Goal: Transaction & Acquisition: Purchase product/service

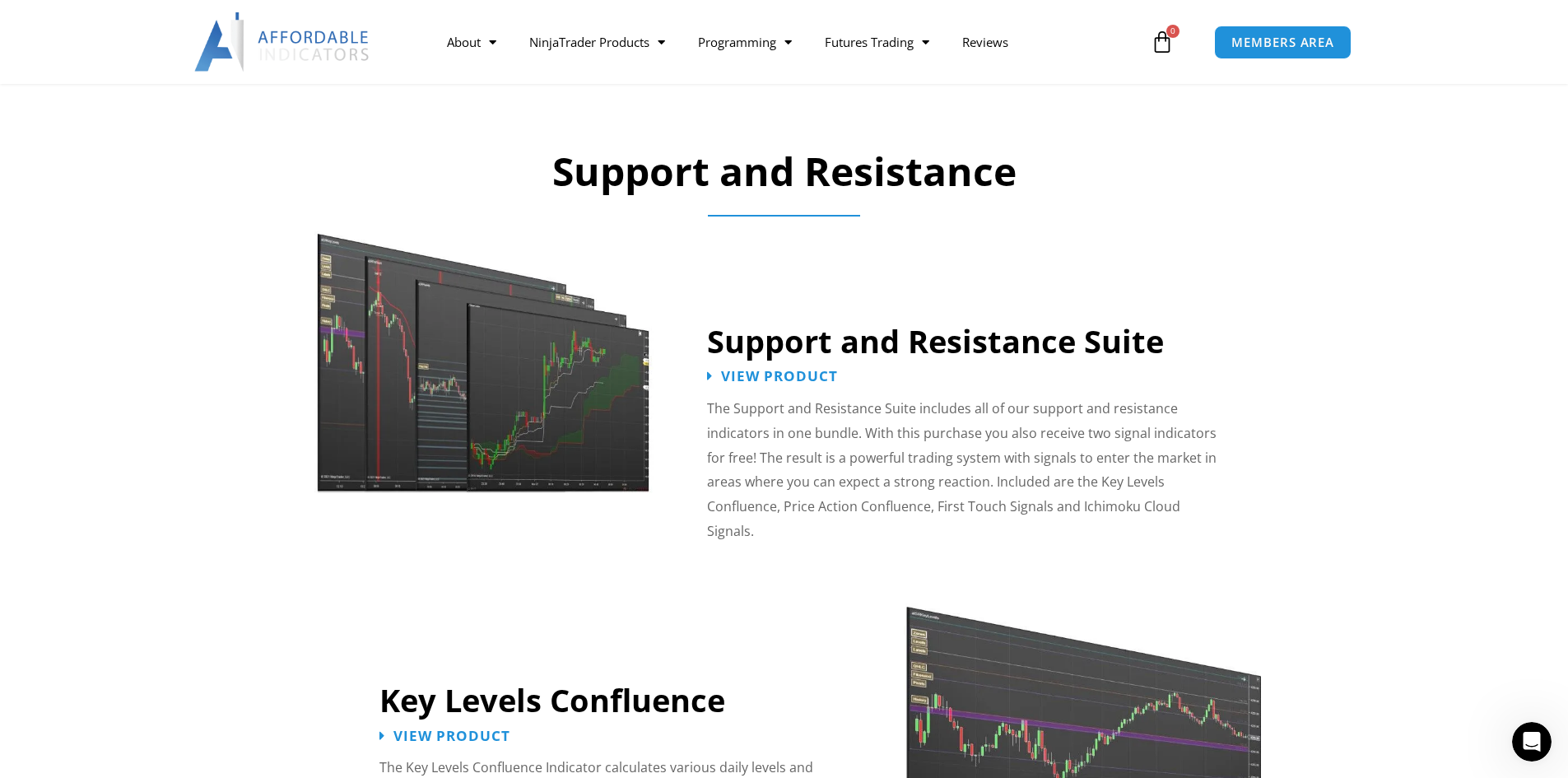
scroll to position [1399, 0]
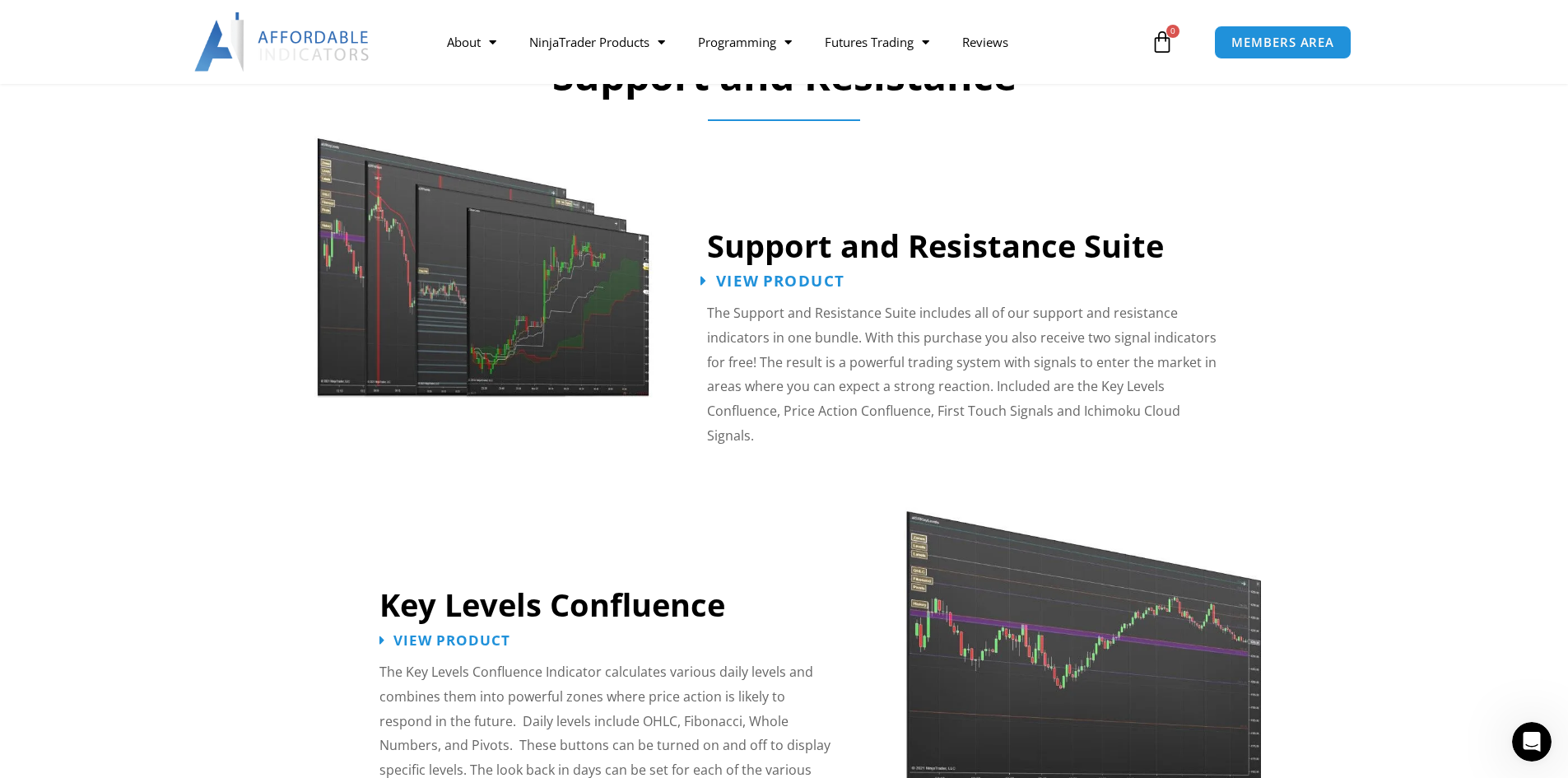
click at [774, 280] on span "View Product" at bounding box center [780, 281] width 128 height 16
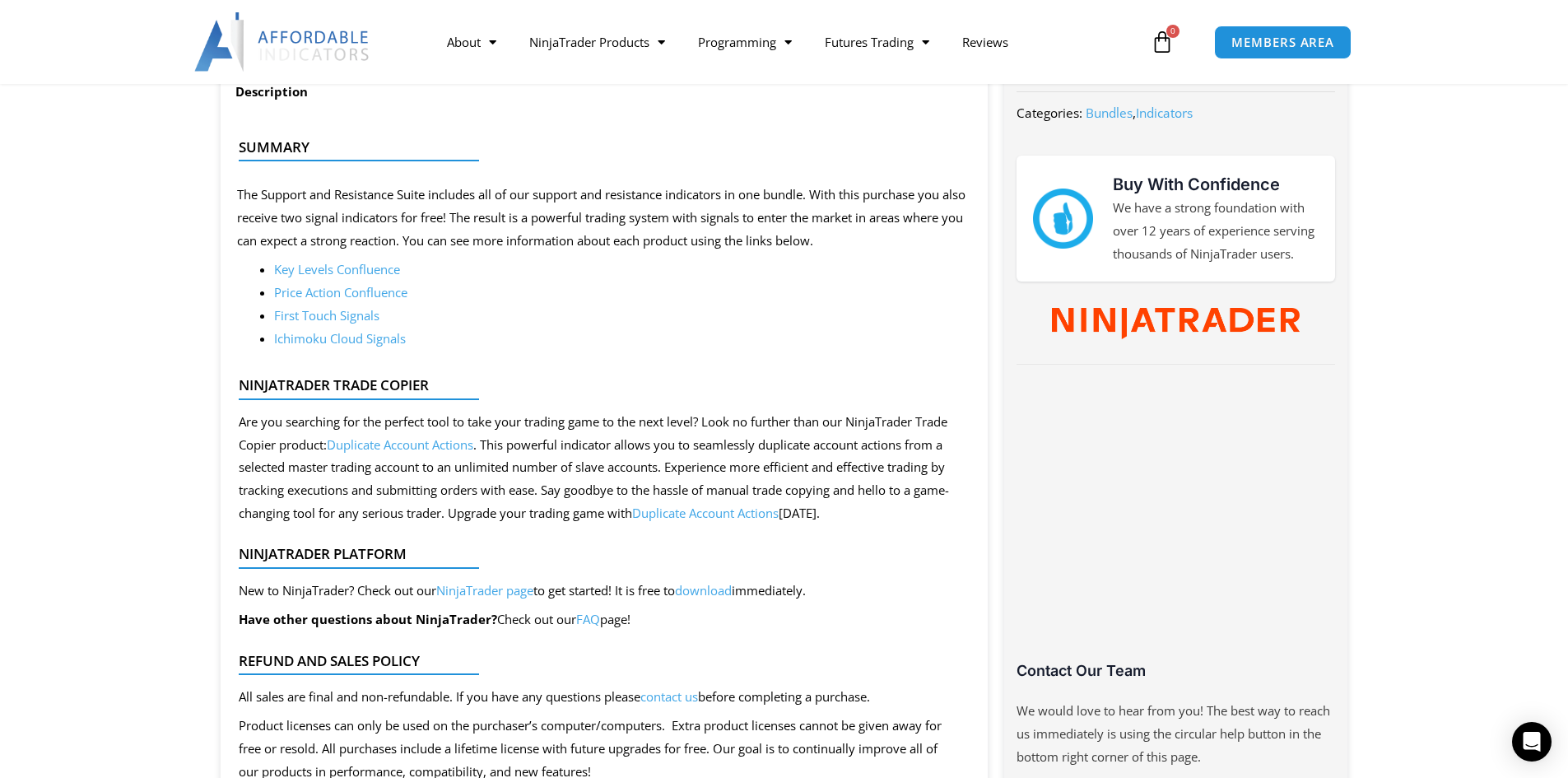
scroll to position [658, 0]
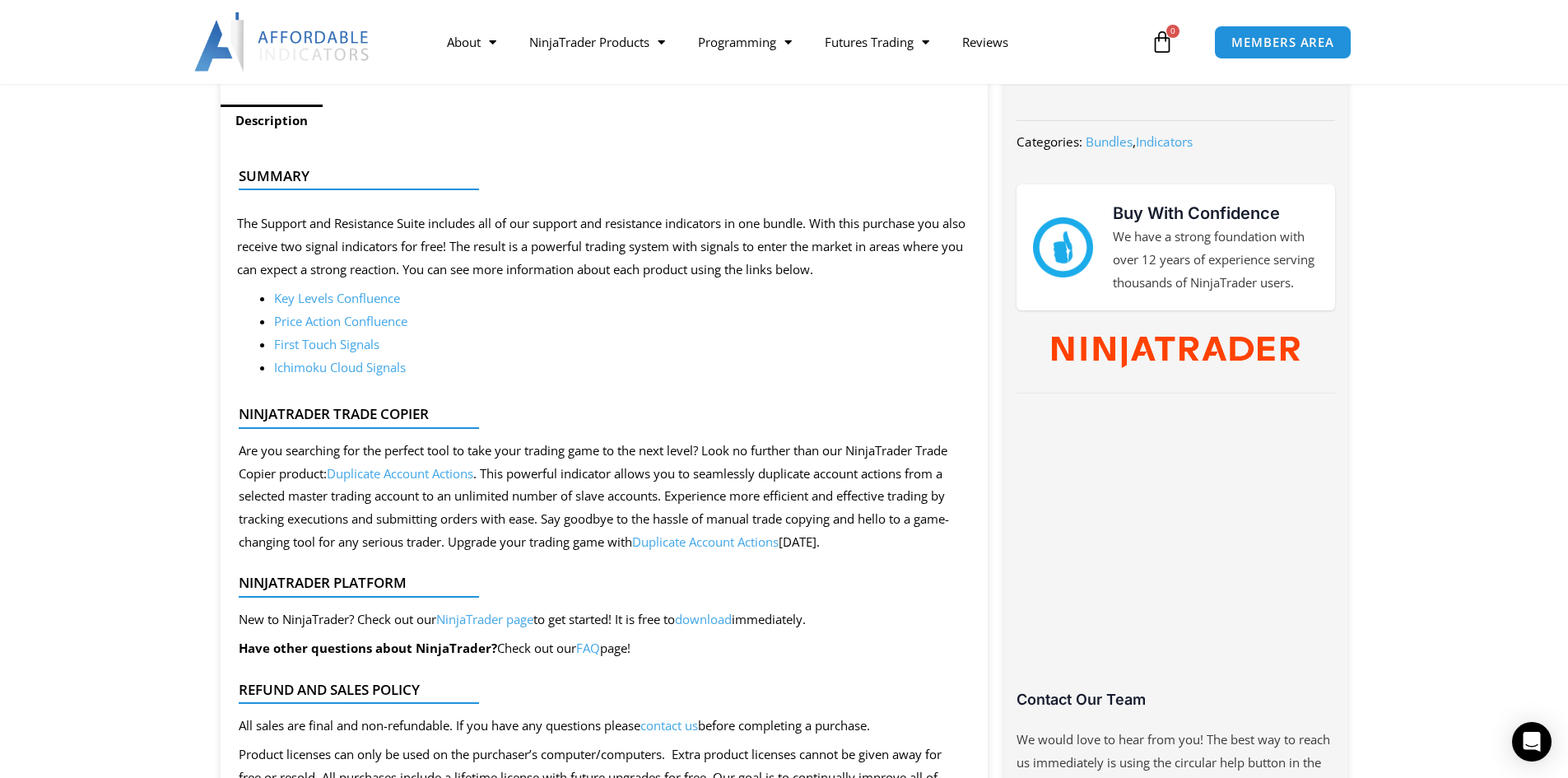
click at [371, 300] on link "Key Levels Confluence" at bounding box center [338, 299] width 126 height 17
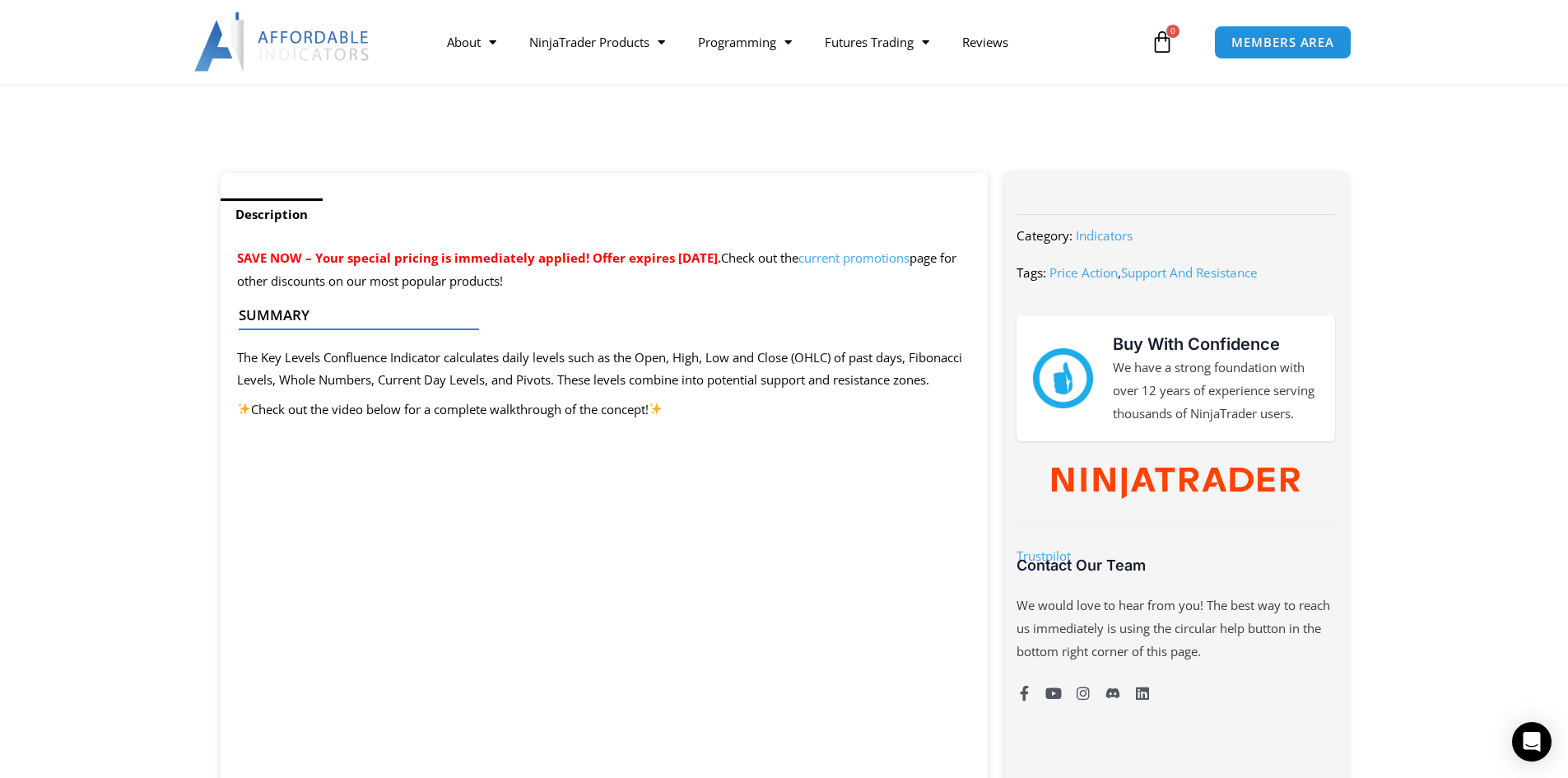
scroll to position [823, 0]
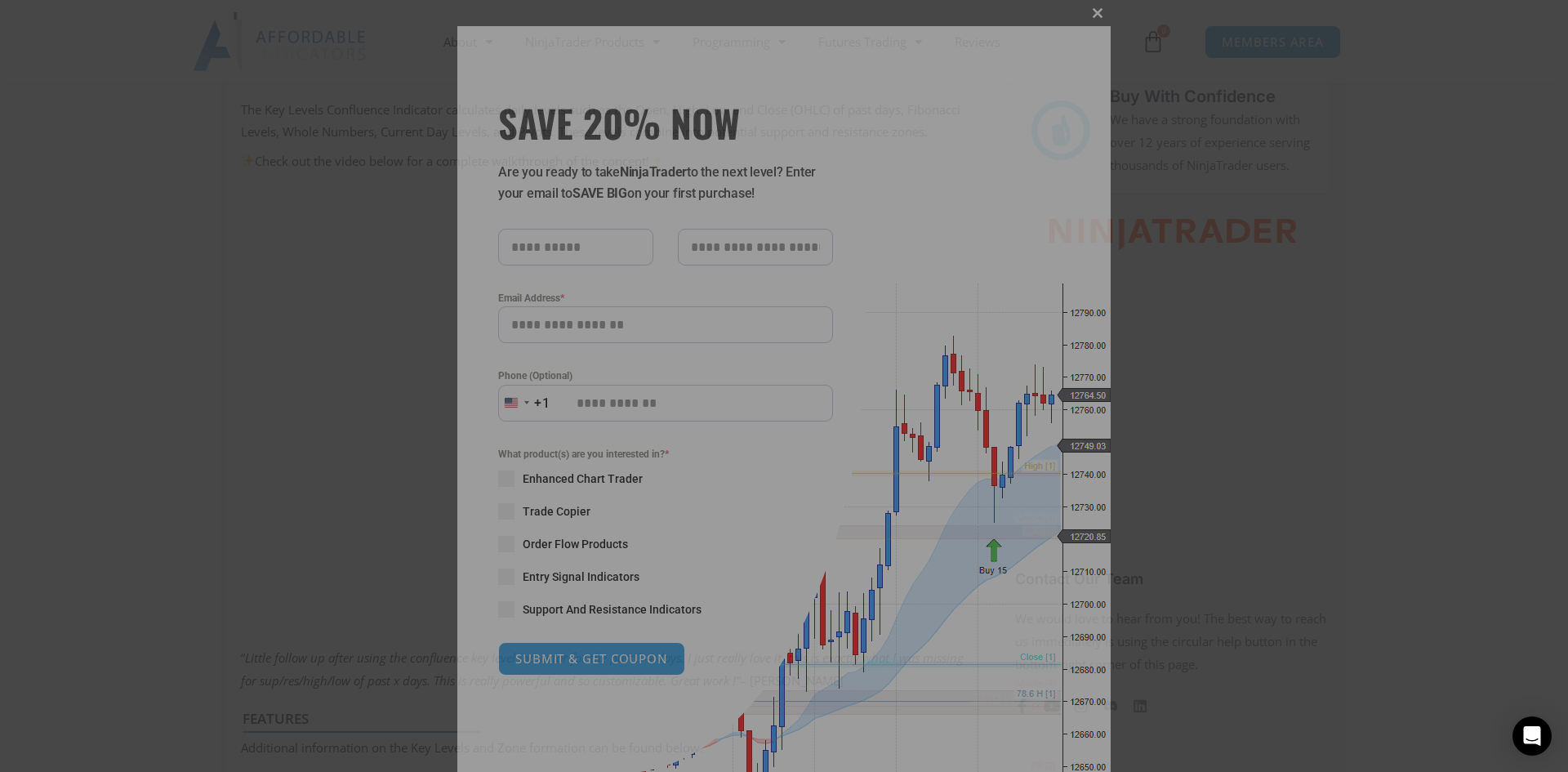
click at [1089, 10] on span at bounding box center [1097, 13] width 26 height 10
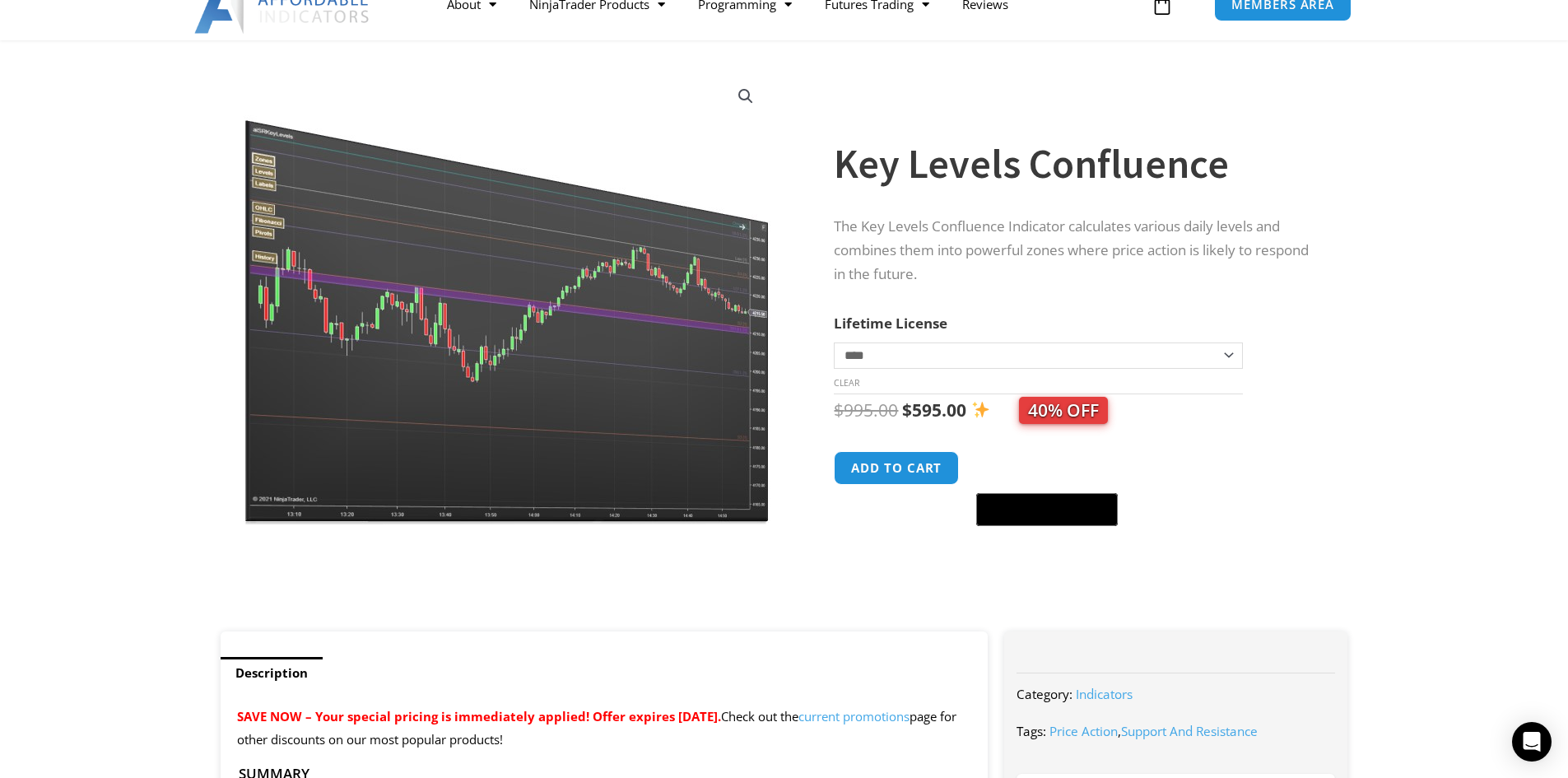
scroll to position [0, 0]
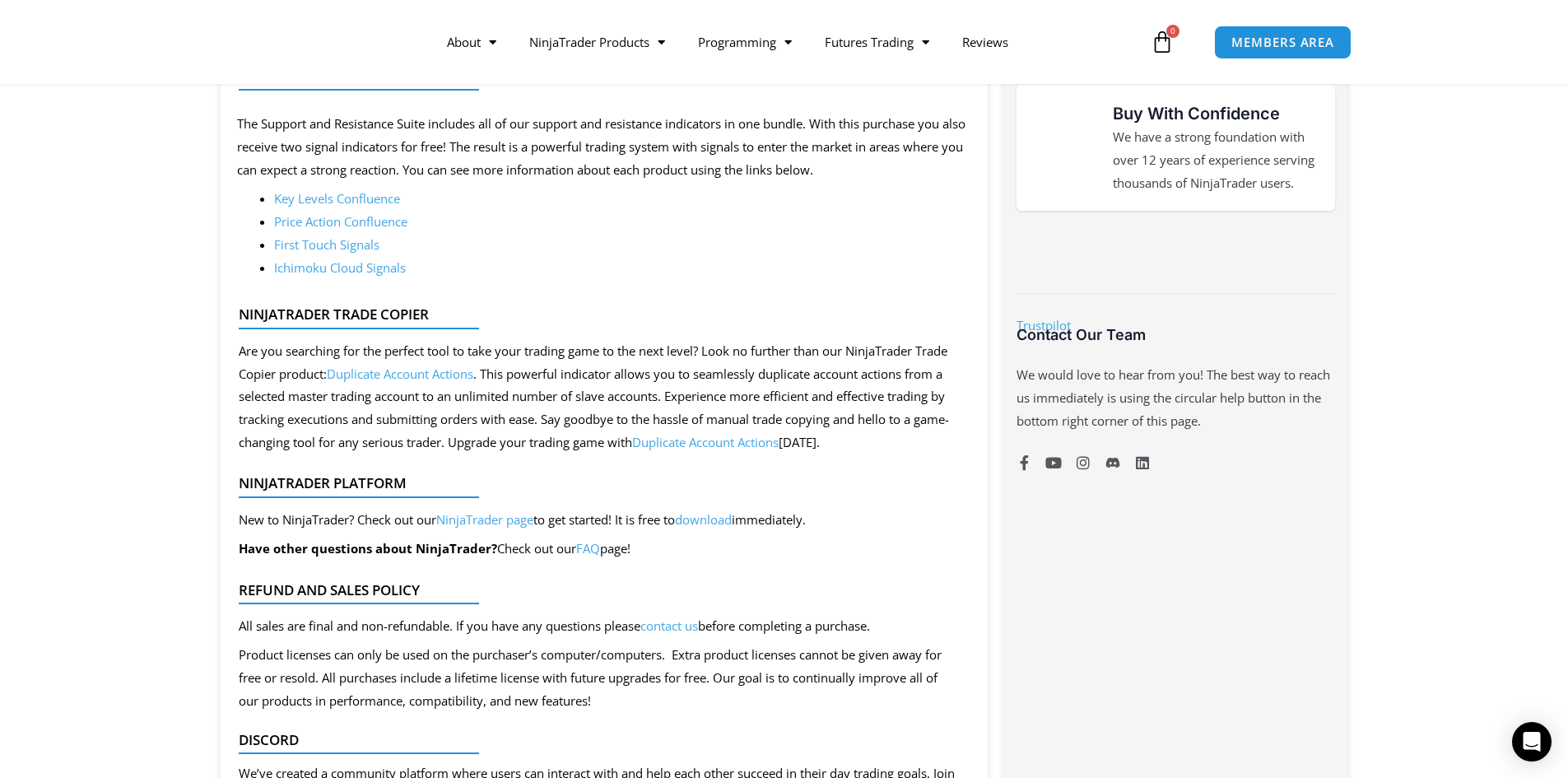
scroll to position [741, 0]
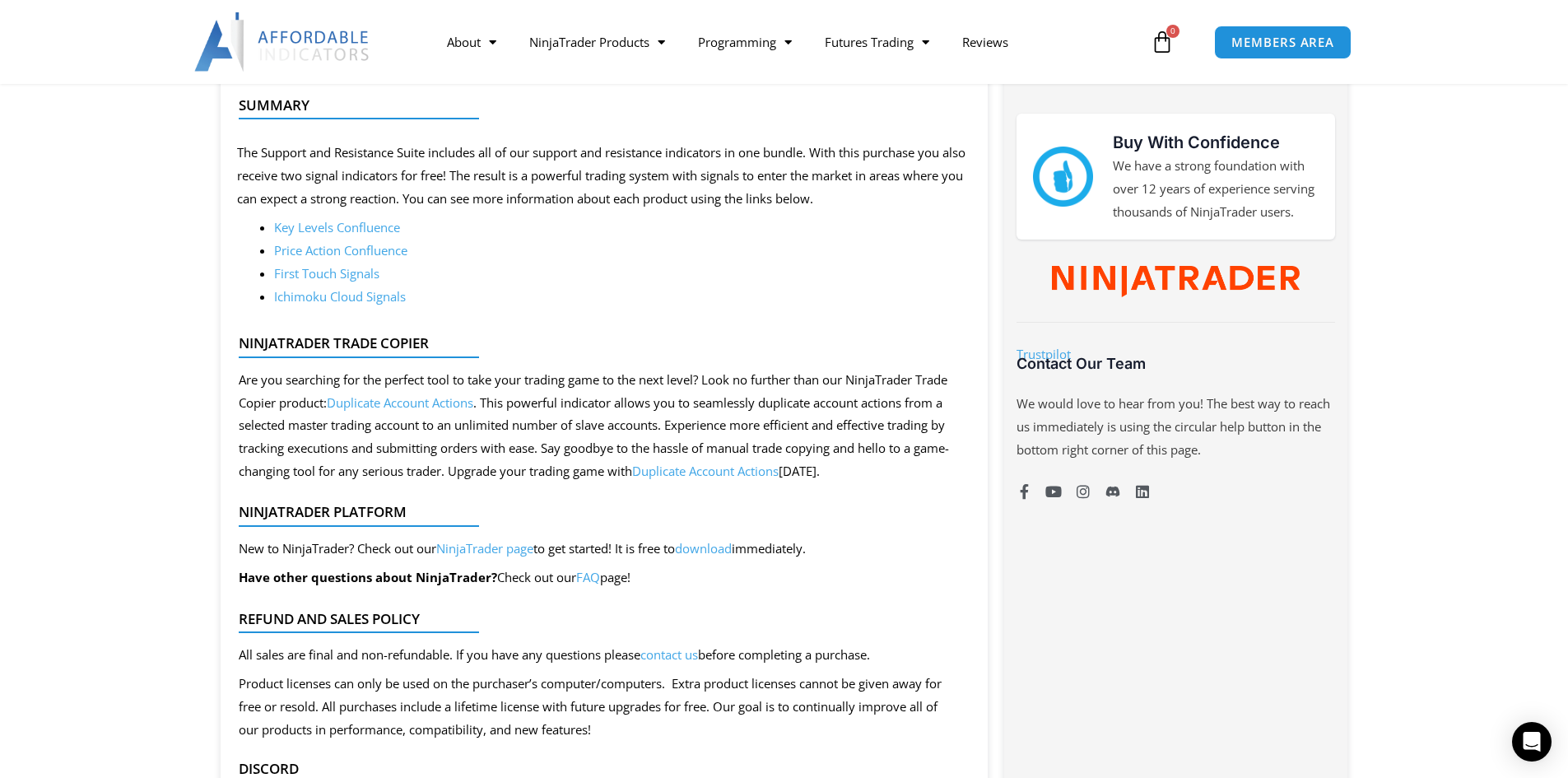
click at [381, 253] on link "Price Action Confluence" at bounding box center [341, 250] width 134 height 17
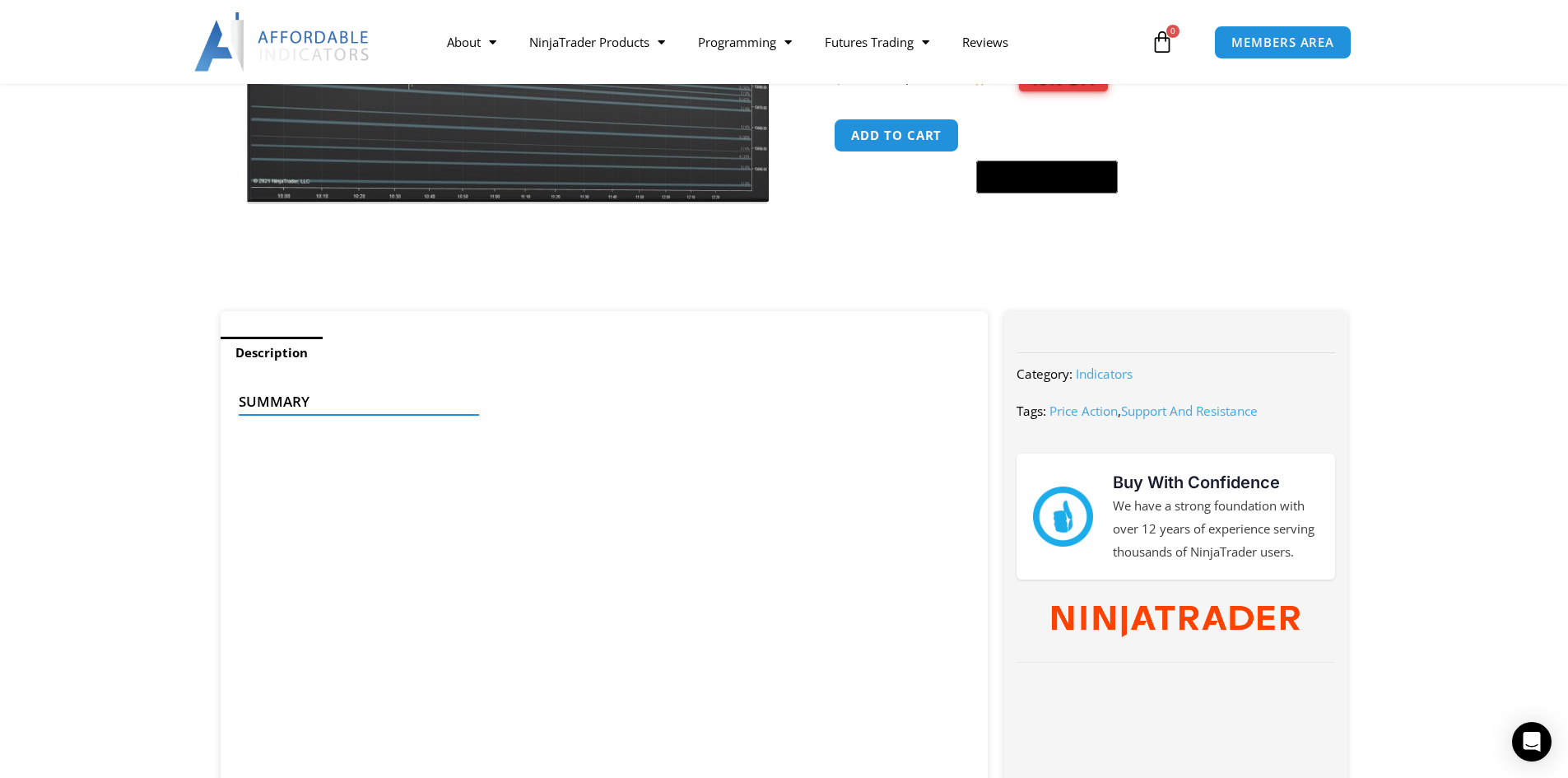
scroll to position [165, 0]
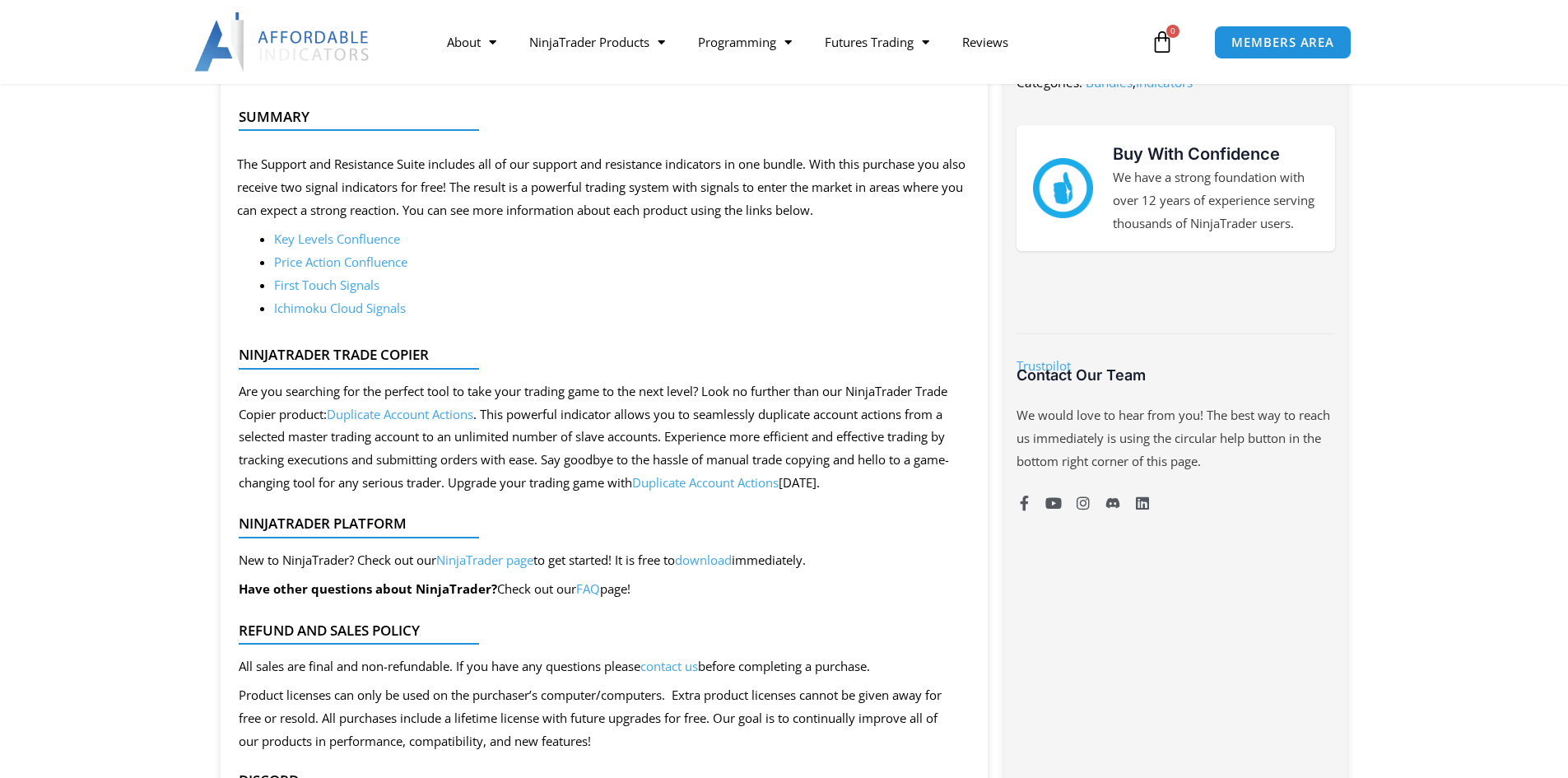
scroll to position [741, 0]
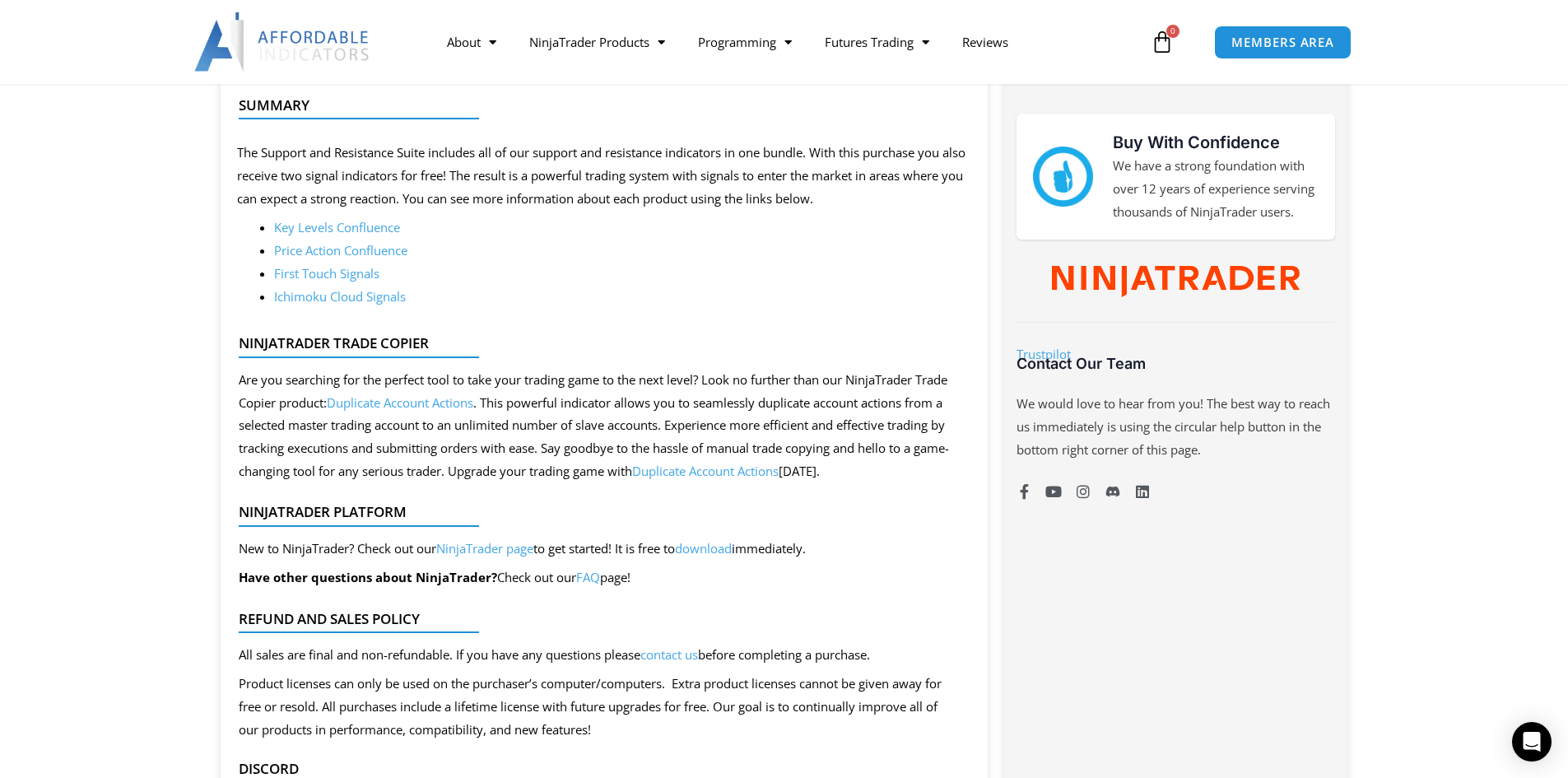
click at [346, 277] on link "First Touch Signals" at bounding box center [327, 274] width 106 height 17
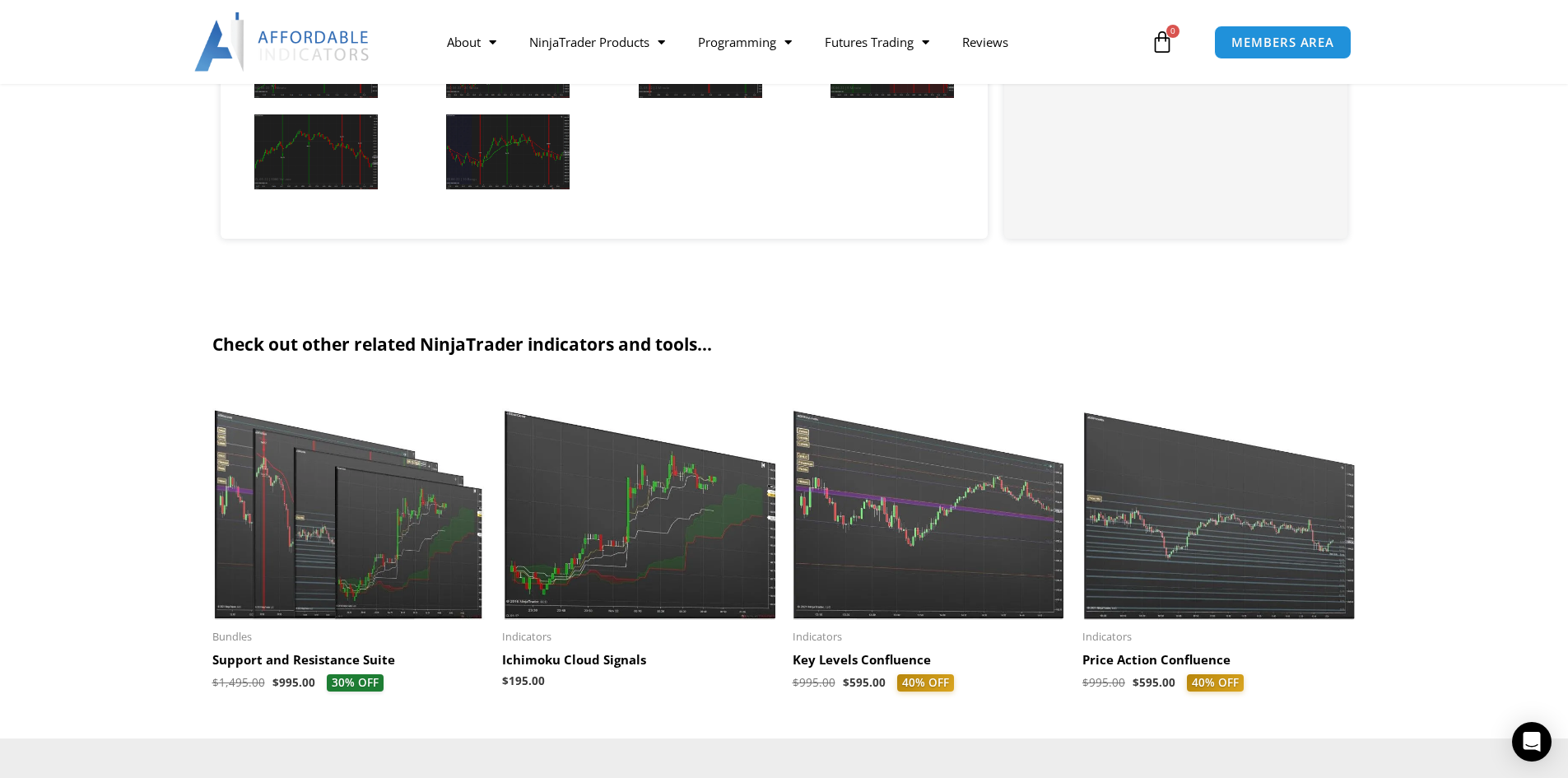
scroll to position [1811, 0]
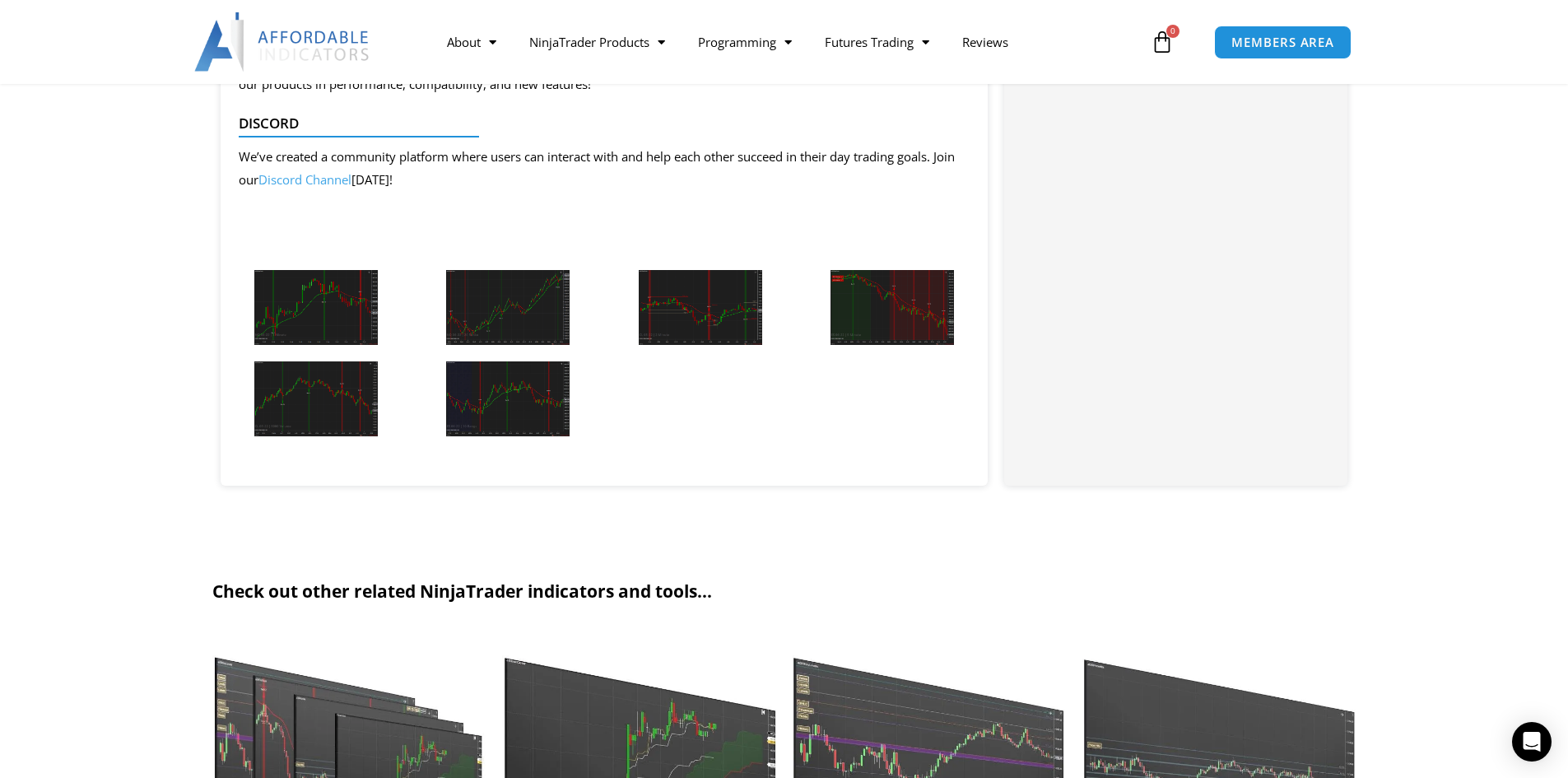
click at [336, 304] on img at bounding box center [315, 307] width 123 height 75
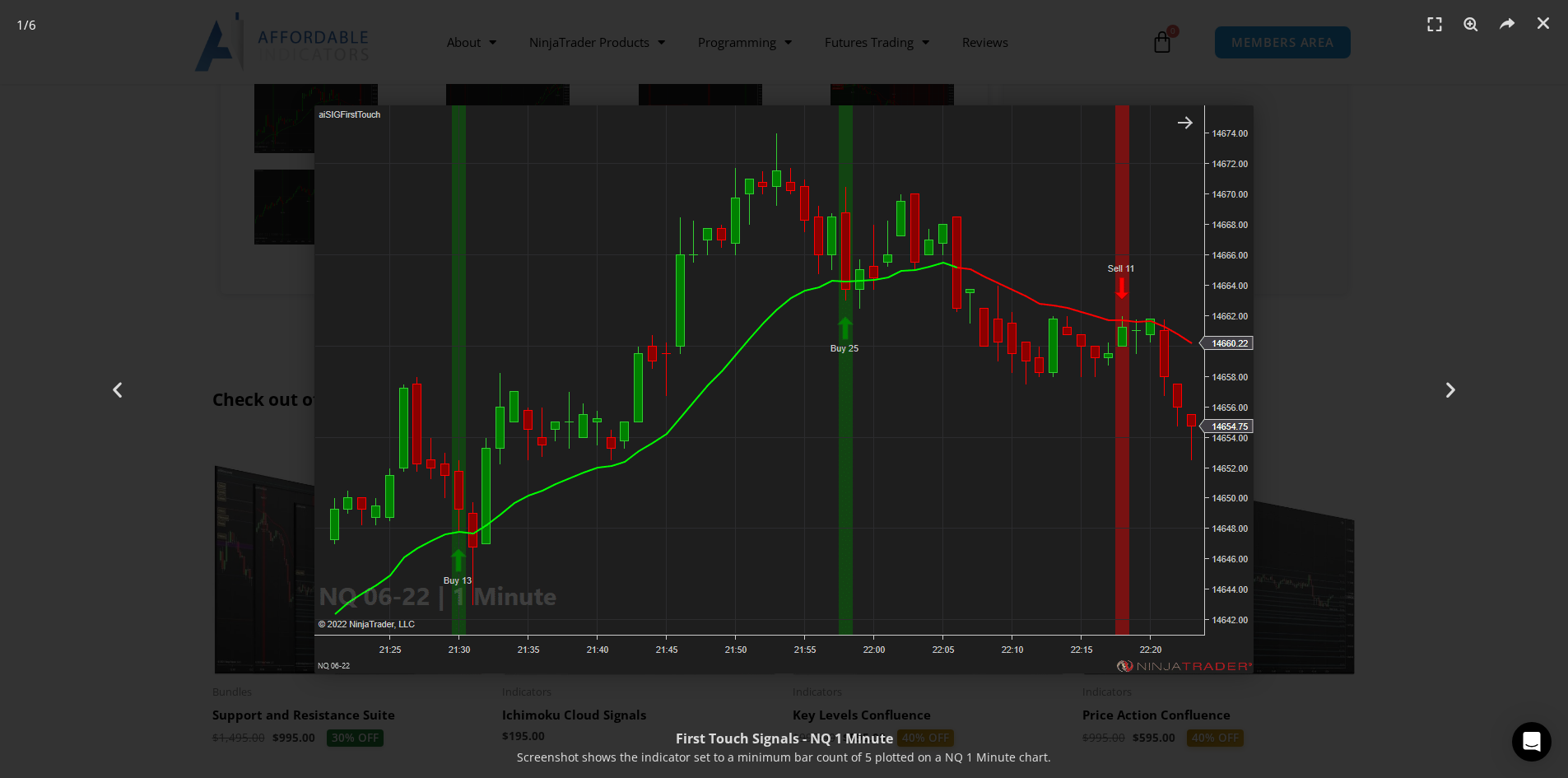
scroll to position [1894, 0]
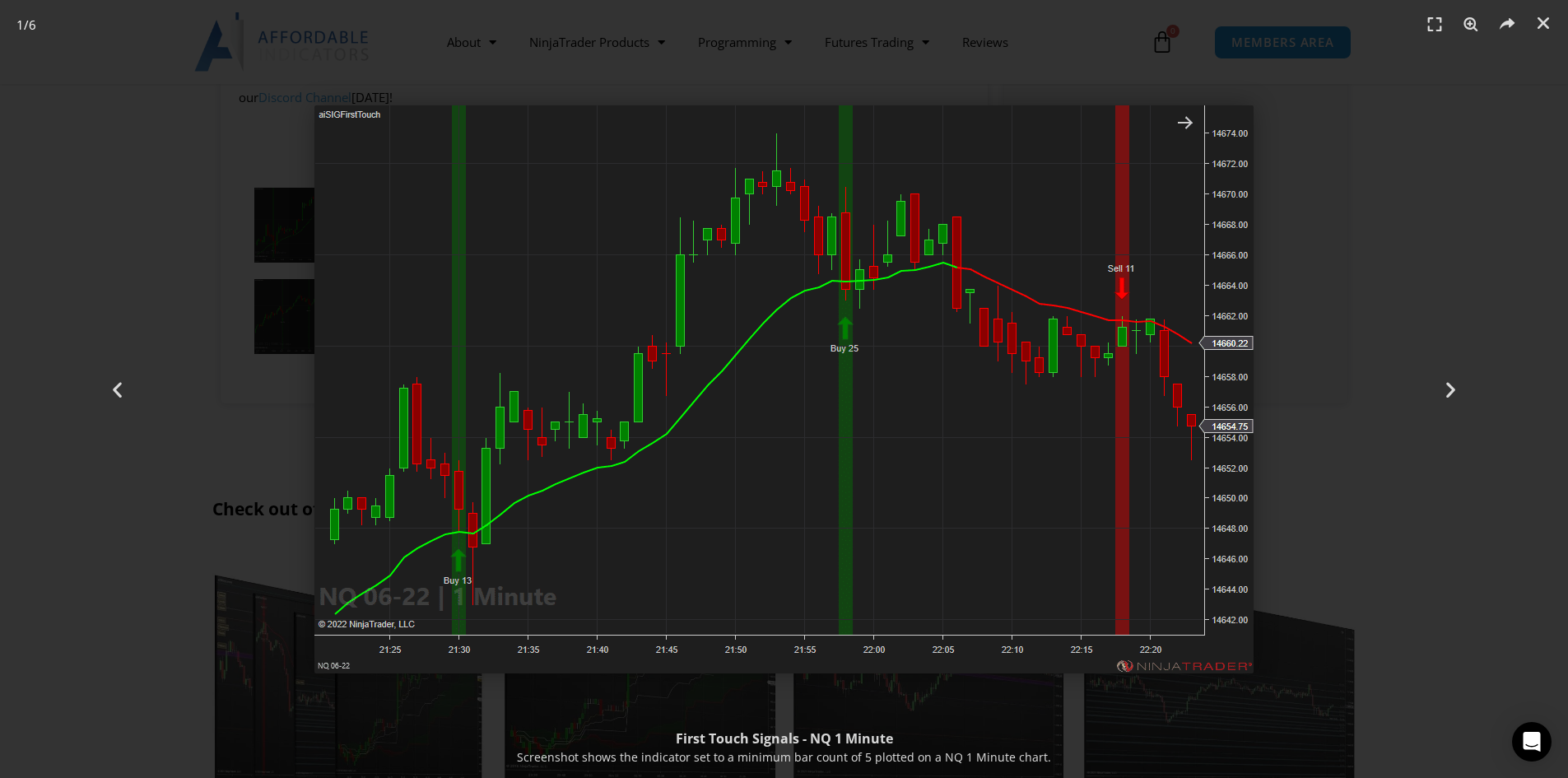
click at [1185, 128] on img "1 / 6" at bounding box center [784, 389] width 939 height 568
click at [1447, 387] on icon "Next slide" at bounding box center [1451, 389] width 20 height 20
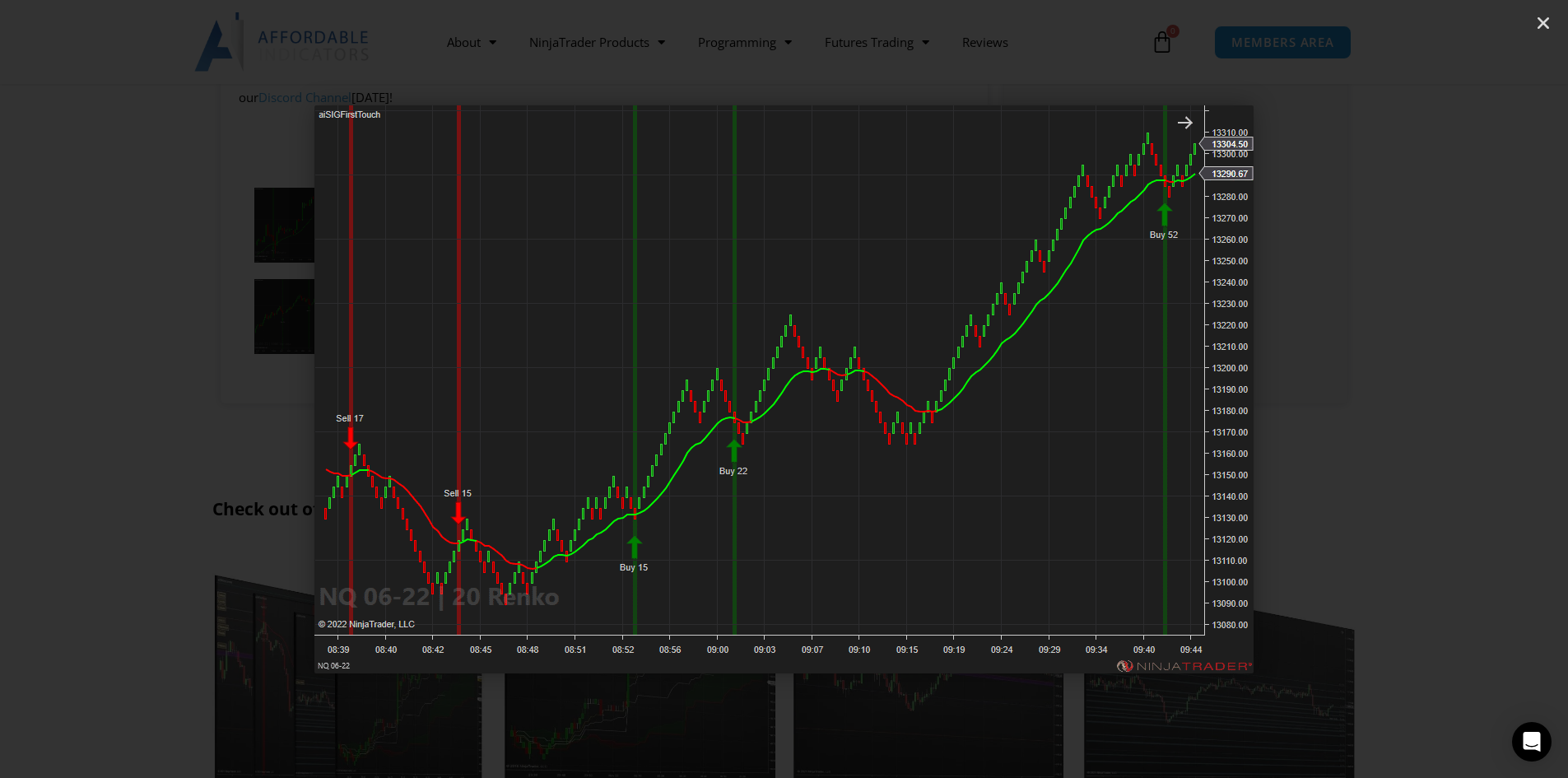
click at [1447, 387] on icon "Next slide" at bounding box center [1451, 389] width 20 height 20
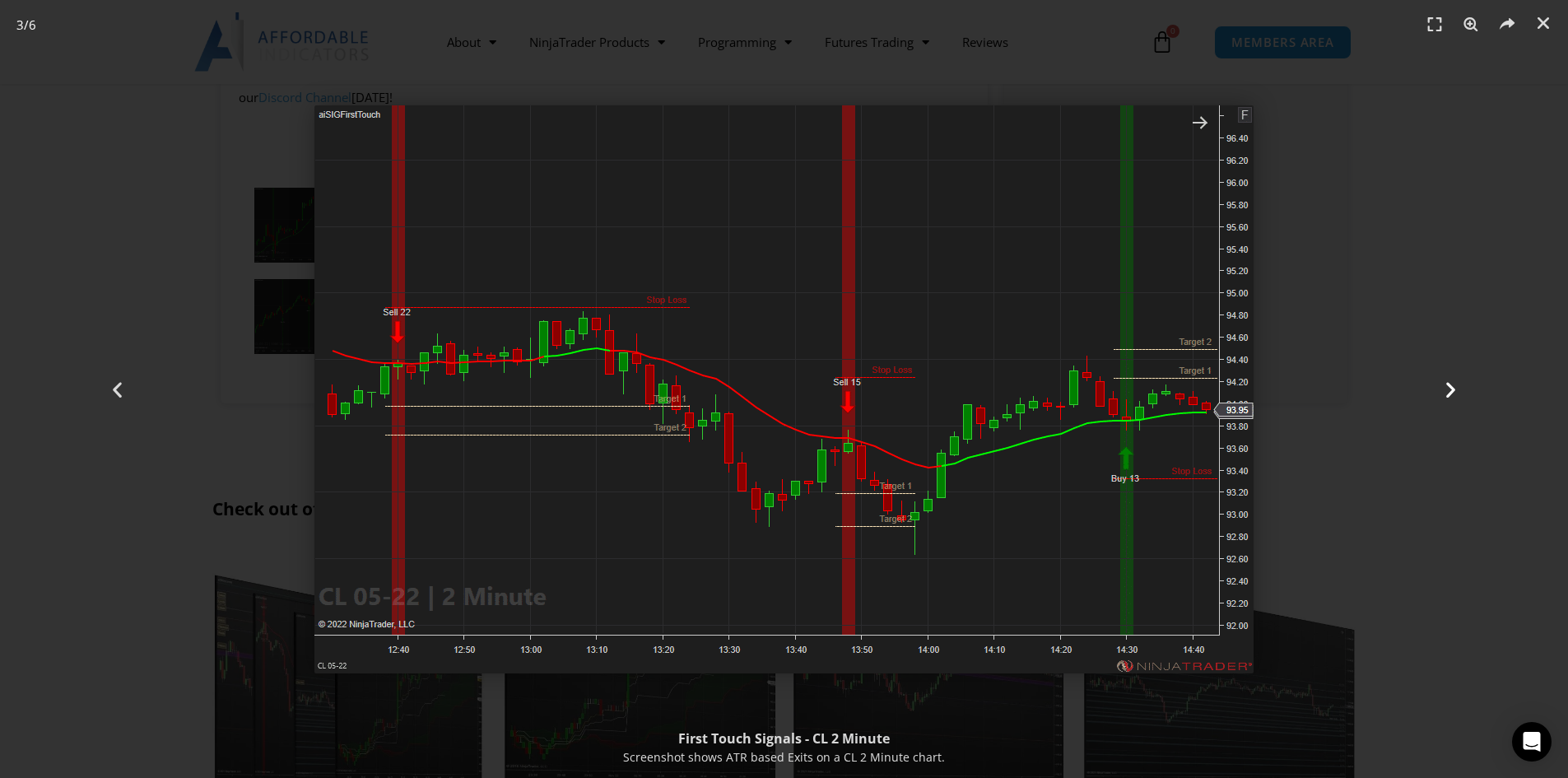
click at [1453, 389] on icon "Next slide" at bounding box center [1451, 389] width 20 height 20
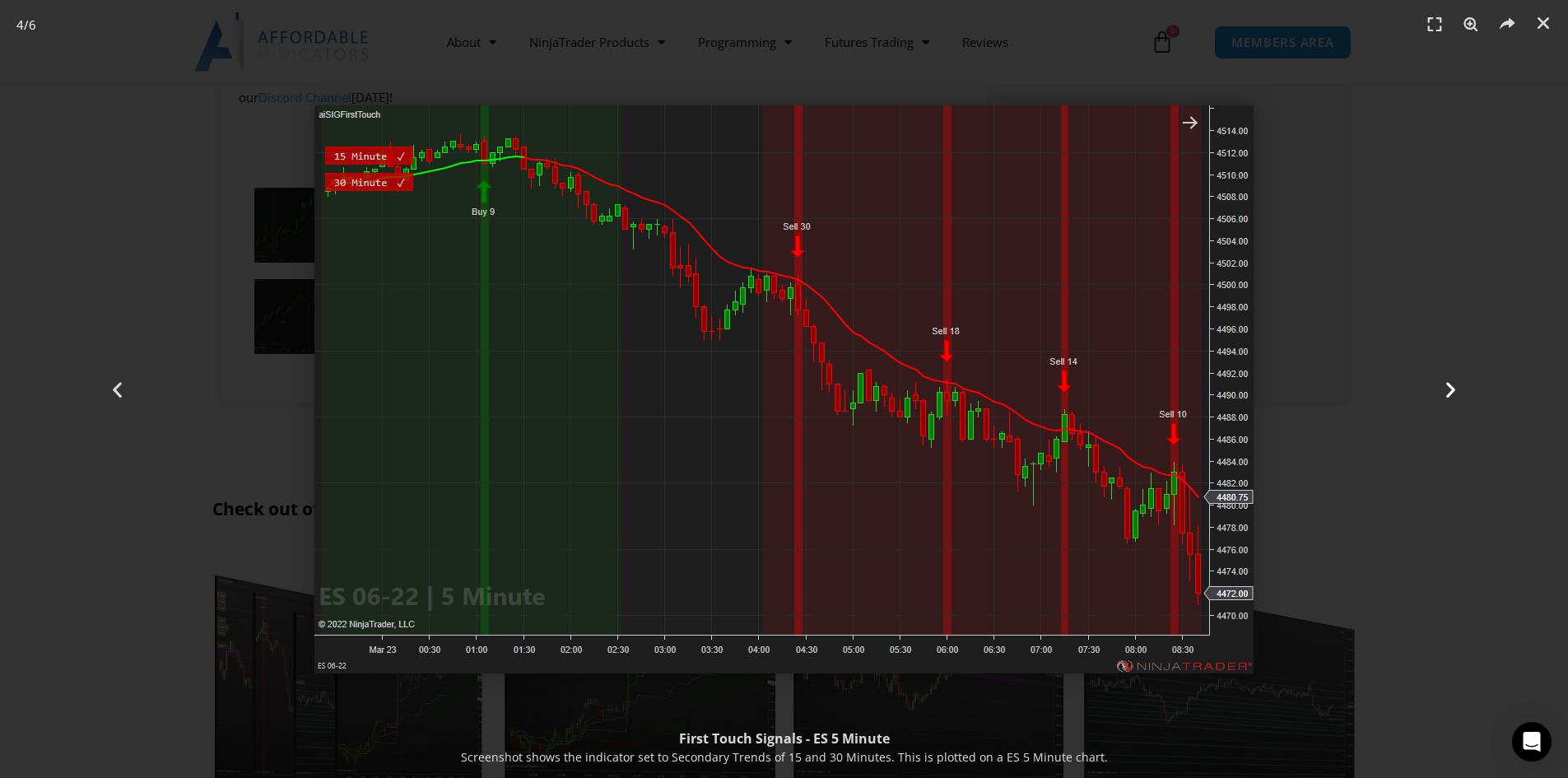
click at [1444, 393] on icon "Next slide" at bounding box center [1451, 389] width 20 height 20
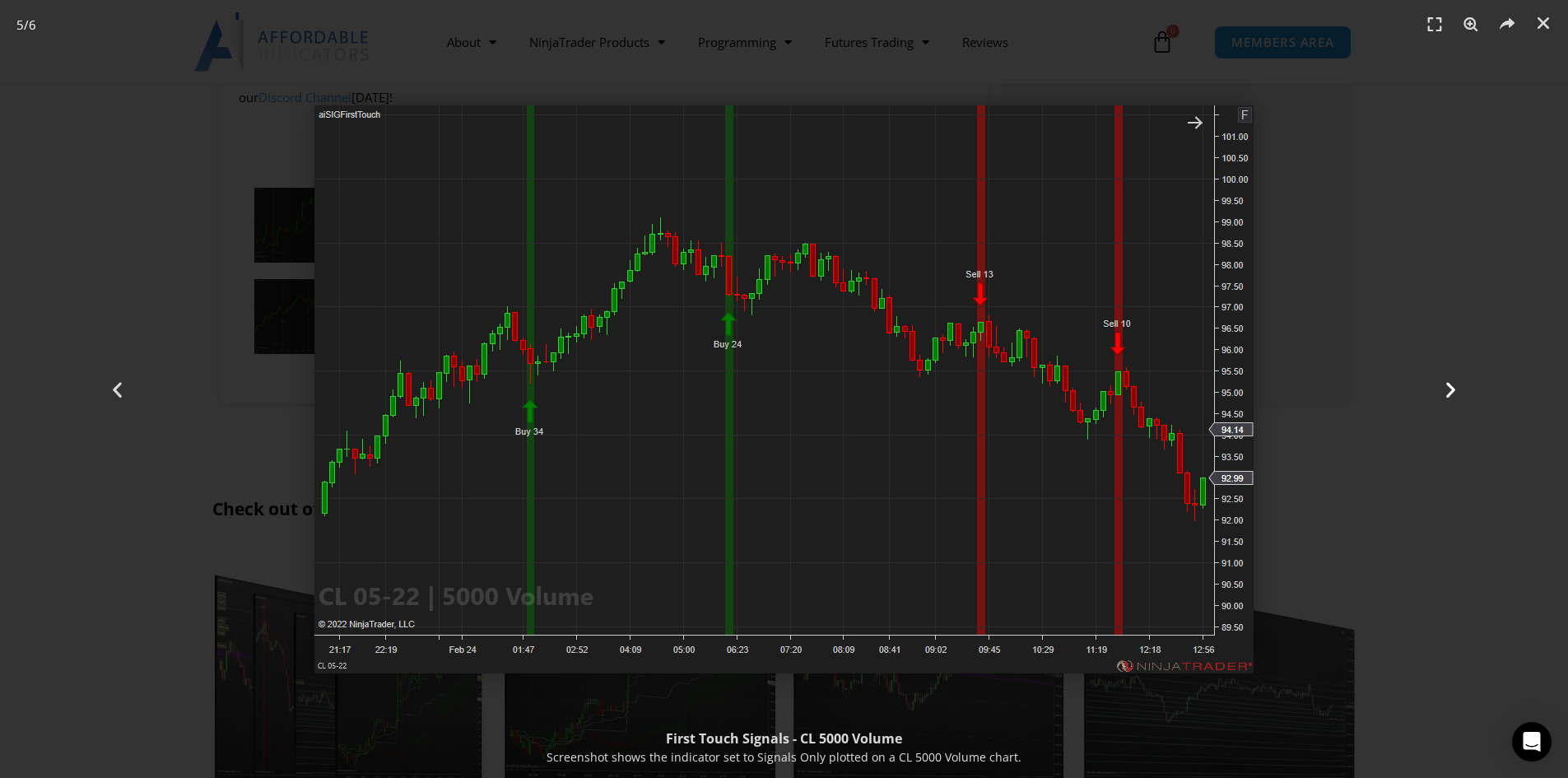
click at [1453, 388] on icon "Next slide" at bounding box center [1451, 389] width 20 height 20
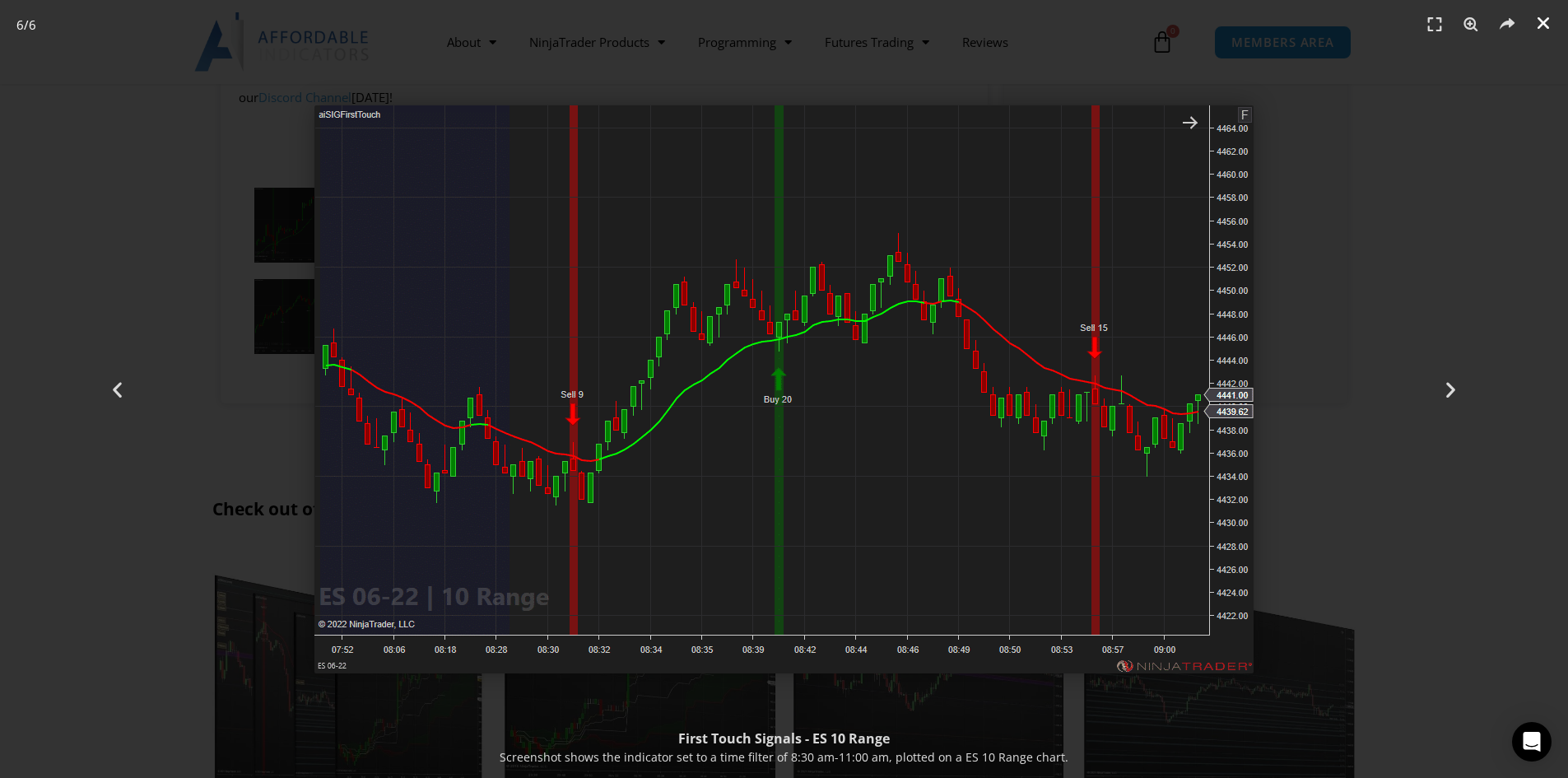
click at [1545, 21] on icon "Close (Esc)" at bounding box center [1544, 23] width 17 height 17
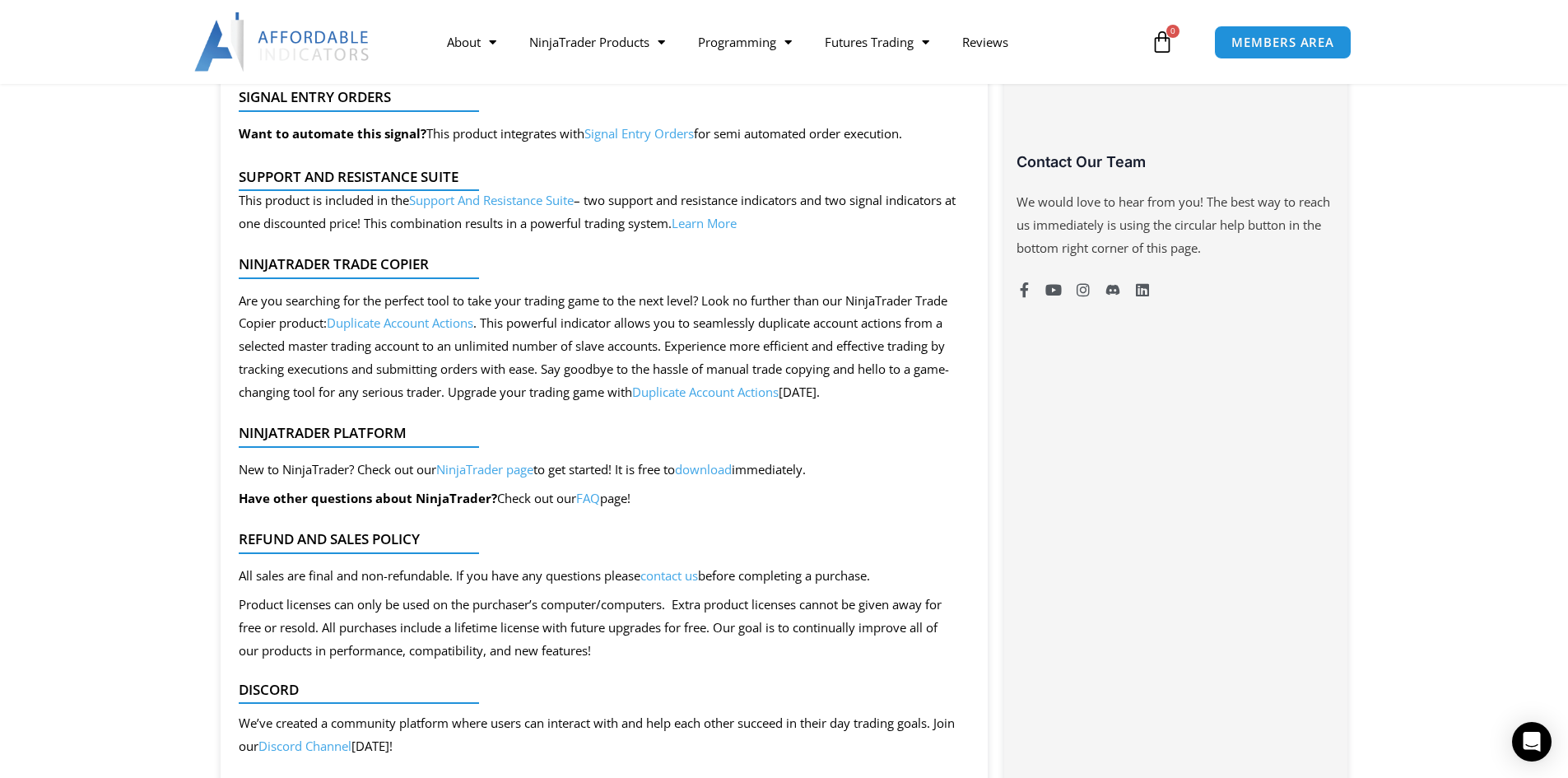
scroll to position [1235, 0]
click at [473, 325] on link "Duplicate Account Actions" at bounding box center [400, 321] width 147 height 17
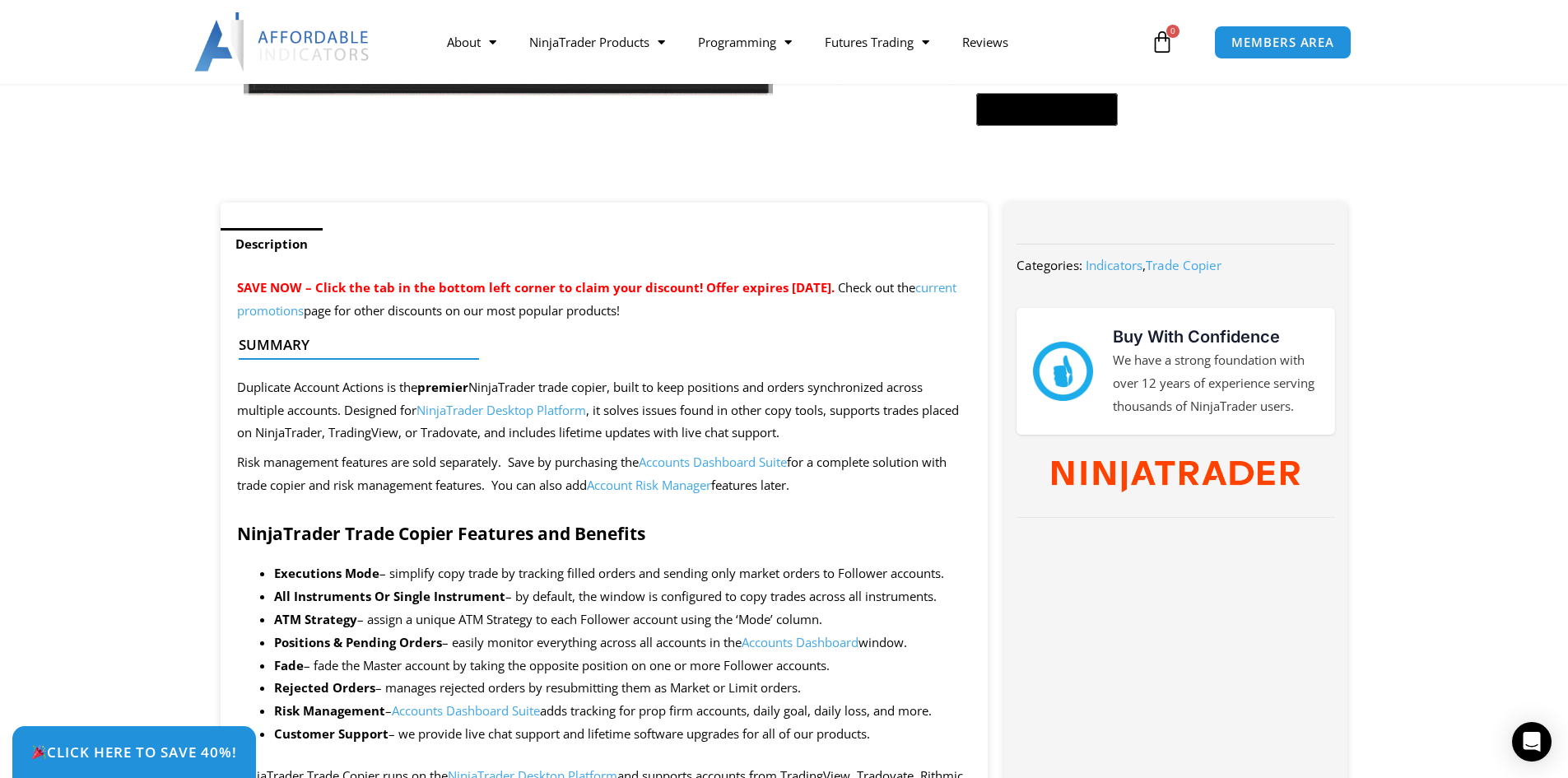
scroll to position [576, 0]
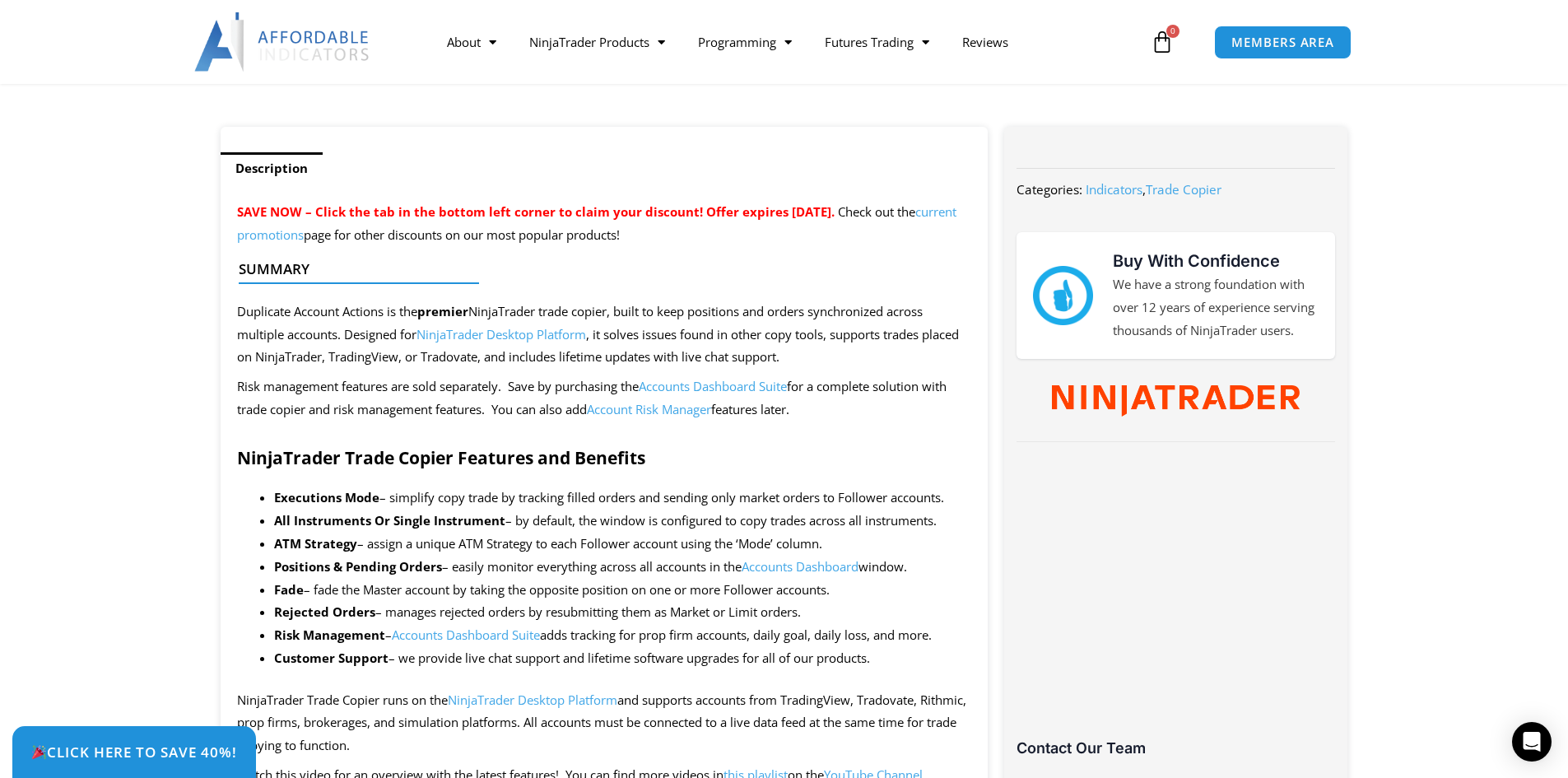
click at [742, 385] on link "Accounts Dashboard Suite" at bounding box center [713, 386] width 148 height 17
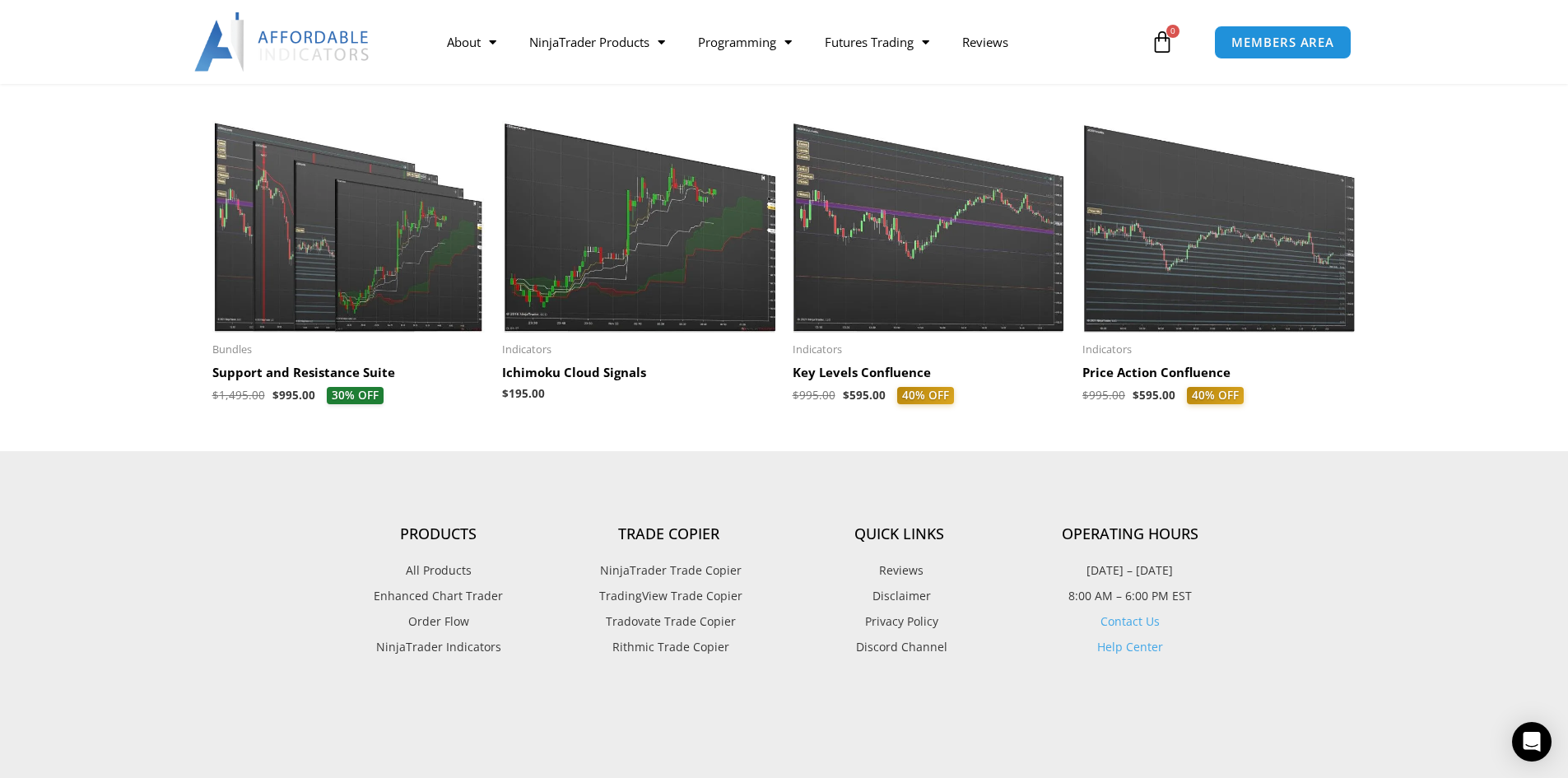
scroll to position [2305, 0]
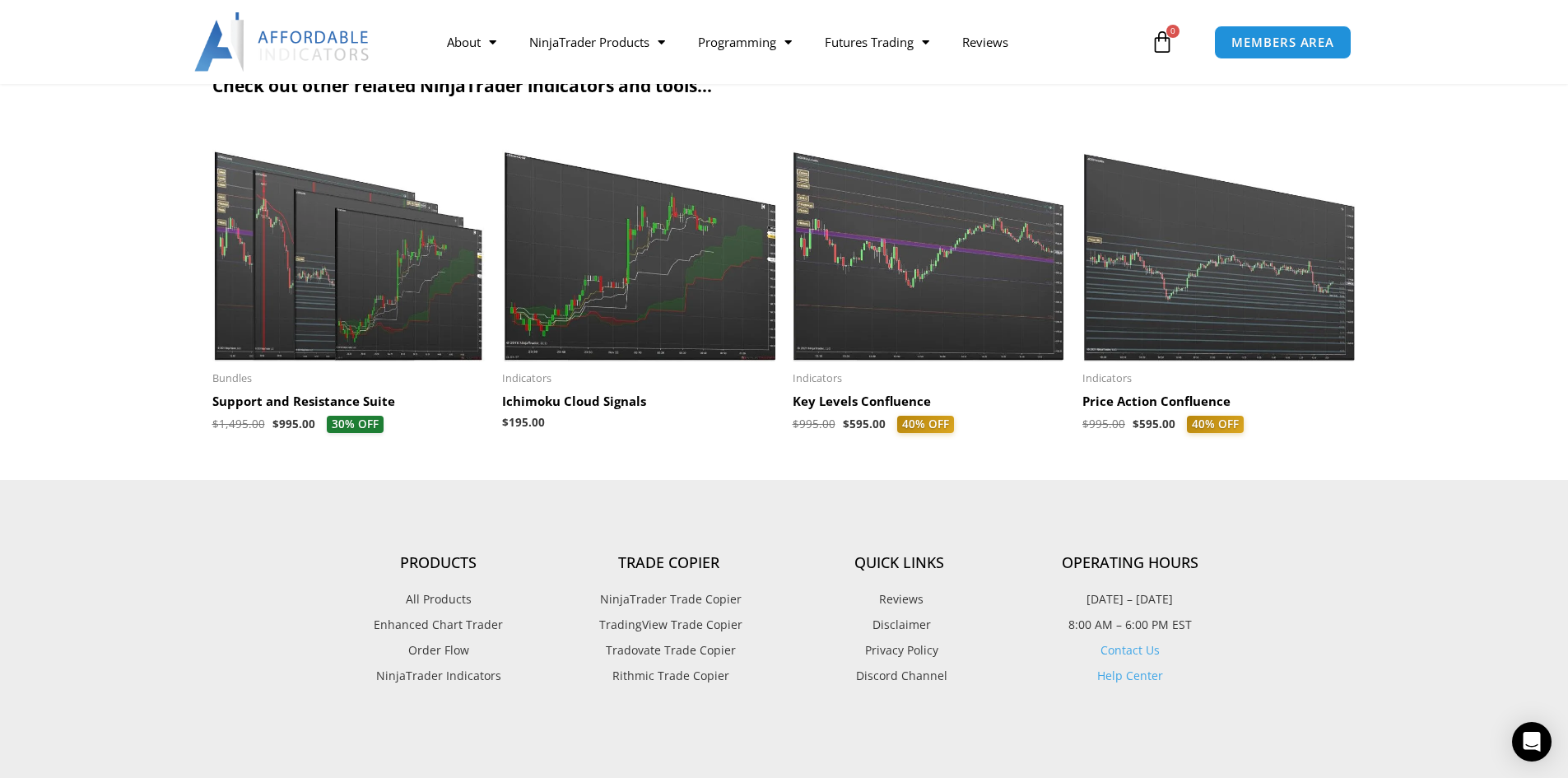
click at [924, 329] on img at bounding box center [930, 244] width 274 height 236
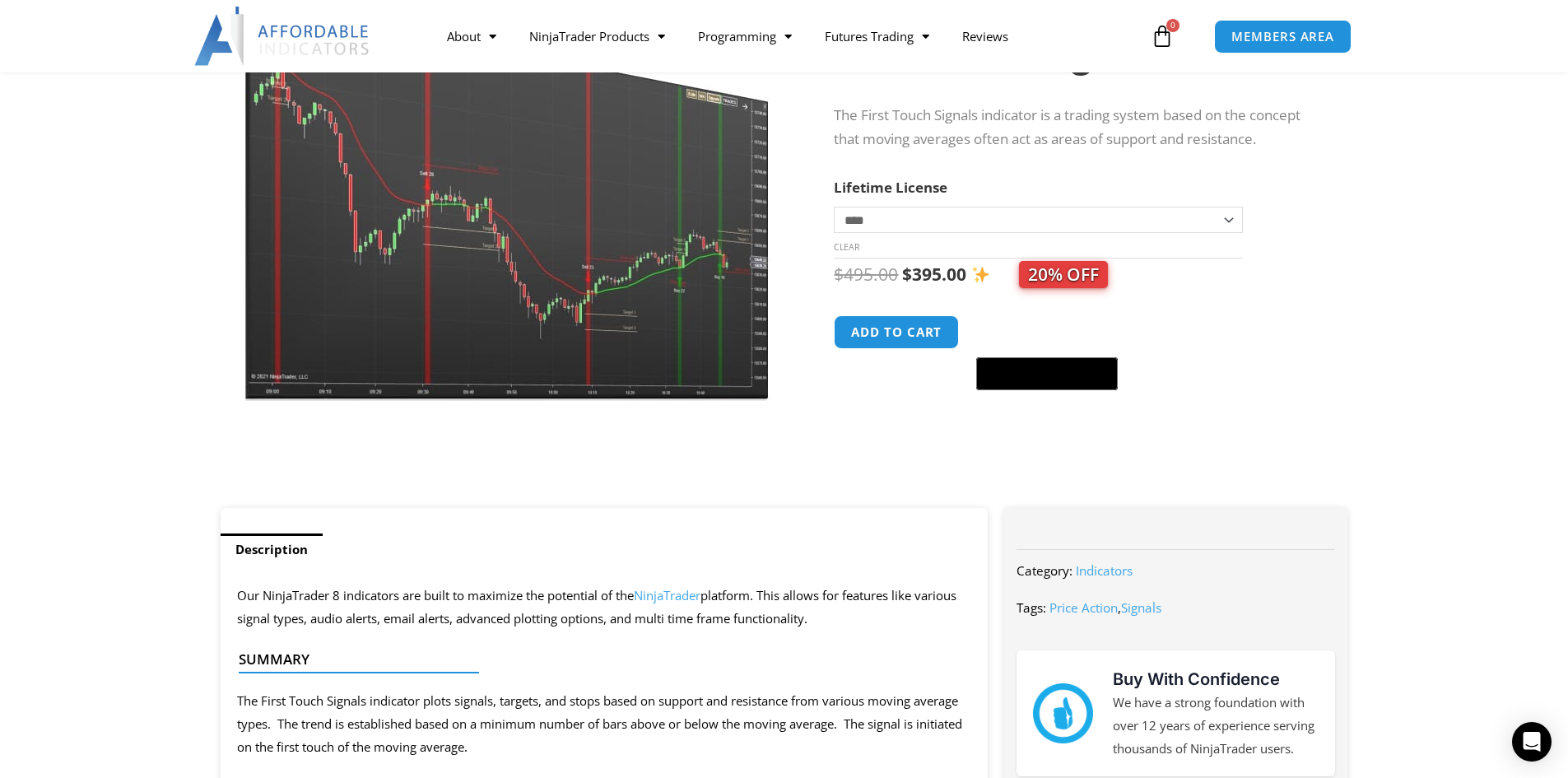
scroll to position [247, 0]
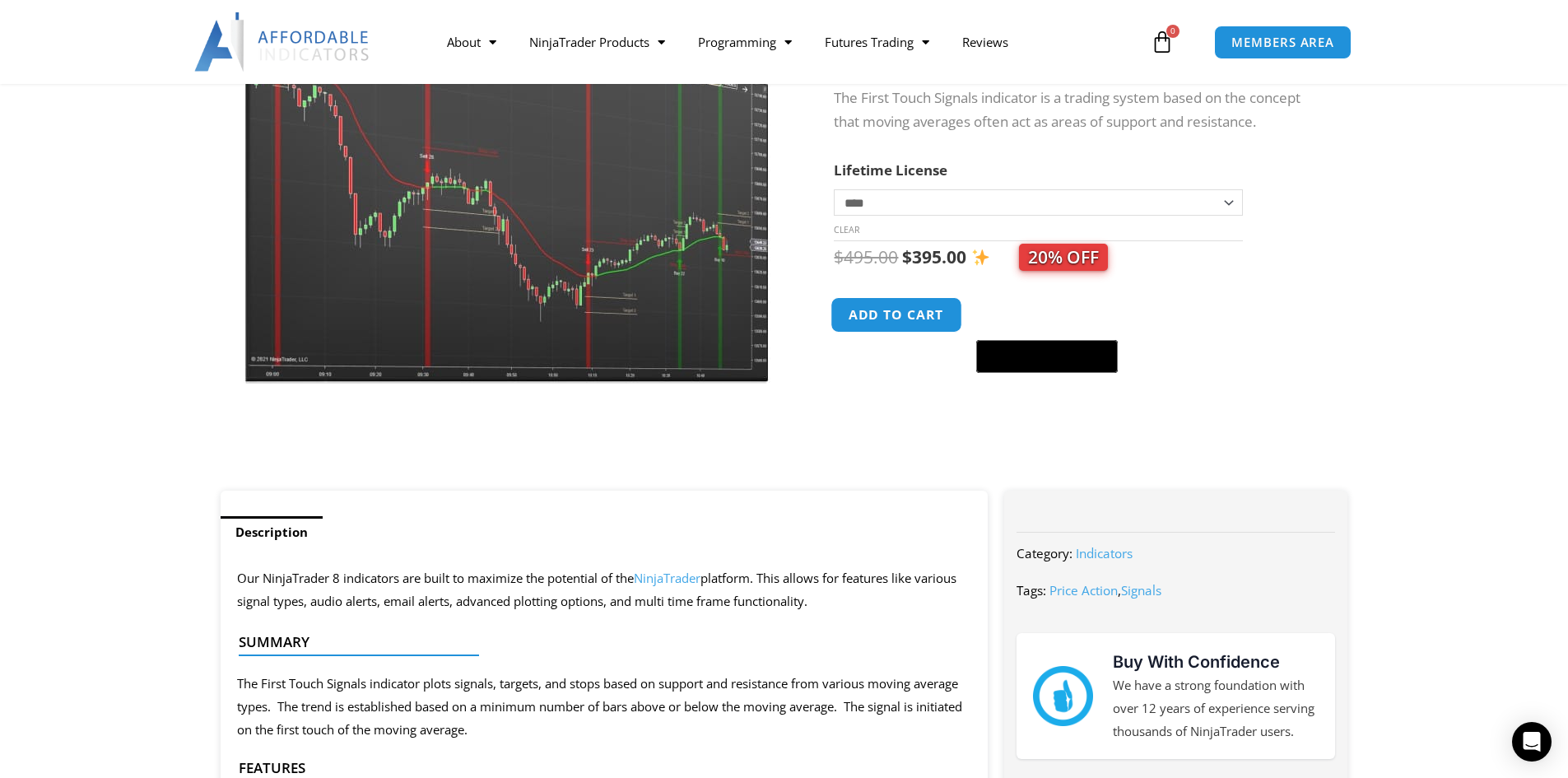
click at [899, 312] on button "Add to cart" at bounding box center [898, 314] width 132 height 35
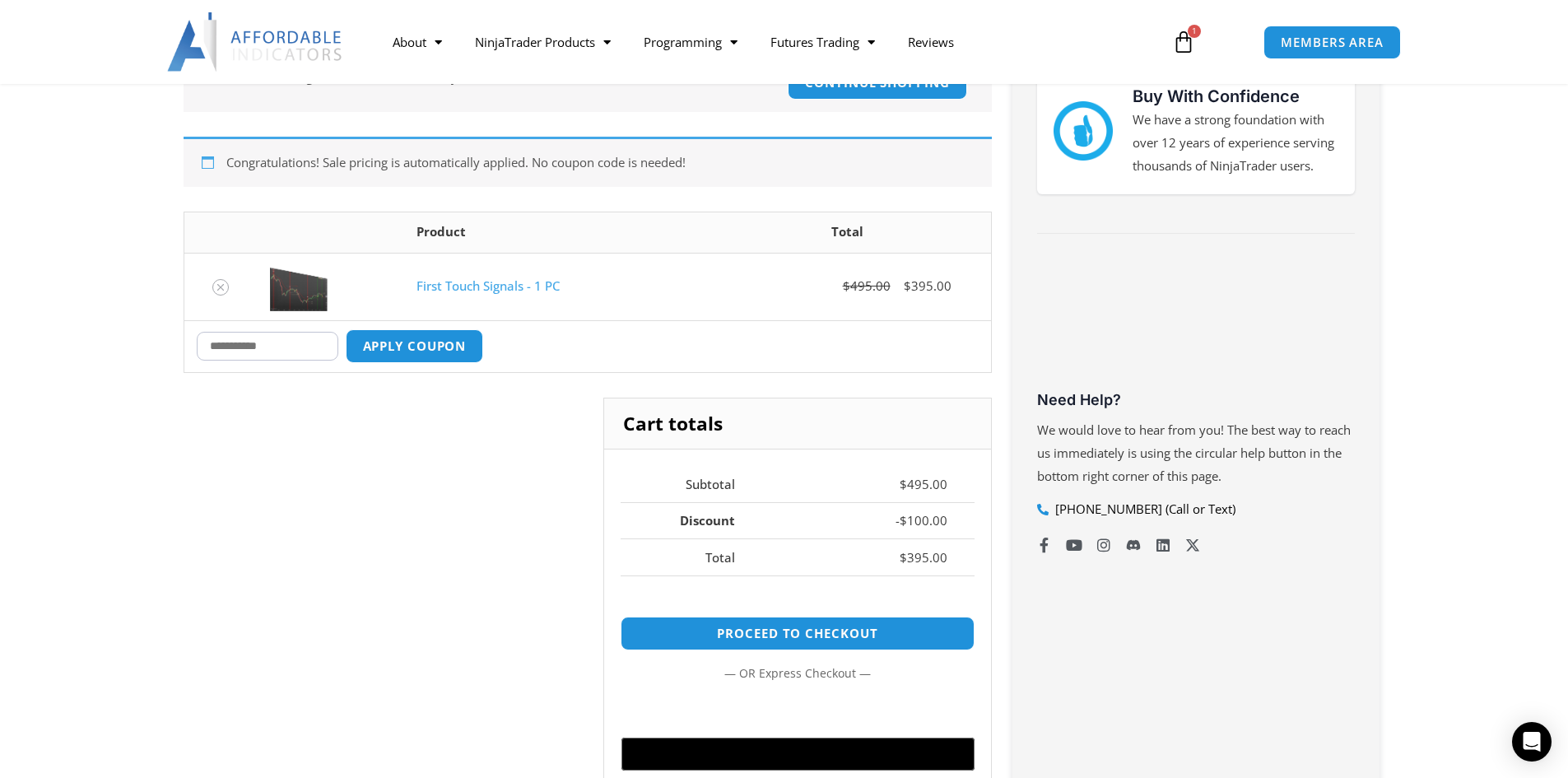
scroll to position [247, 0]
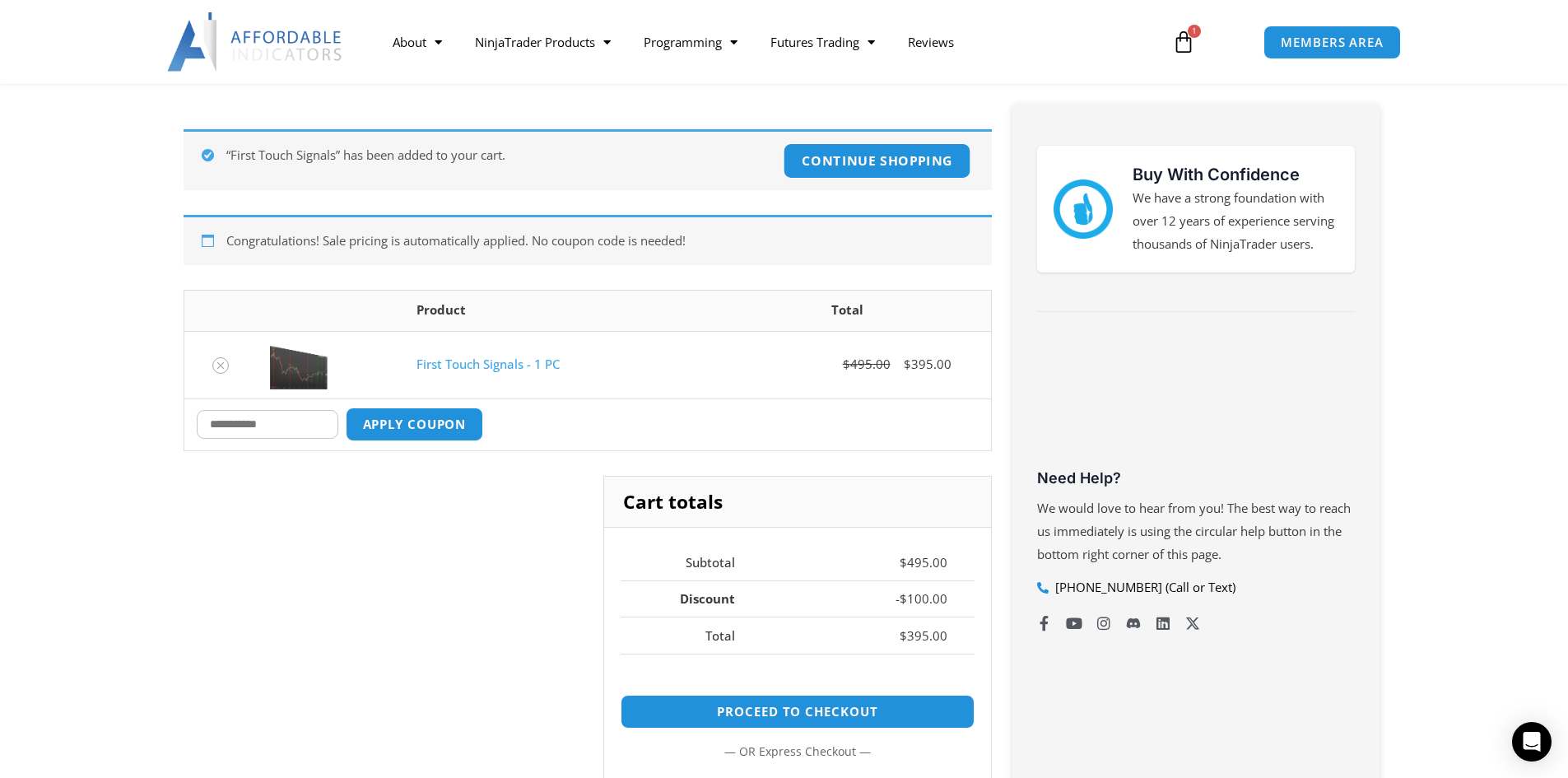
click at [874, 161] on link "Continue shopping" at bounding box center [877, 160] width 187 height 35
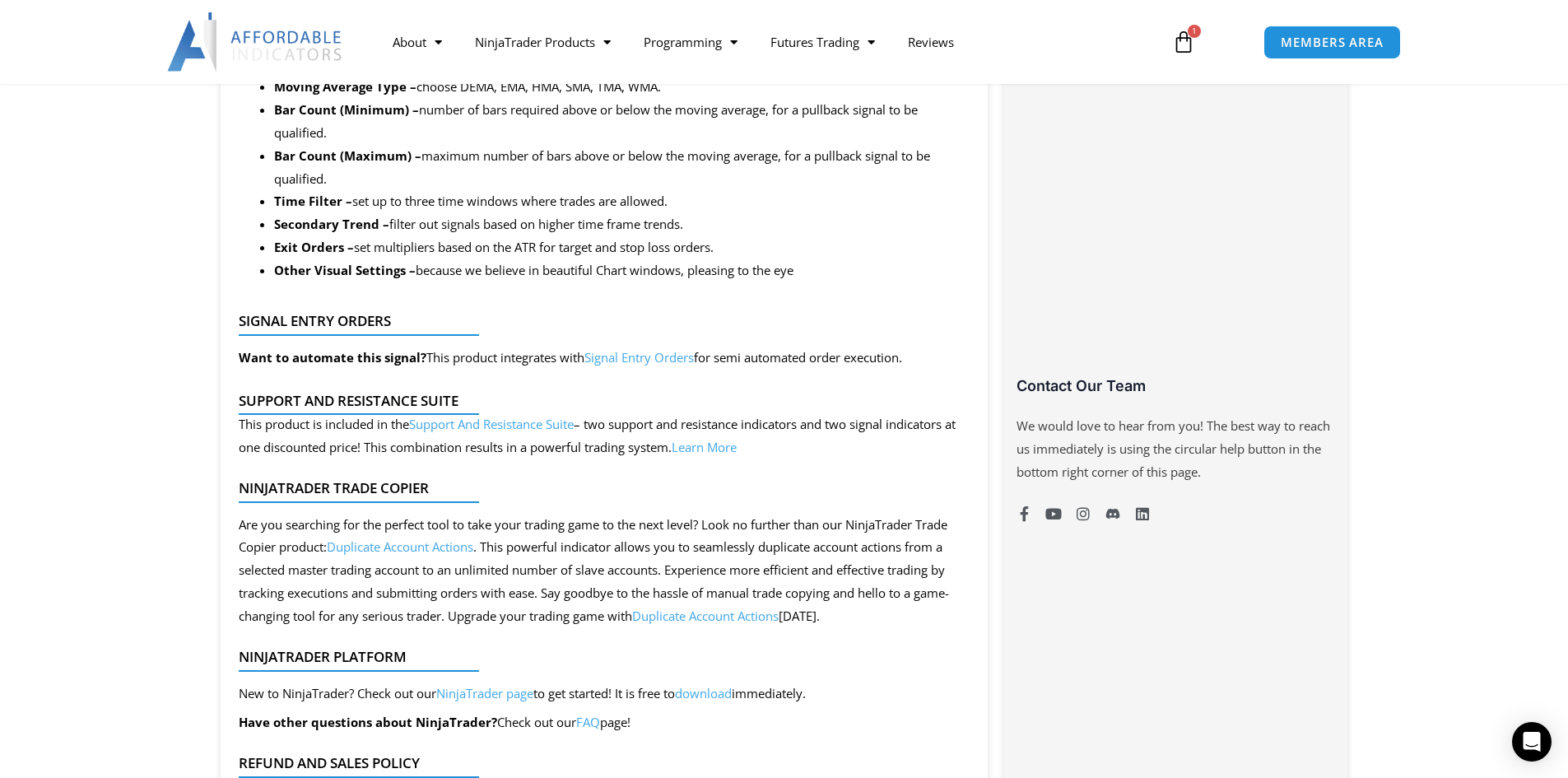
scroll to position [1153, 0]
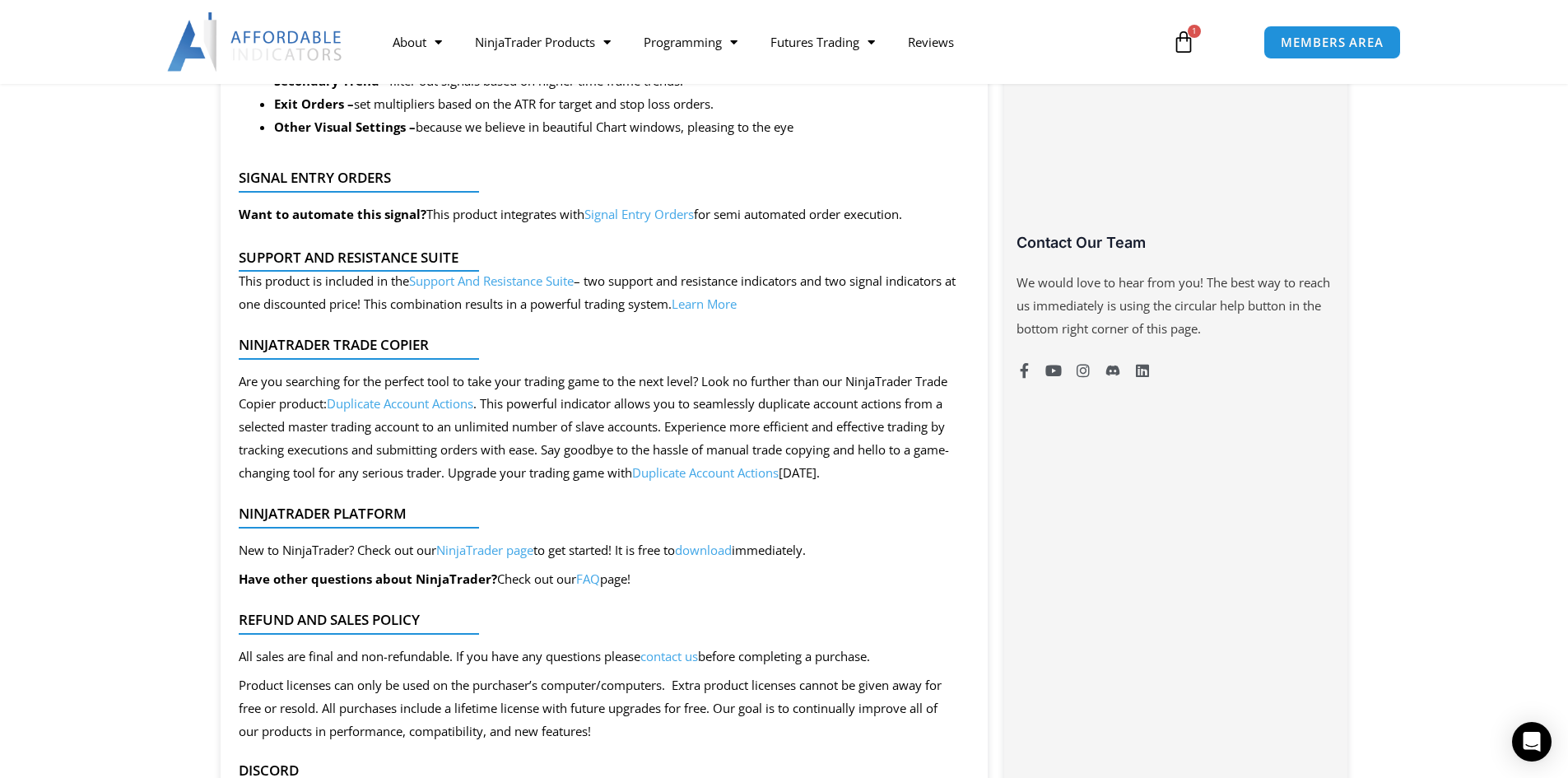
click at [428, 404] on link "Duplicate Account Actions" at bounding box center [400, 403] width 147 height 17
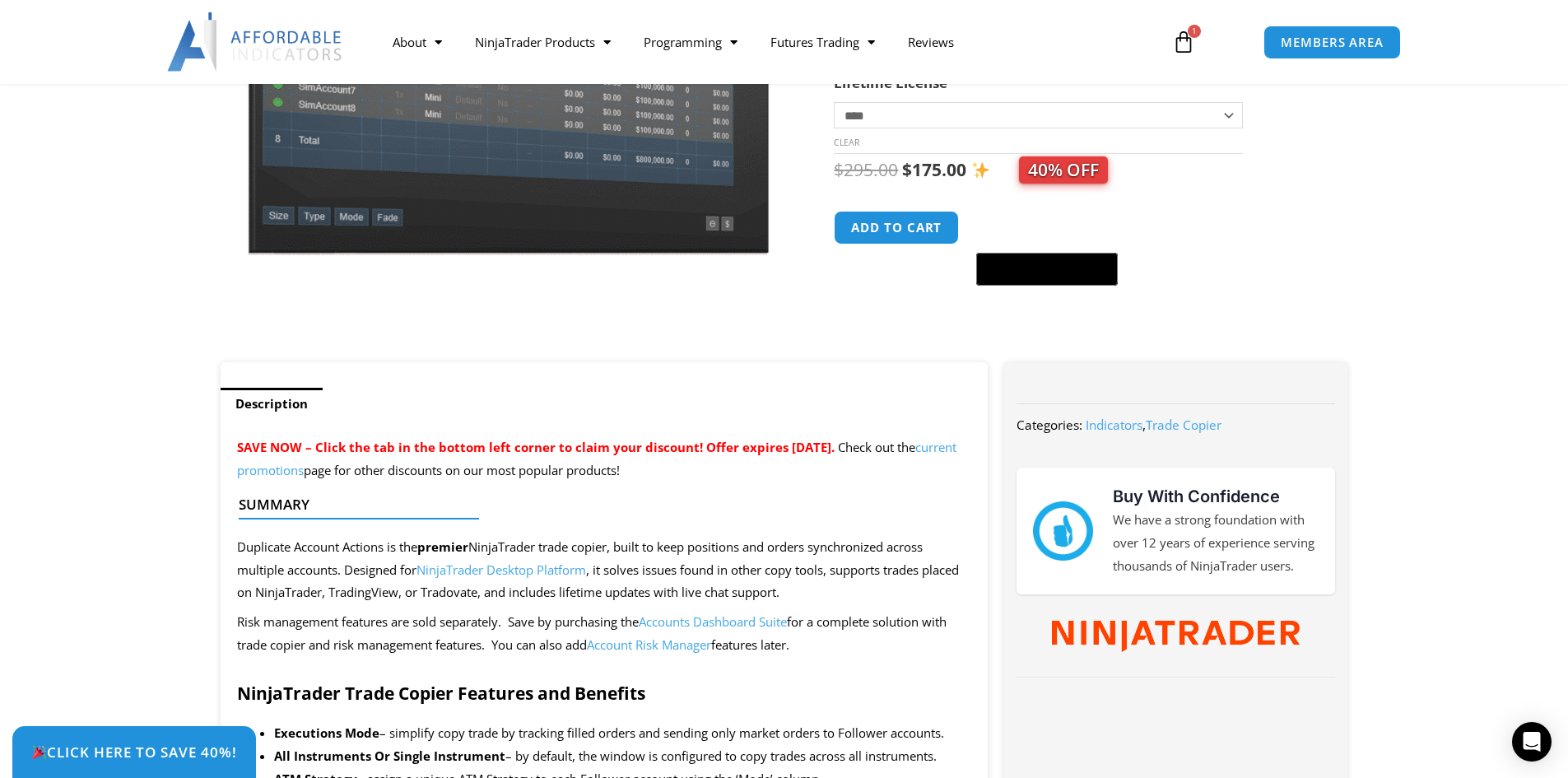
scroll to position [247, 0]
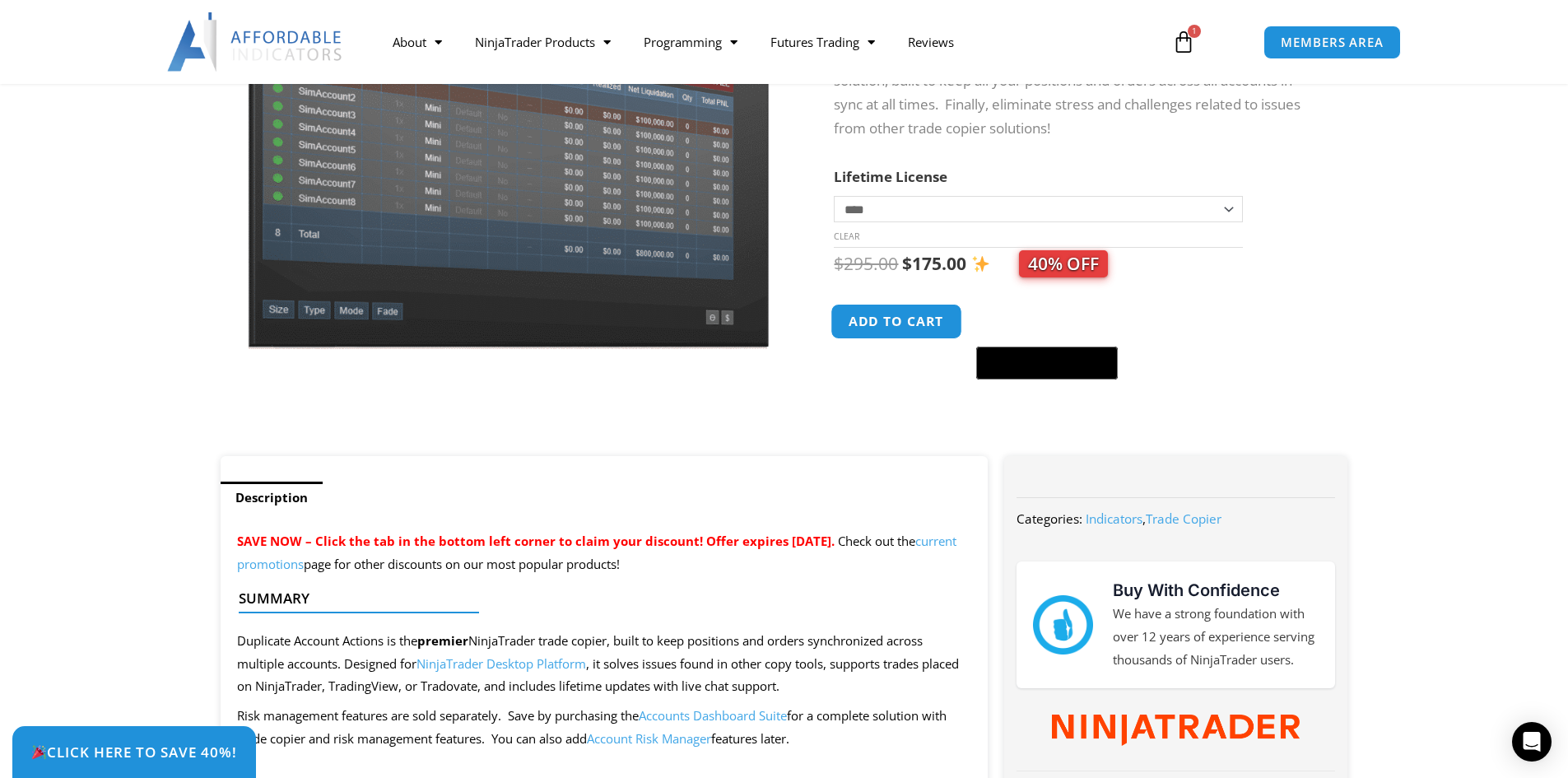
click at [905, 323] on button "Add to cart" at bounding box center [898, 322] width 132 height 35
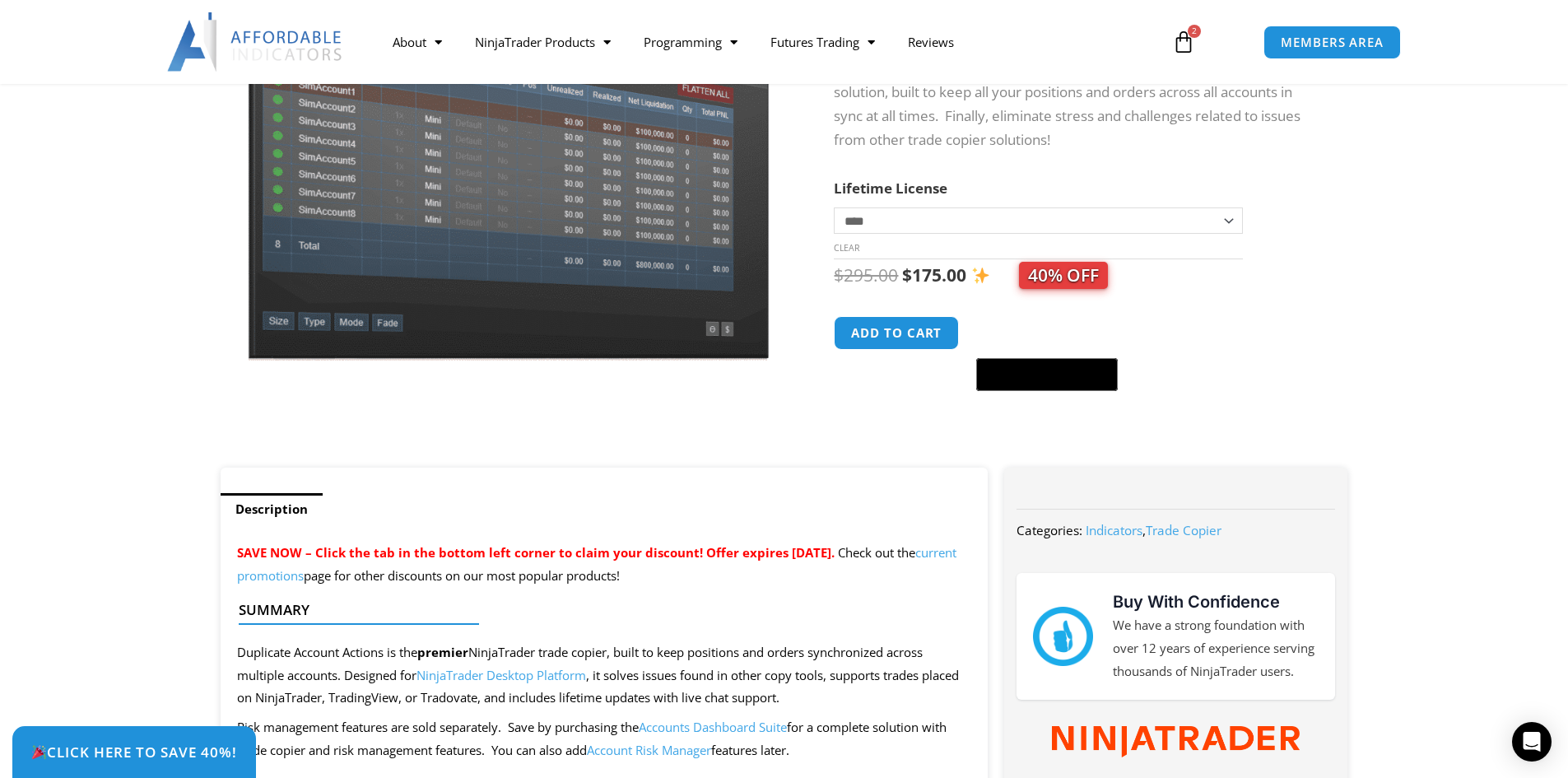
click at [385, 580] on link "current promotions" at bounding box center [597, 564] width 720 height 40
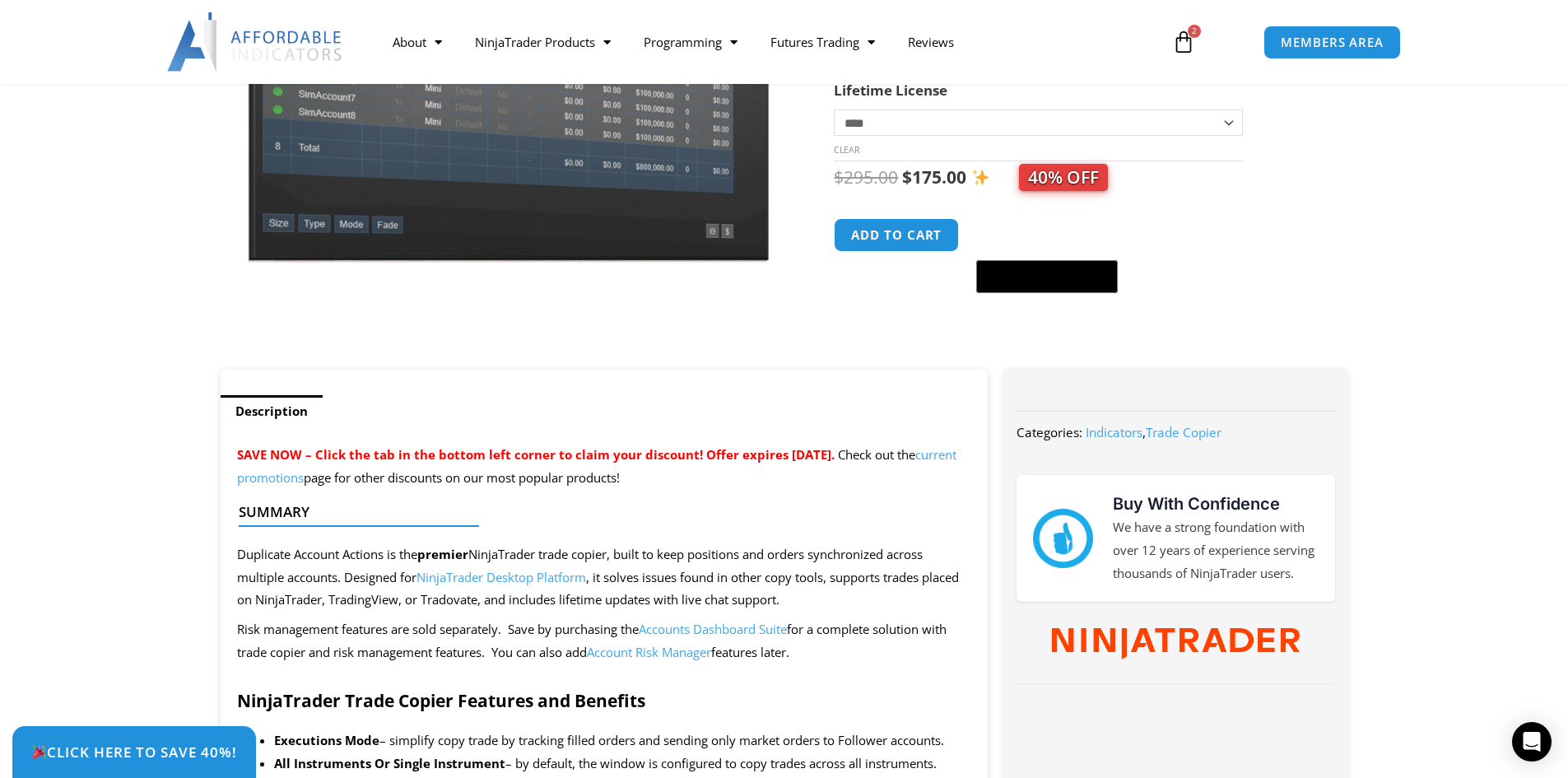
scroll to position [83, 0]
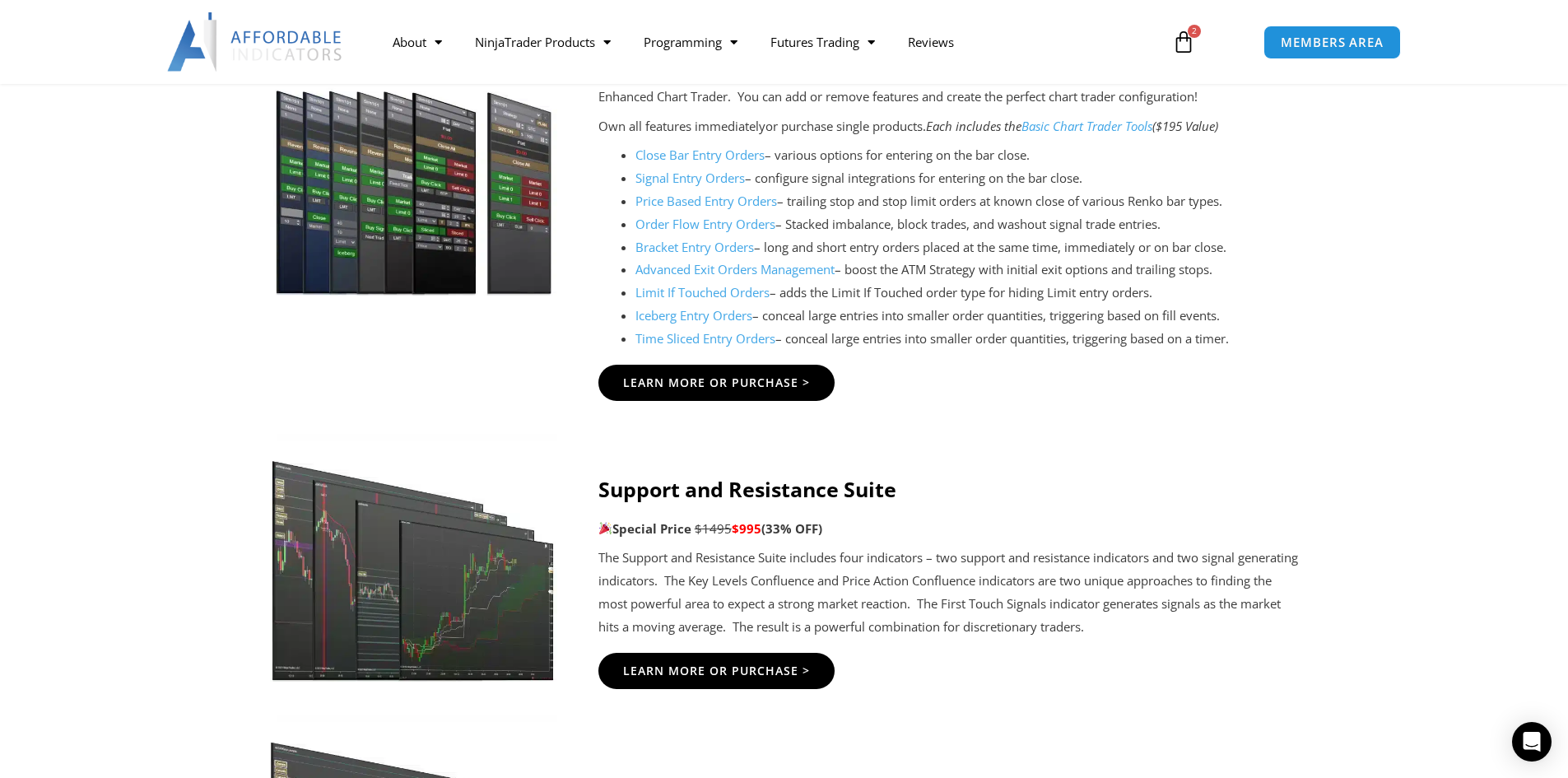
scroll to position [2140, 0]
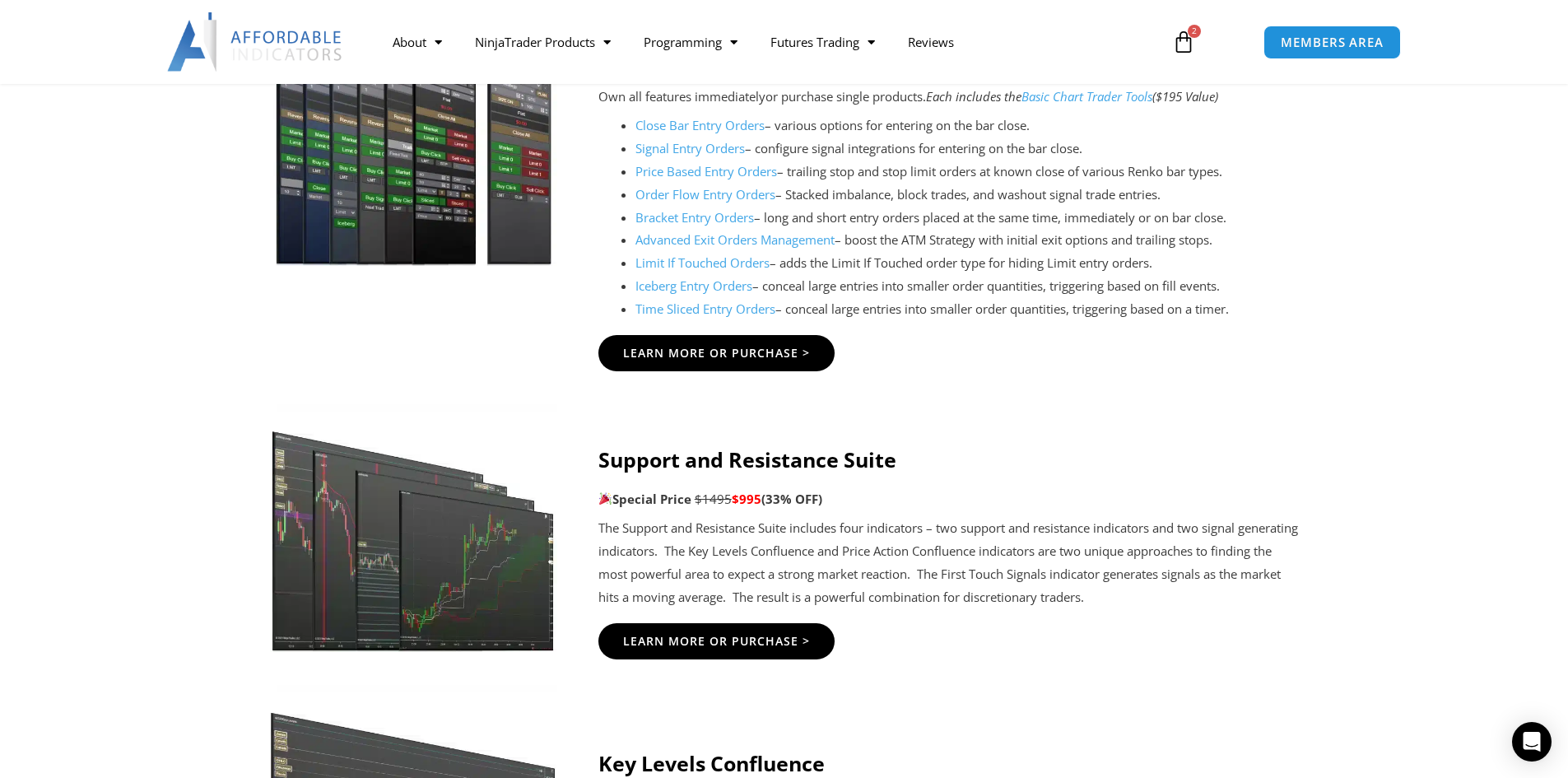
click at [1192, 35] on span "2" at bounding box center [1194, 32] width 13 height 13
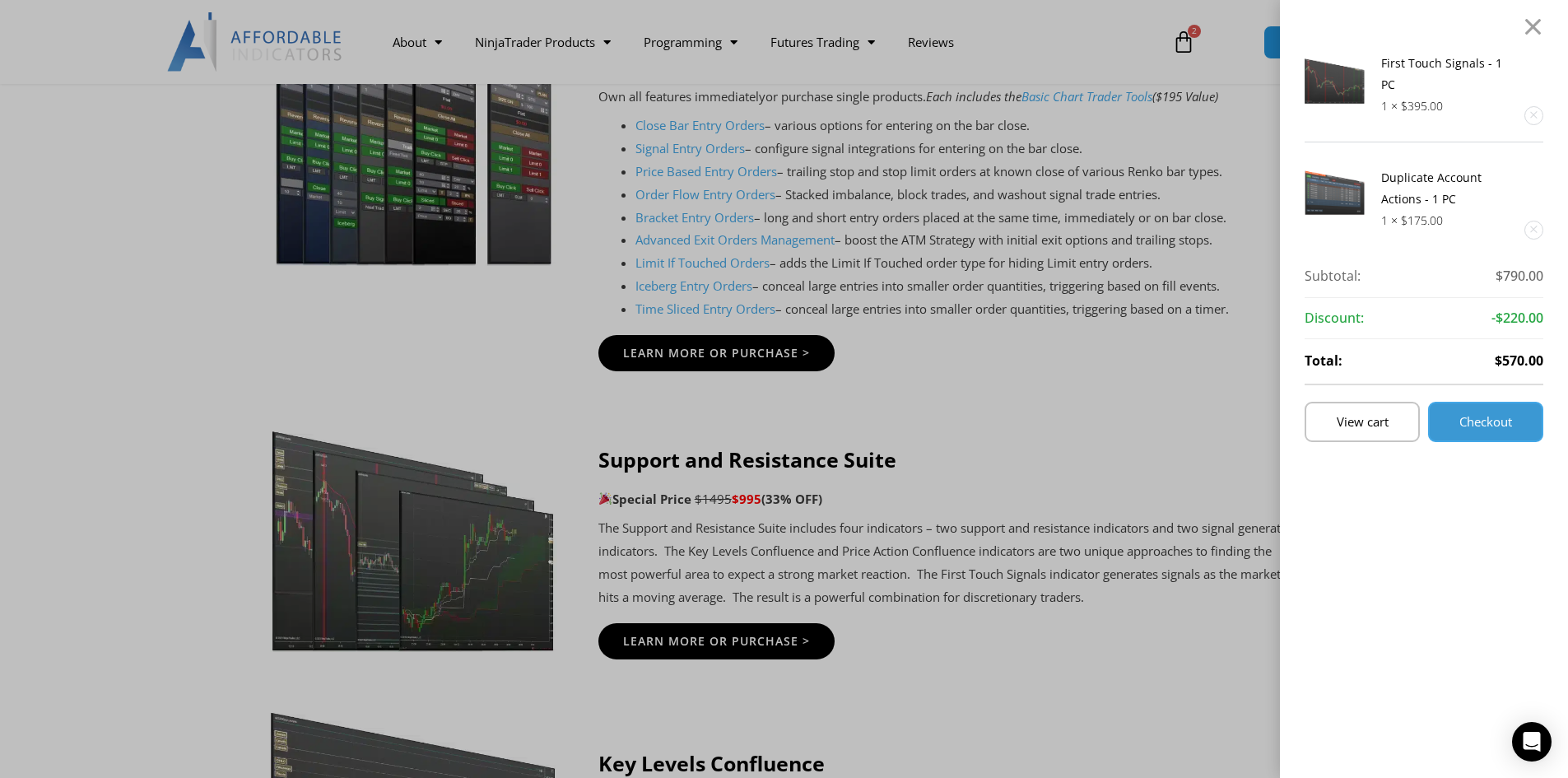
click at [1493, 415] on span "Checkout" at bounding box center [1485, 421] width 53 height 12
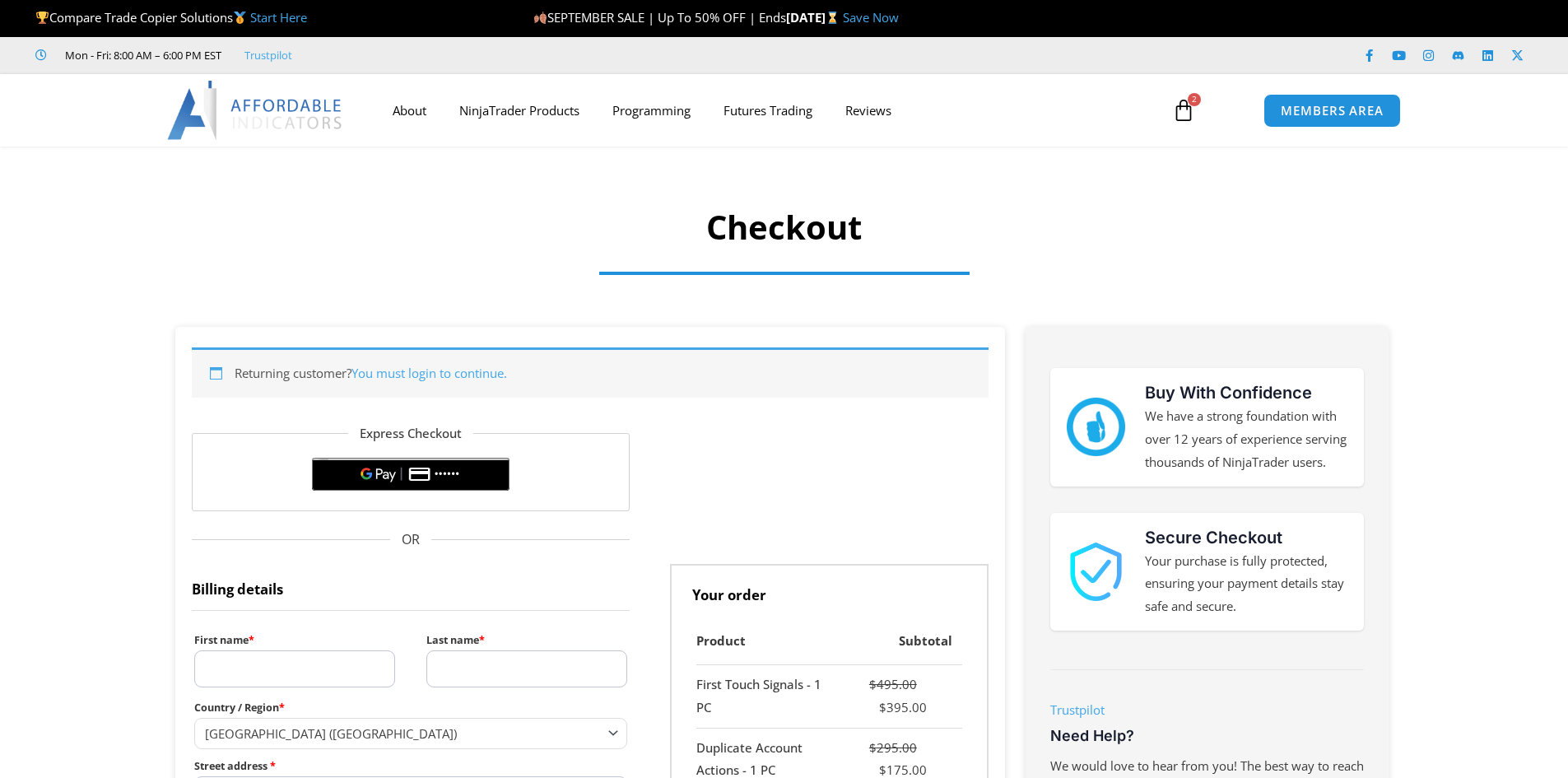
select select "**"
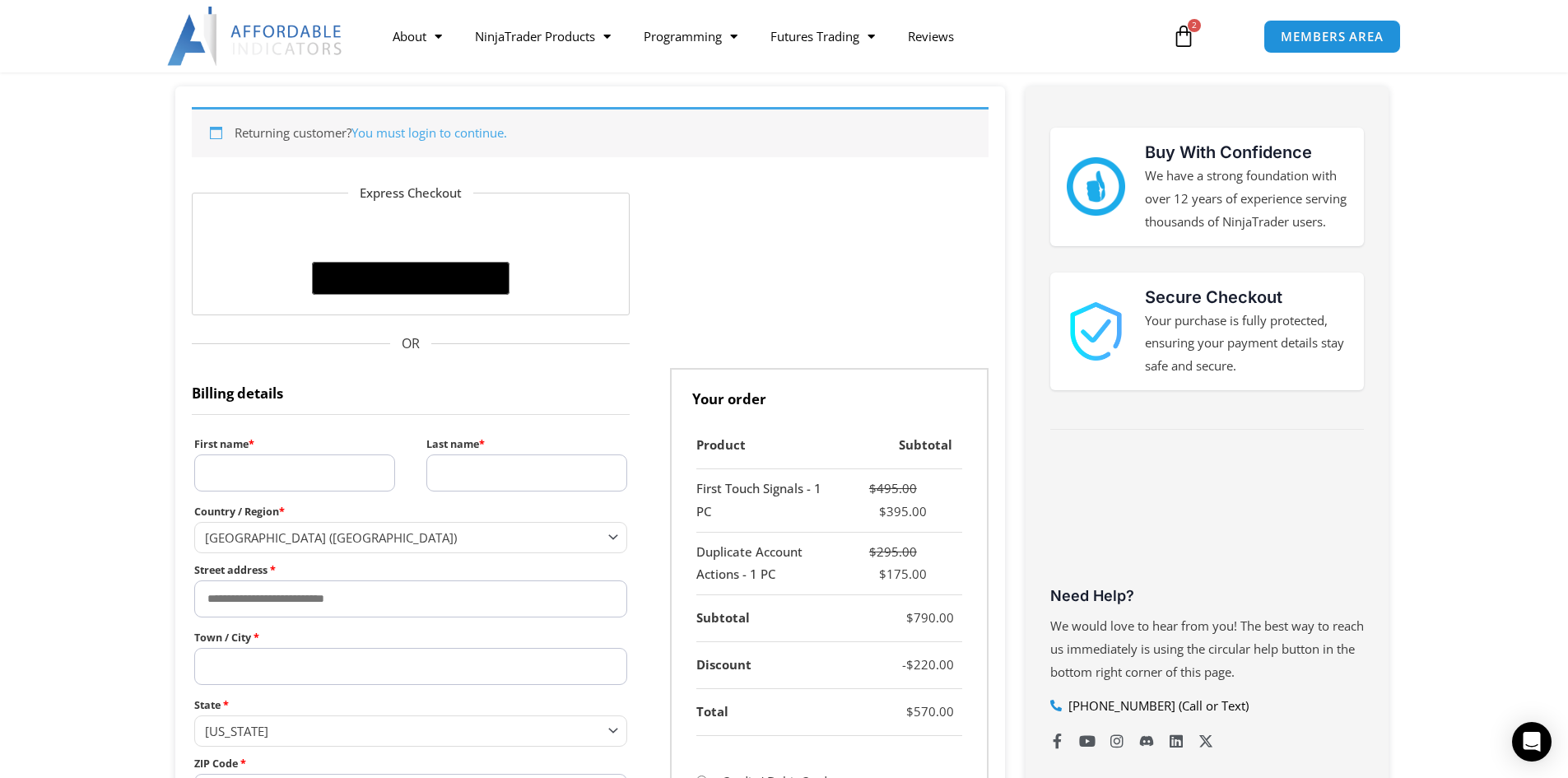
scroll to position [247, 0]
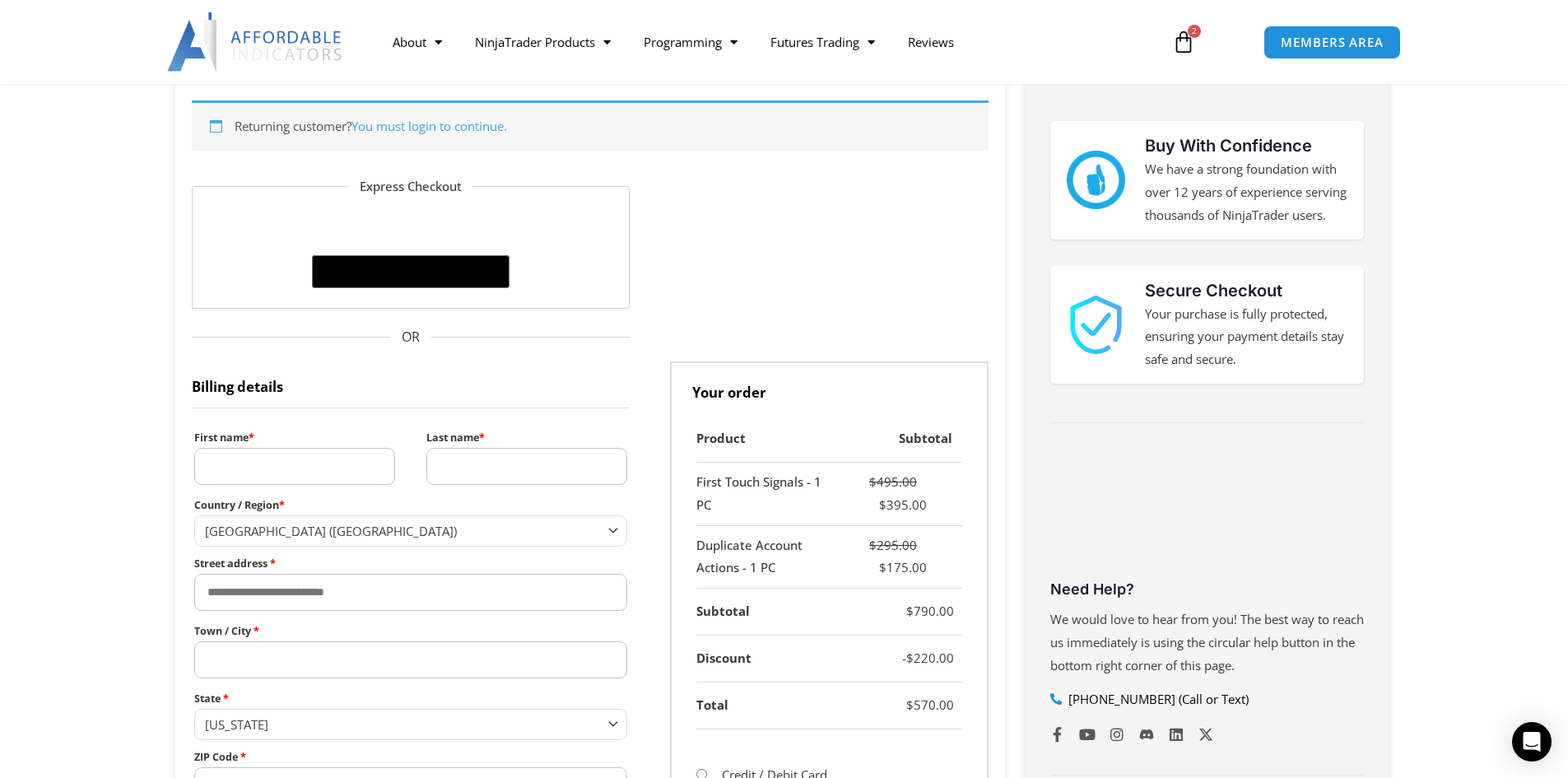
click at [271, 463] on input "First name *" at bounding box center [295, 466] width 201 height 37
type input "*****"
type input "**********"
type input "******"
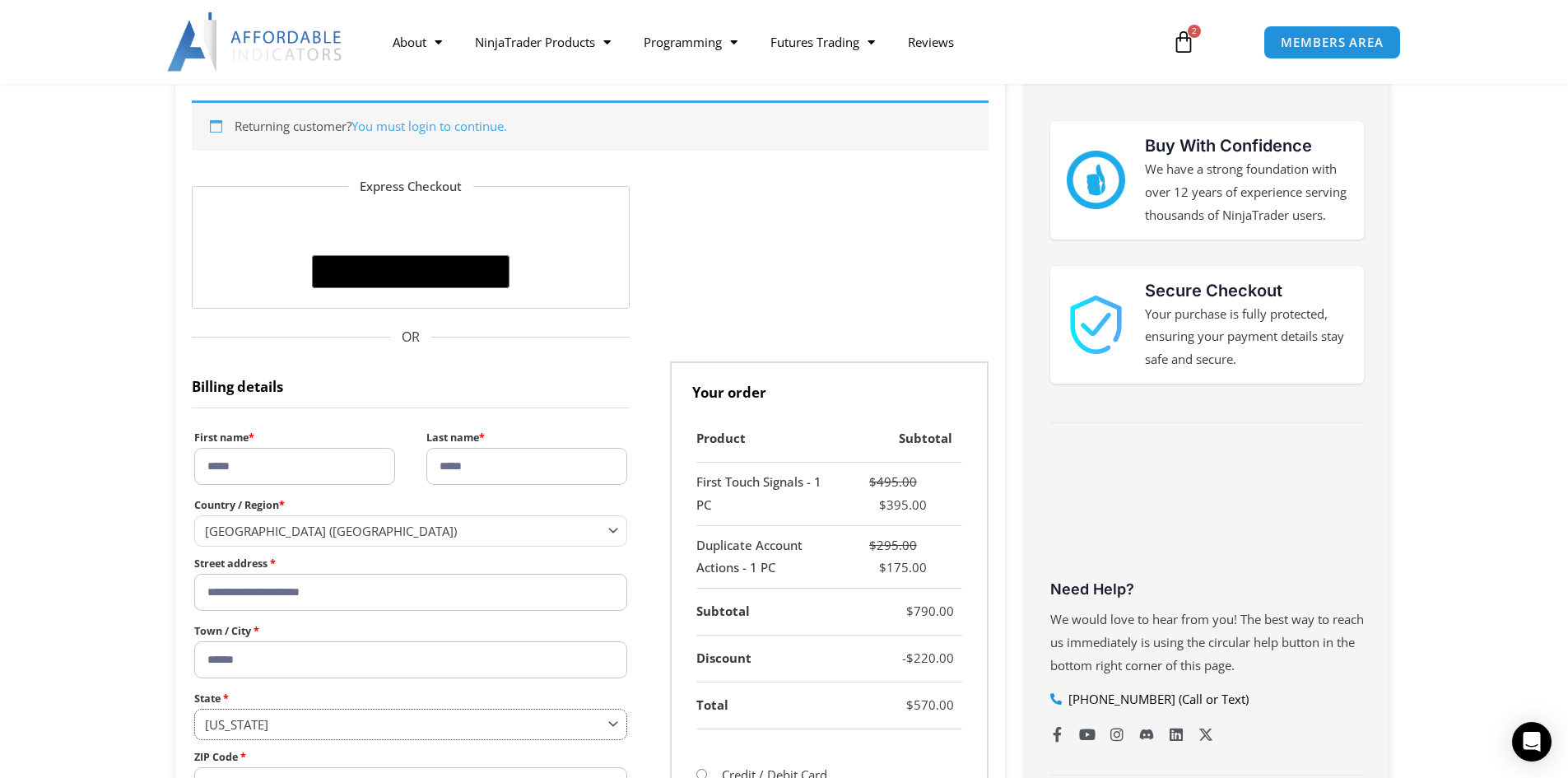
select select "**"
type input "*****"
type input "**********"
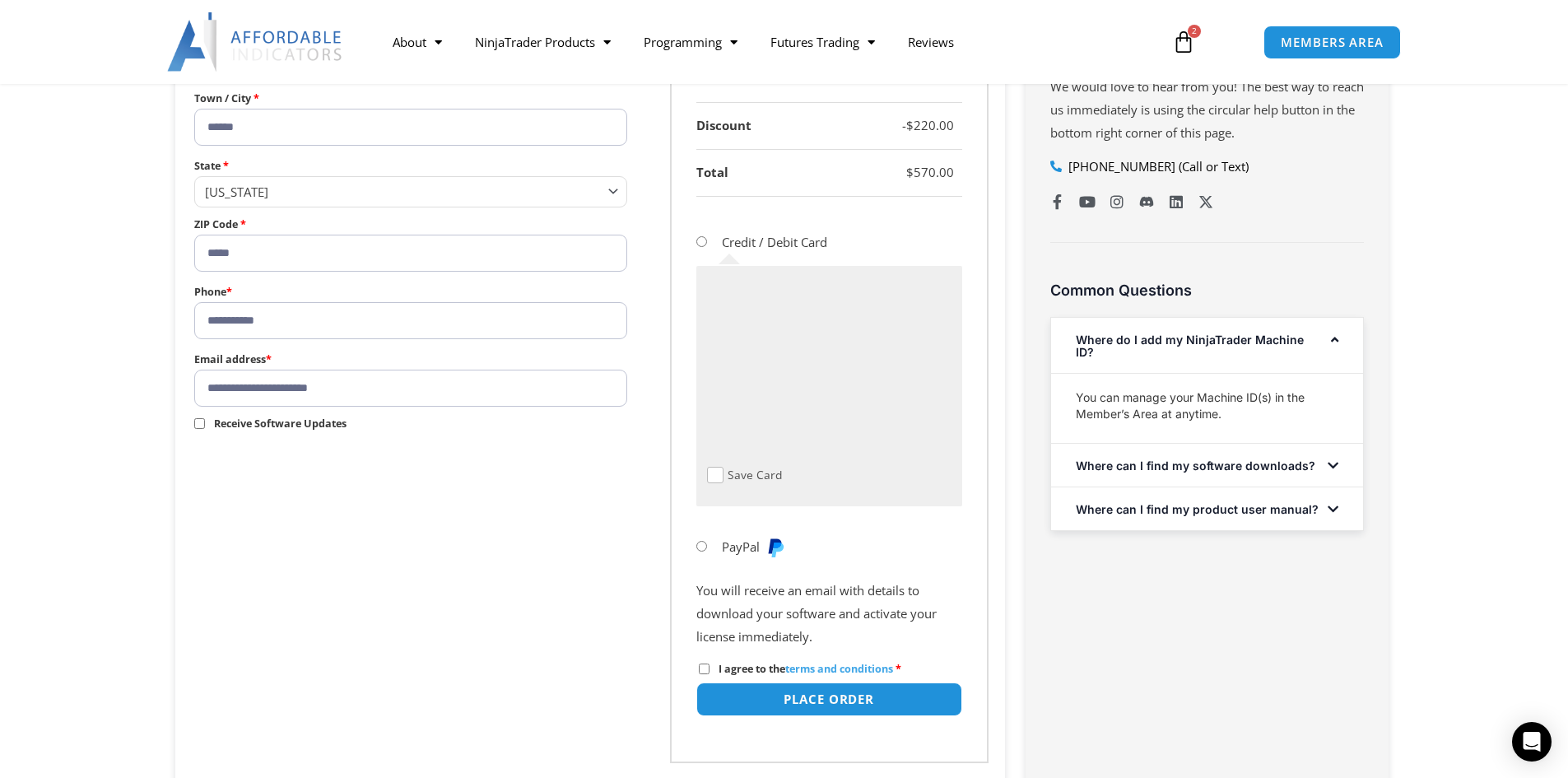
scroll to position [823, 0]
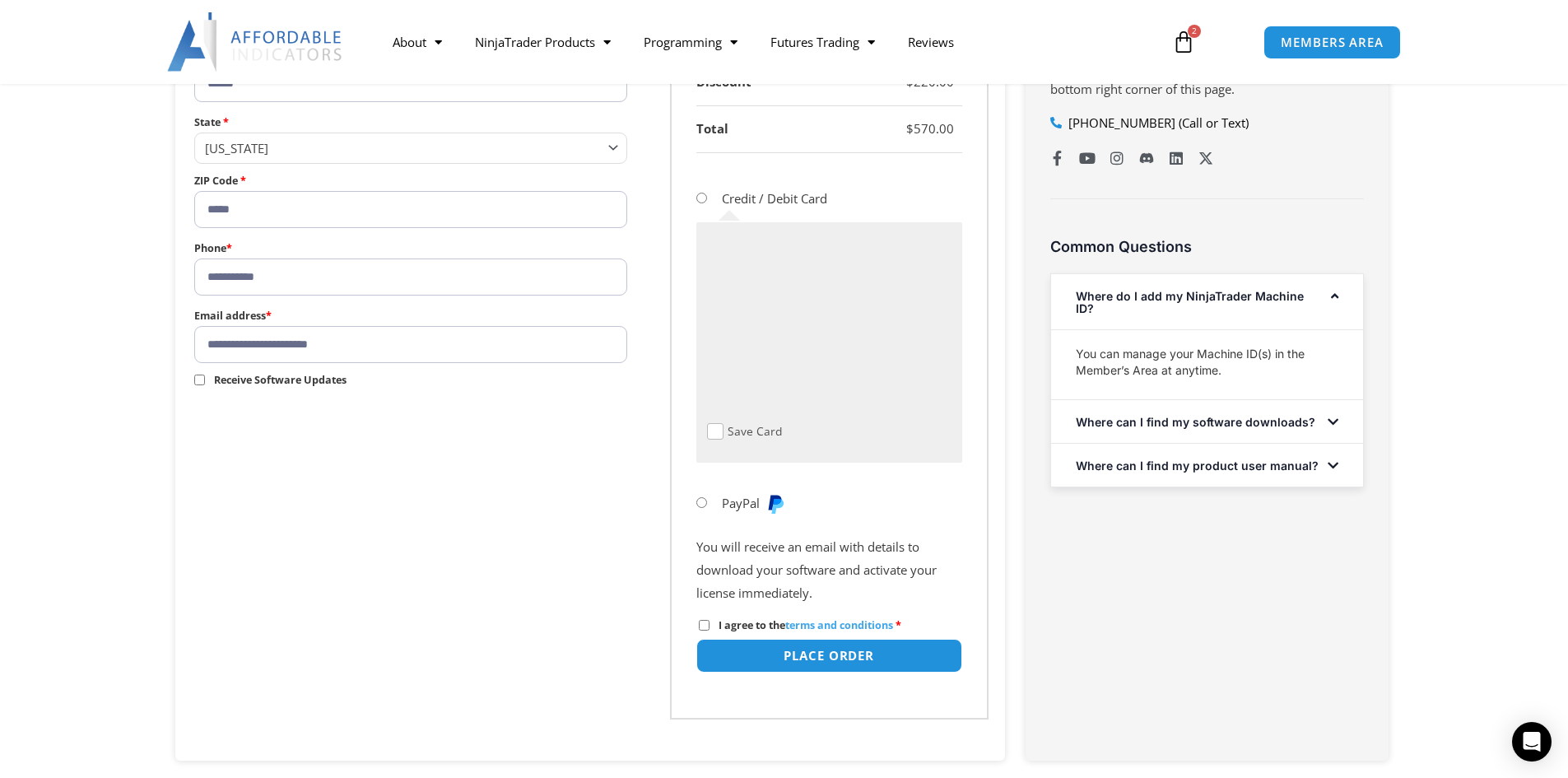
drag, startPoint x: 287, startPoint y: 349, endPoint x: 42, endPoint y: 342, distance: 245.1
click at [35, 342] on section "**********" at bounding box center [784, 177] width 1568 height 1347
type input "**********"
click at [510, 505] on form "**********" at bounding box center [590, 159] width 797 height 1120
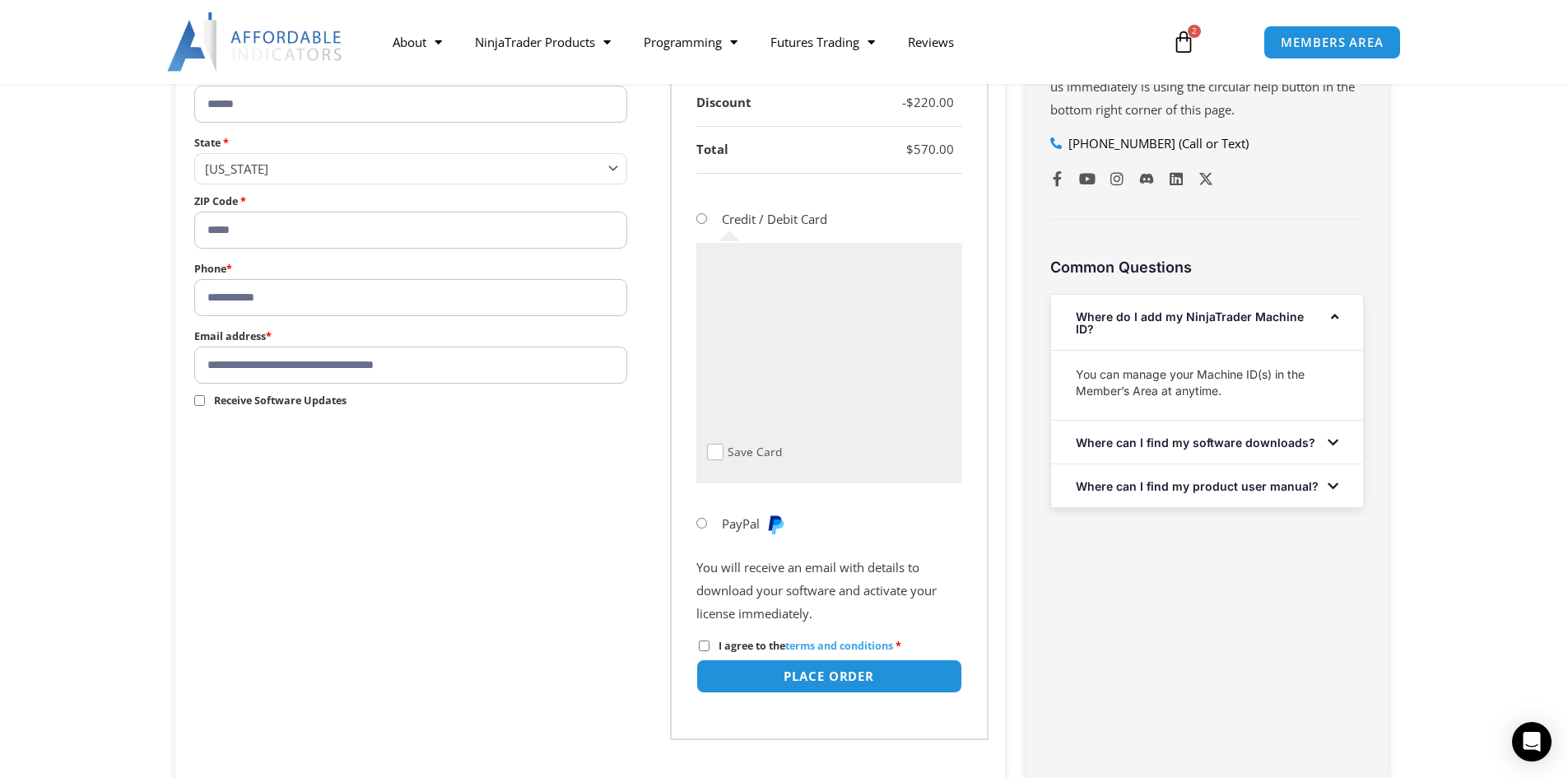
scroll to position [1070, 0]
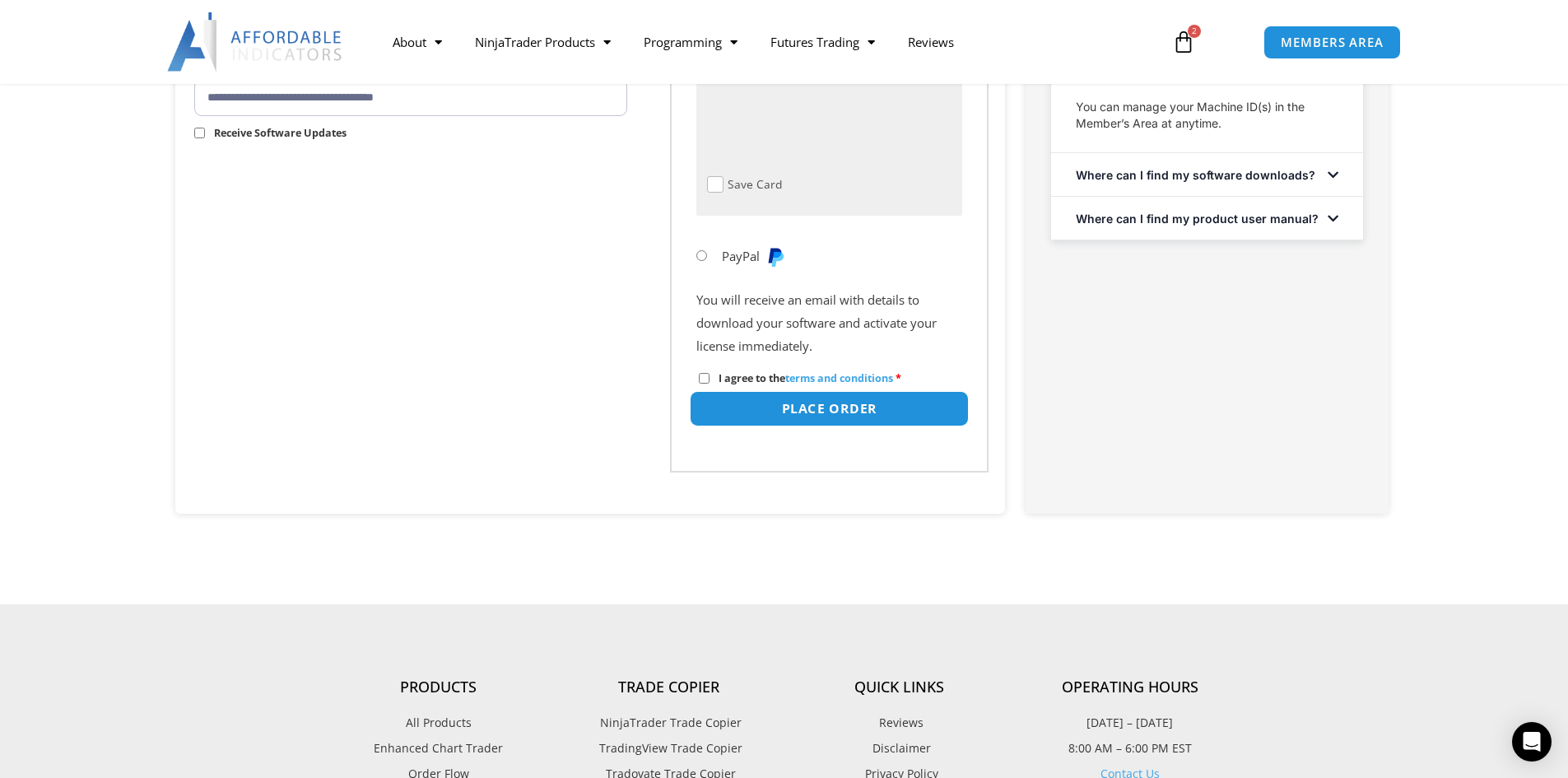
click at [837, 405] on button "Place order" at bounding box center [828, 409] width 279 height 35
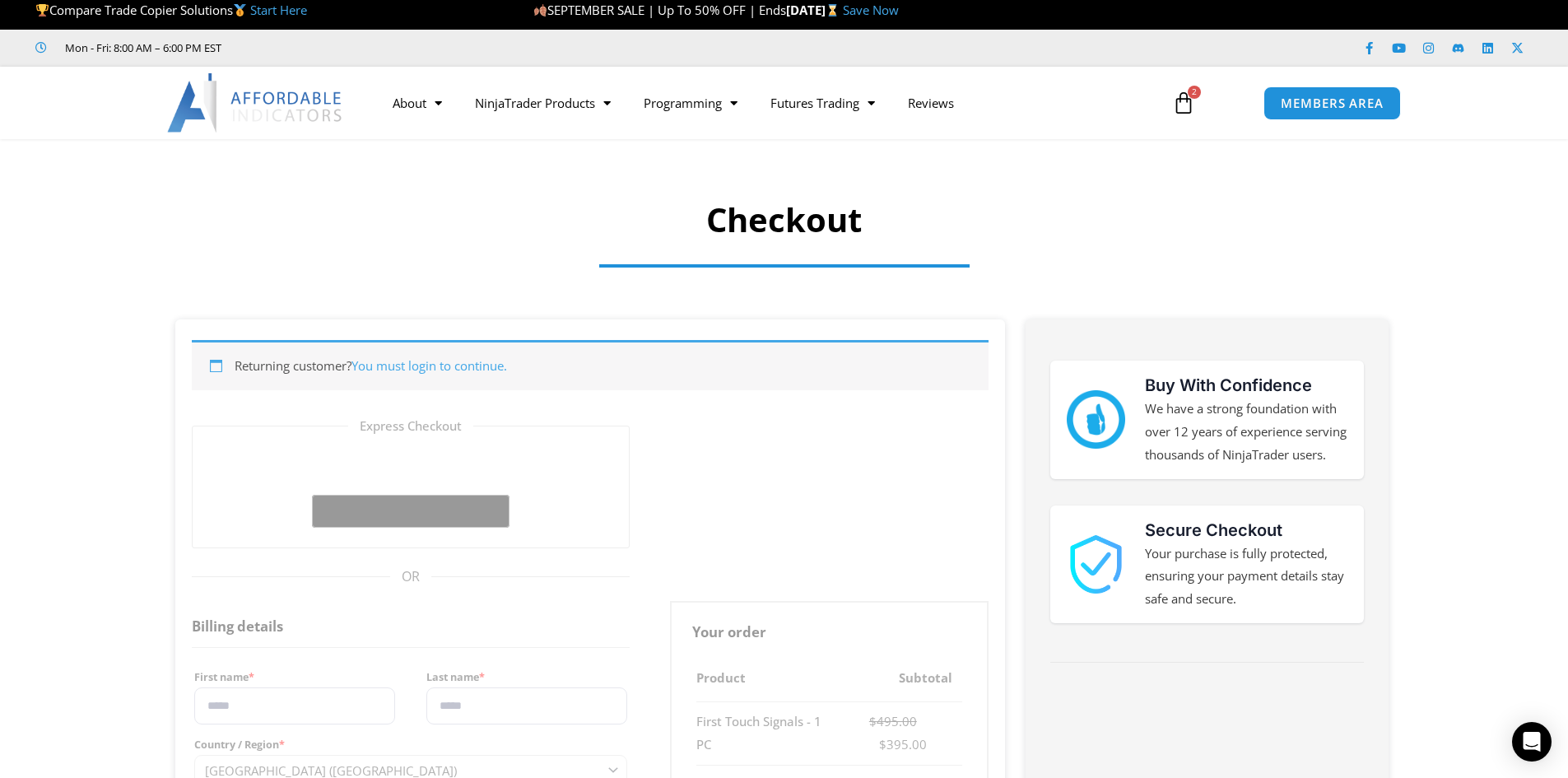
scroll to position [0, 0]
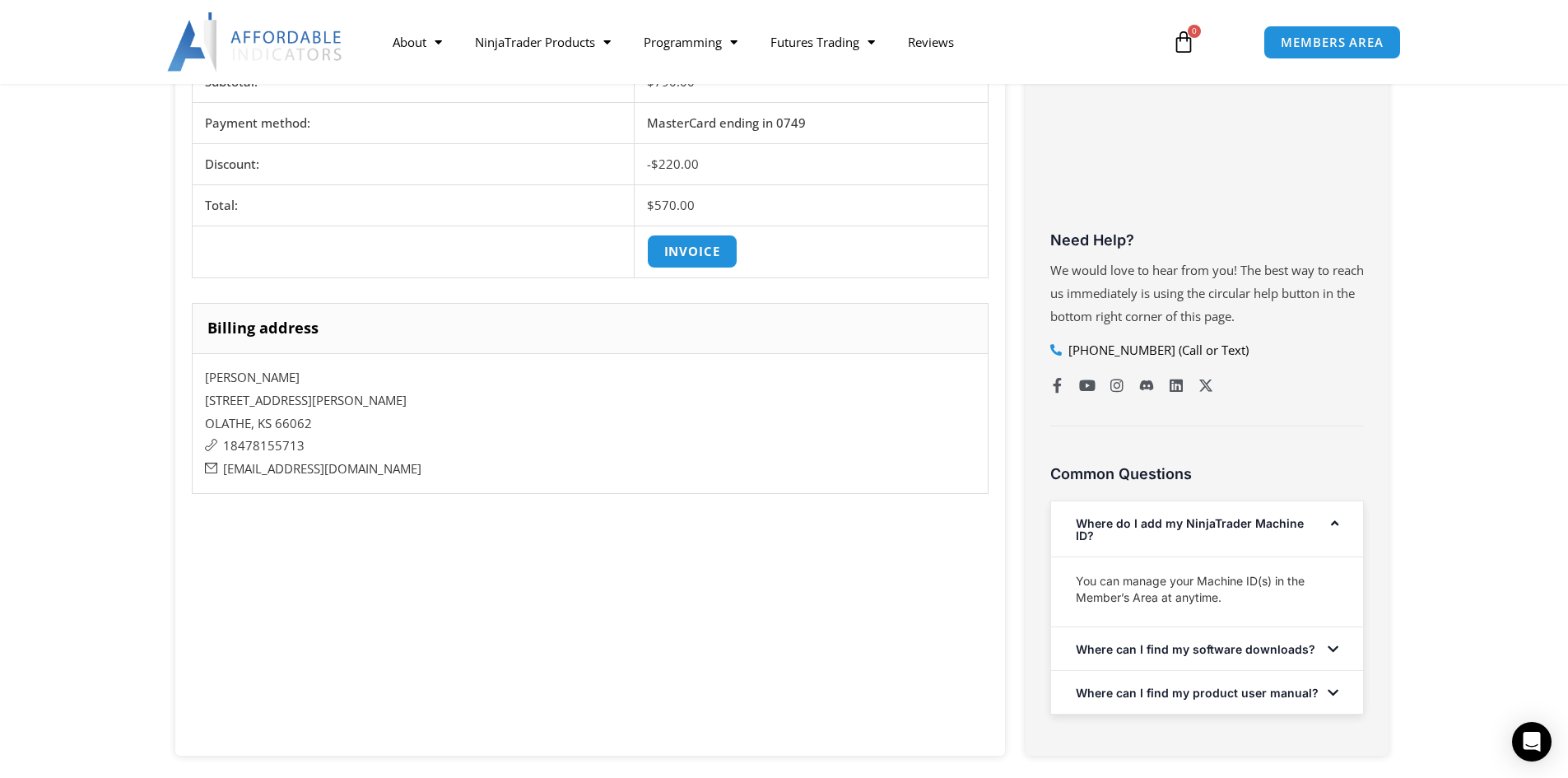
scroll to position [329, 0]
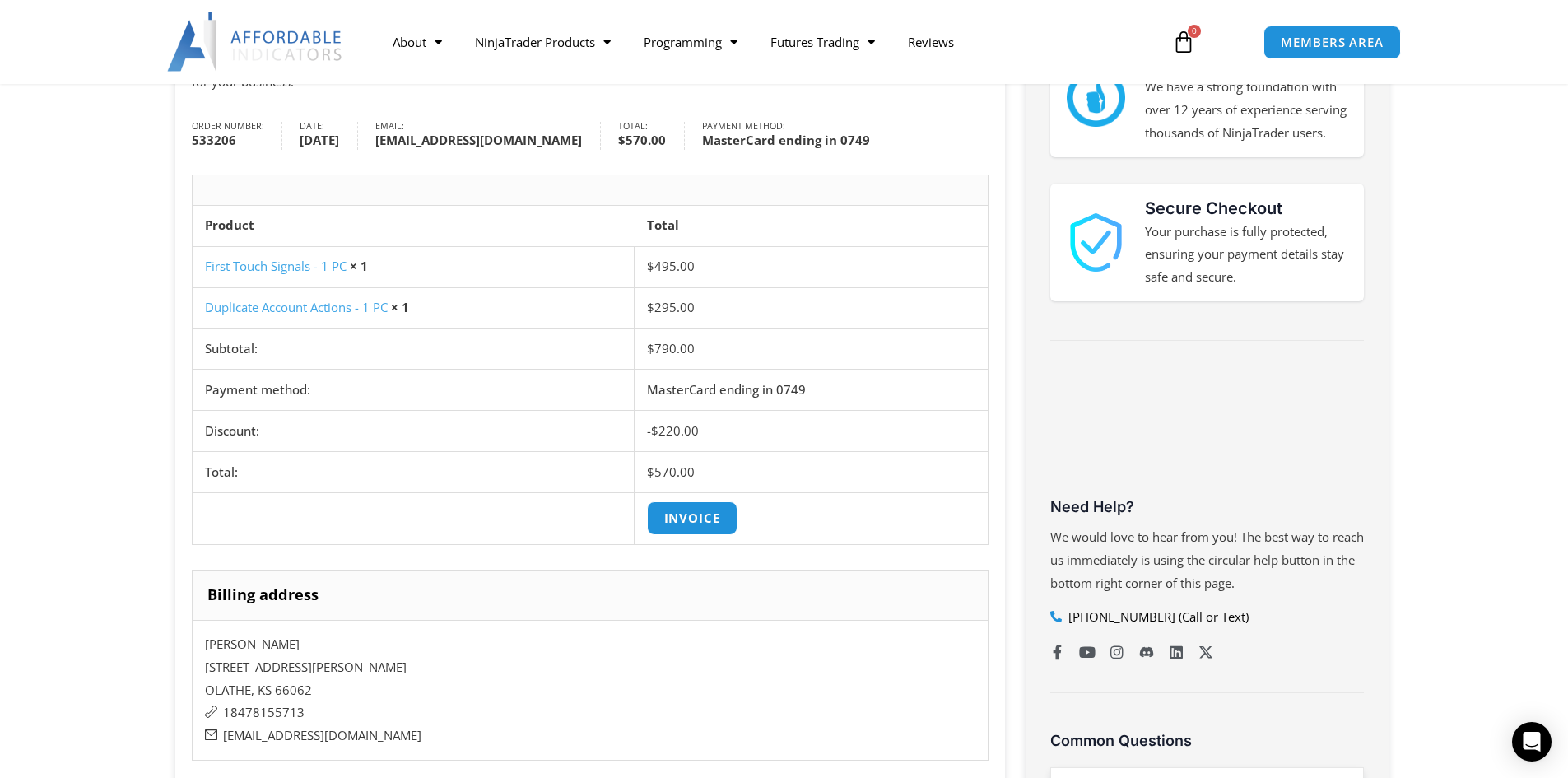
click at [306, 274] on link "First Touch Signals - 1 PC" at bounding box center [275, 266] width 142 height 17
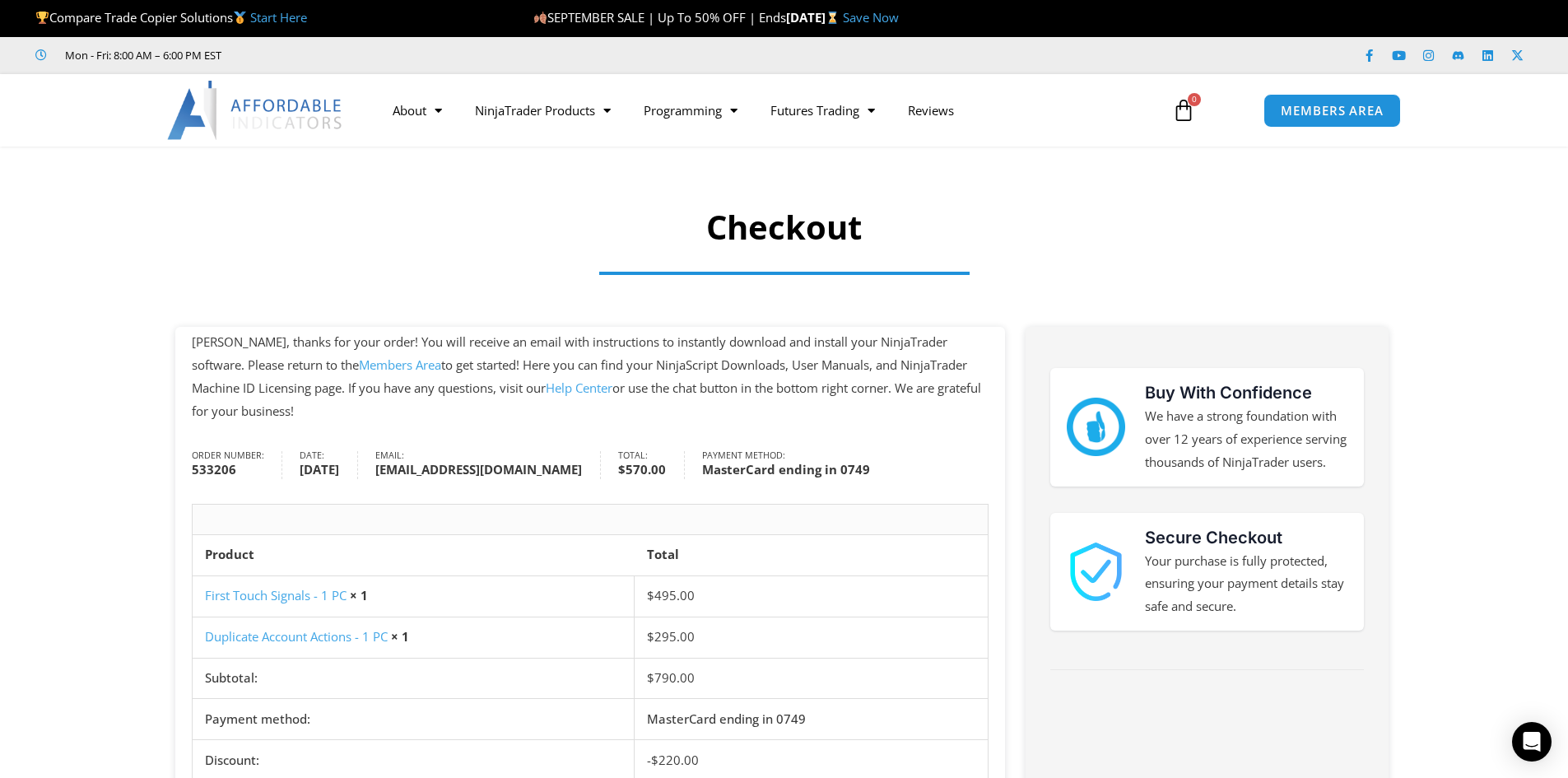
click at [359, 364] on link "Members Area" at bounding box center [400, 364] width 83 height 17
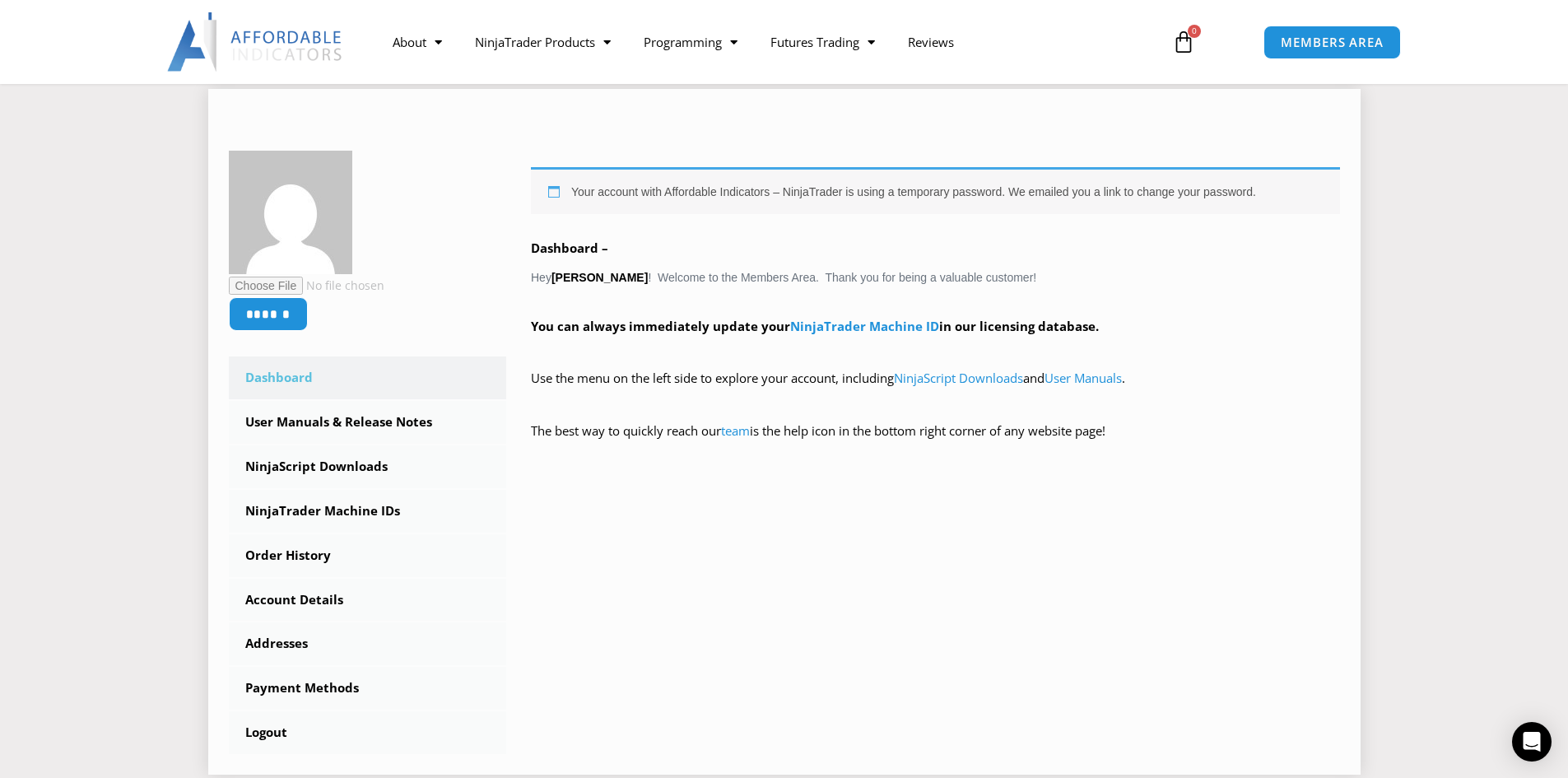
scroll to position [247, 0]
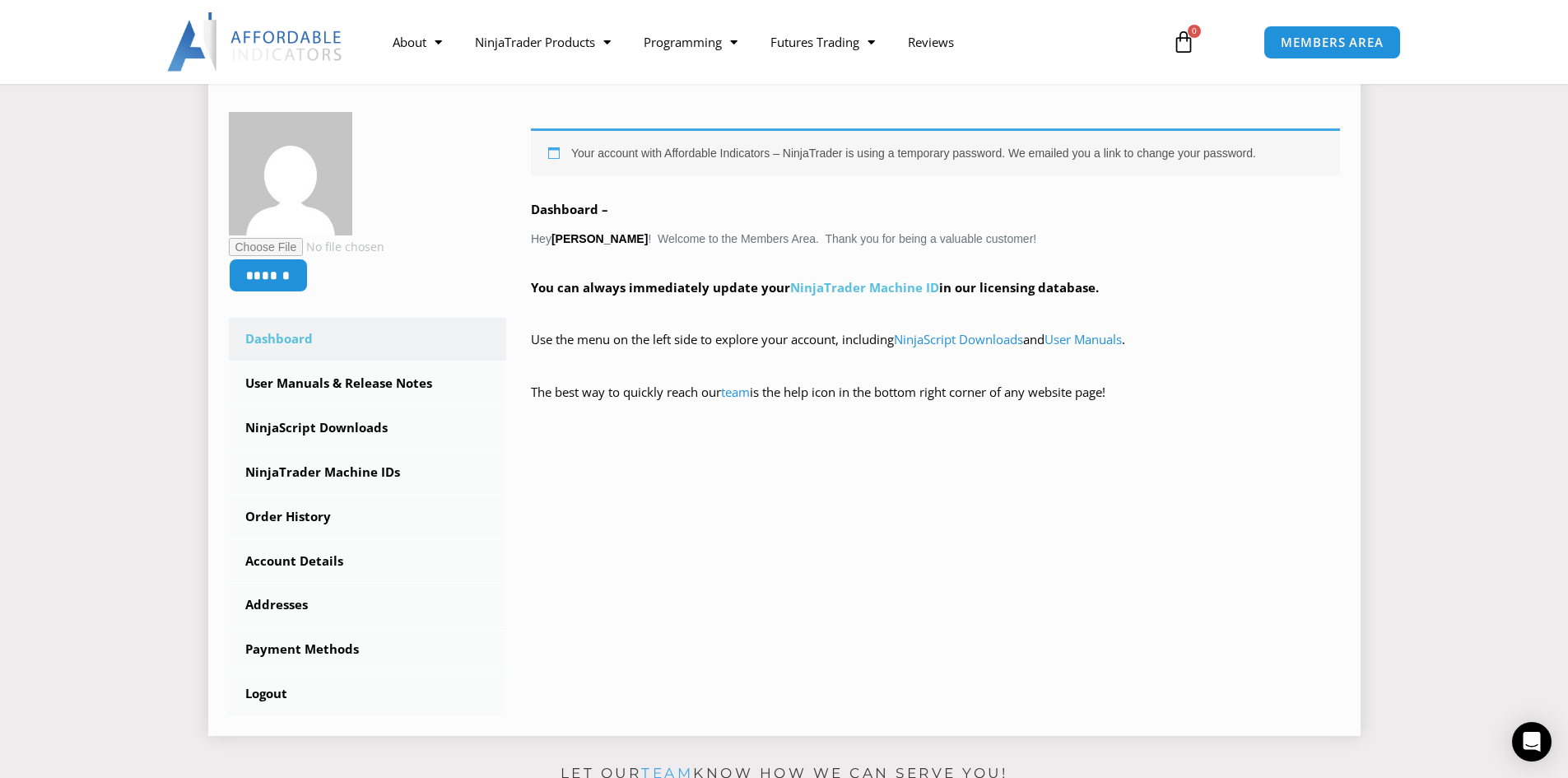
click at [892, 288] on link "NinjaTrader Machine ID" at bounding box center [864, 287] width 149 height 17
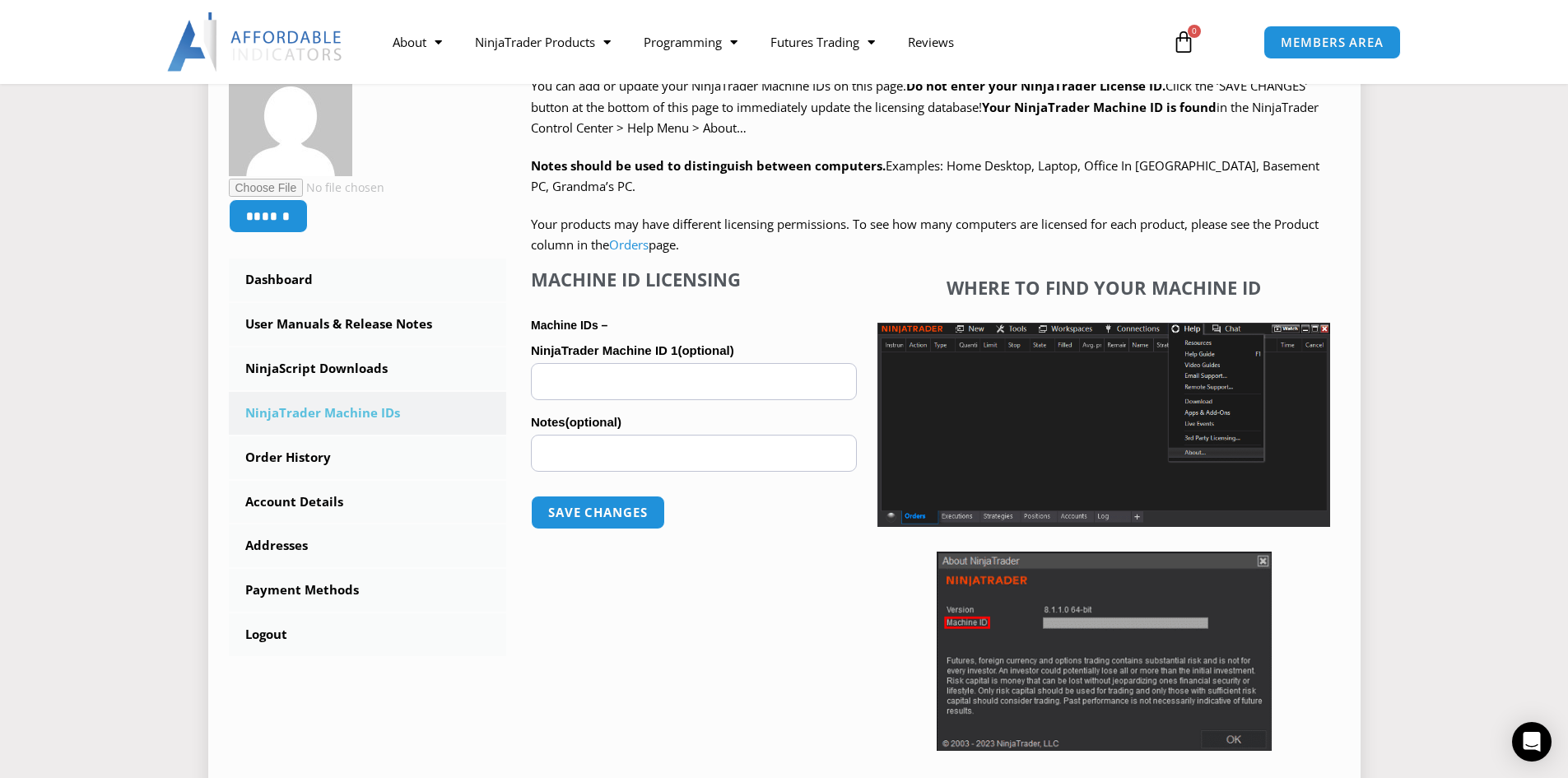
scroll to position [329, 0]
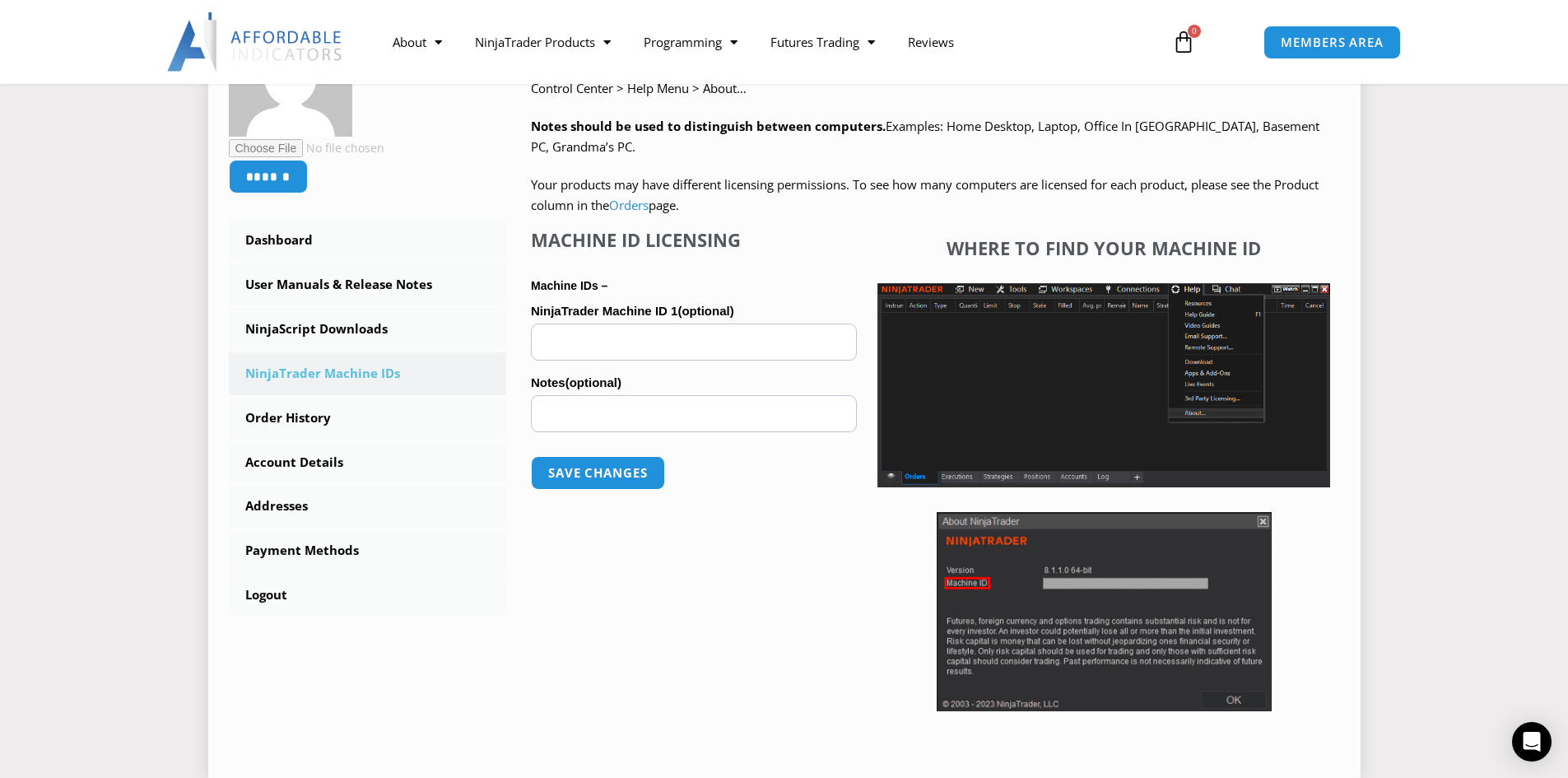
click at [688, 345] on input "NinjaTrader Machine ID 1 (optional)" at bounding box center [695, 342] width 326 height 37
paste input "**********"
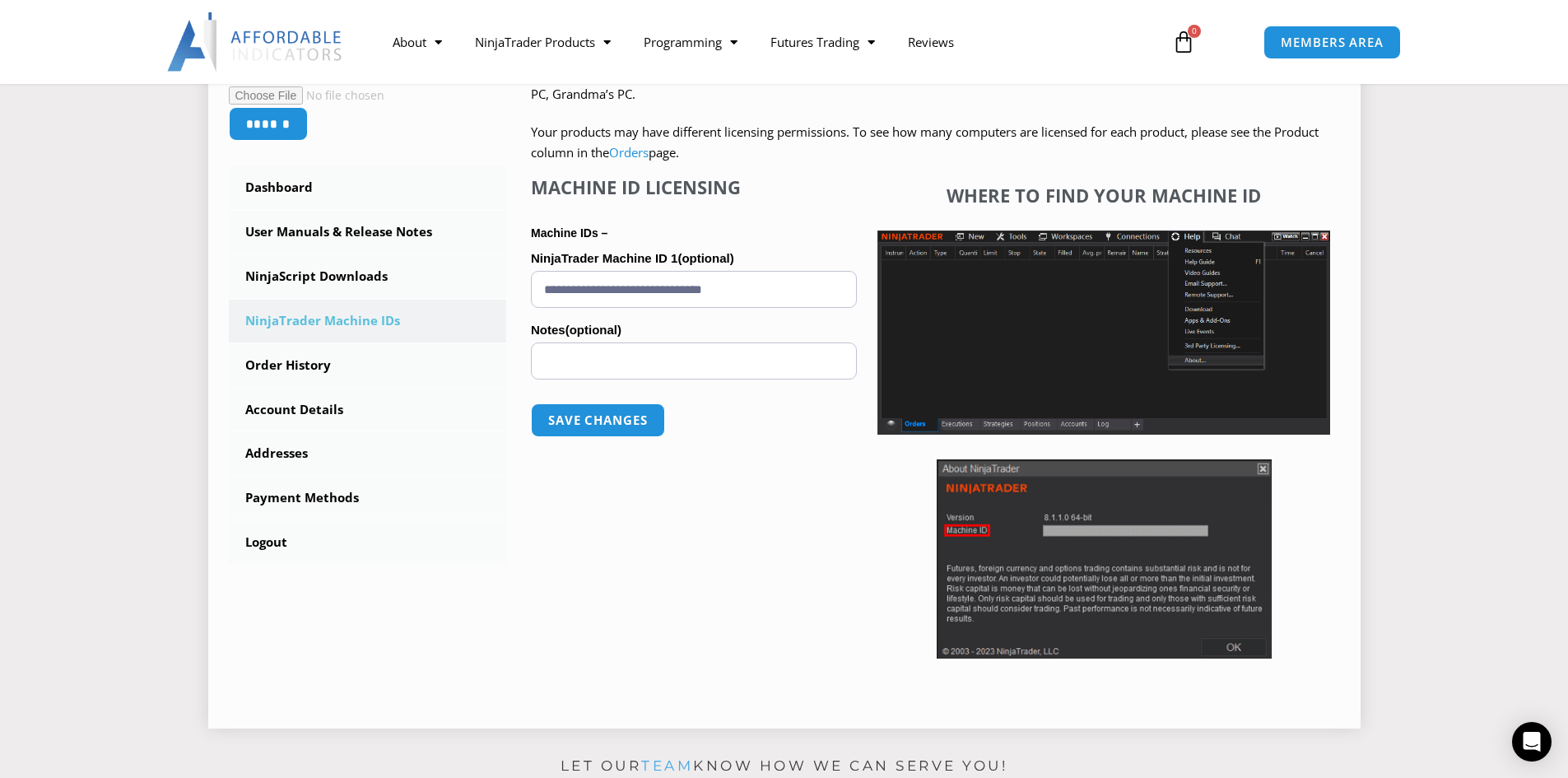
scroll to position [412, 0]
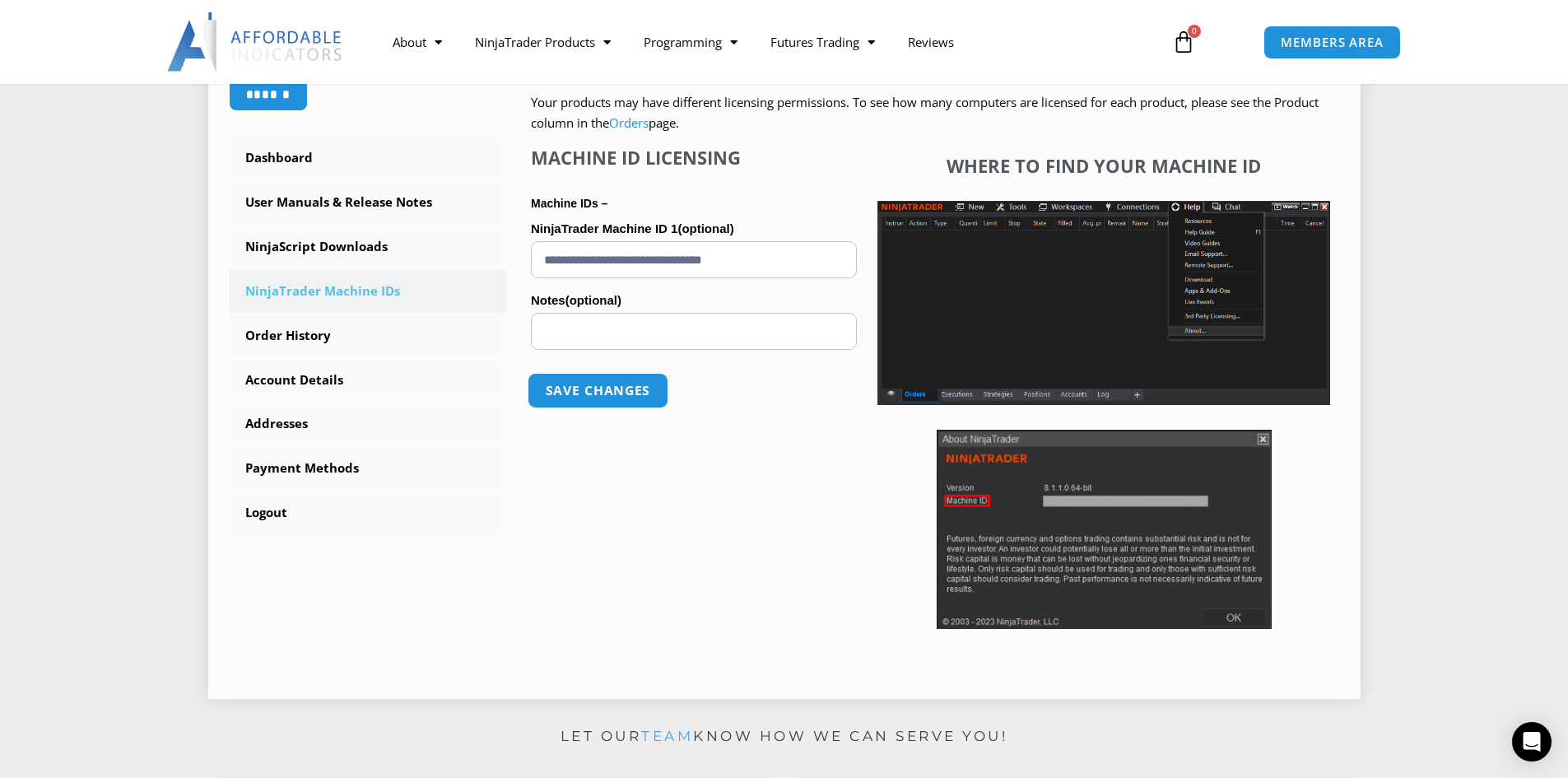
type input "**********"
click at [602, 388] on button "Save changes" at bounding box center [598, 390] width 141 height 35
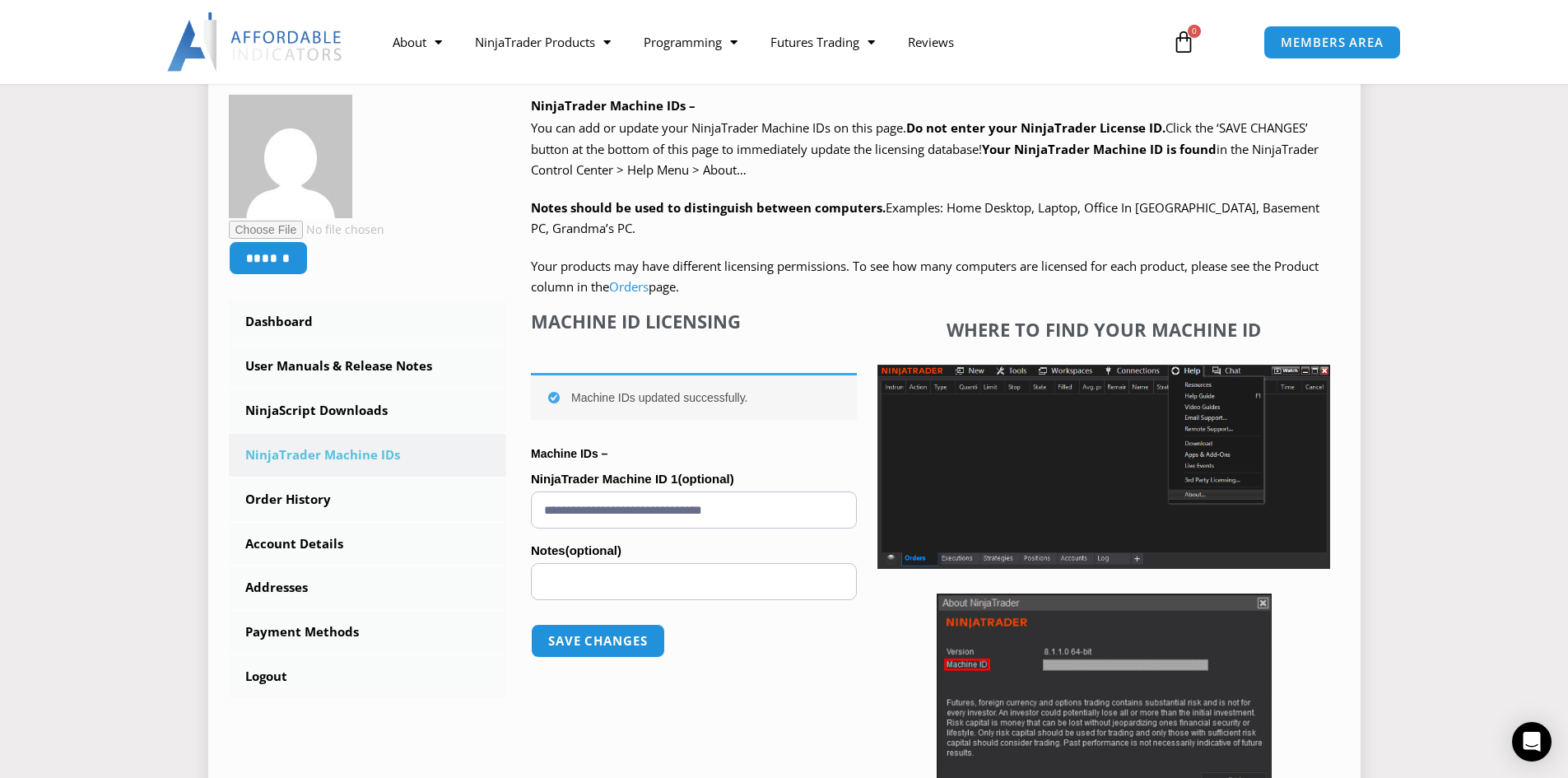
scroll to position [247, 0]
click at [361, 415] on link "NinjaScript Downloads" at bounding box center [368, 412] width 278 height 43
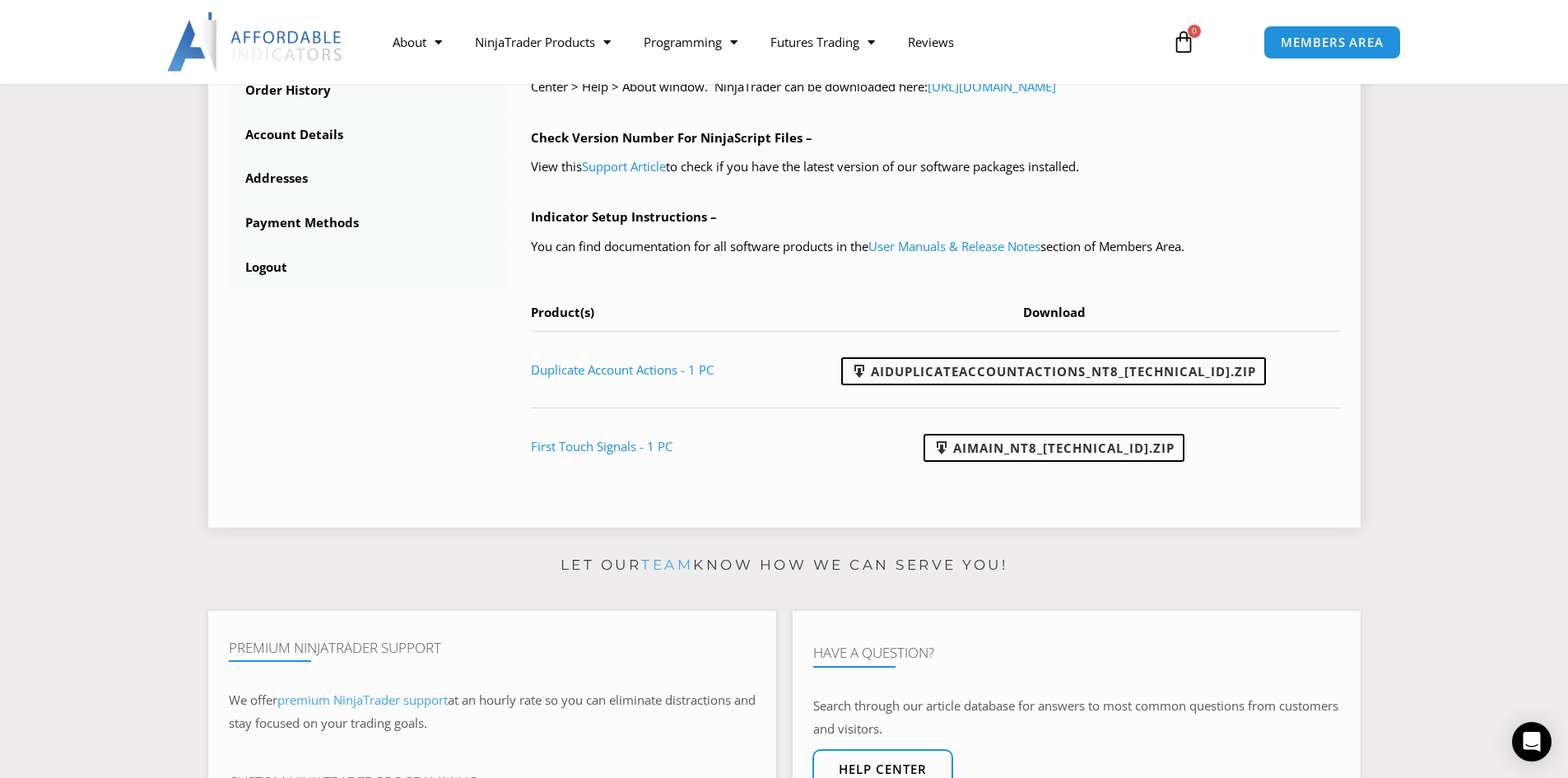
scroll to position [658, 0]
click at [1067, 447] on link "AIMain_NT8_[TECHNICAL_ID].zip" at bounding box center [1053, 446] width 261 height 28
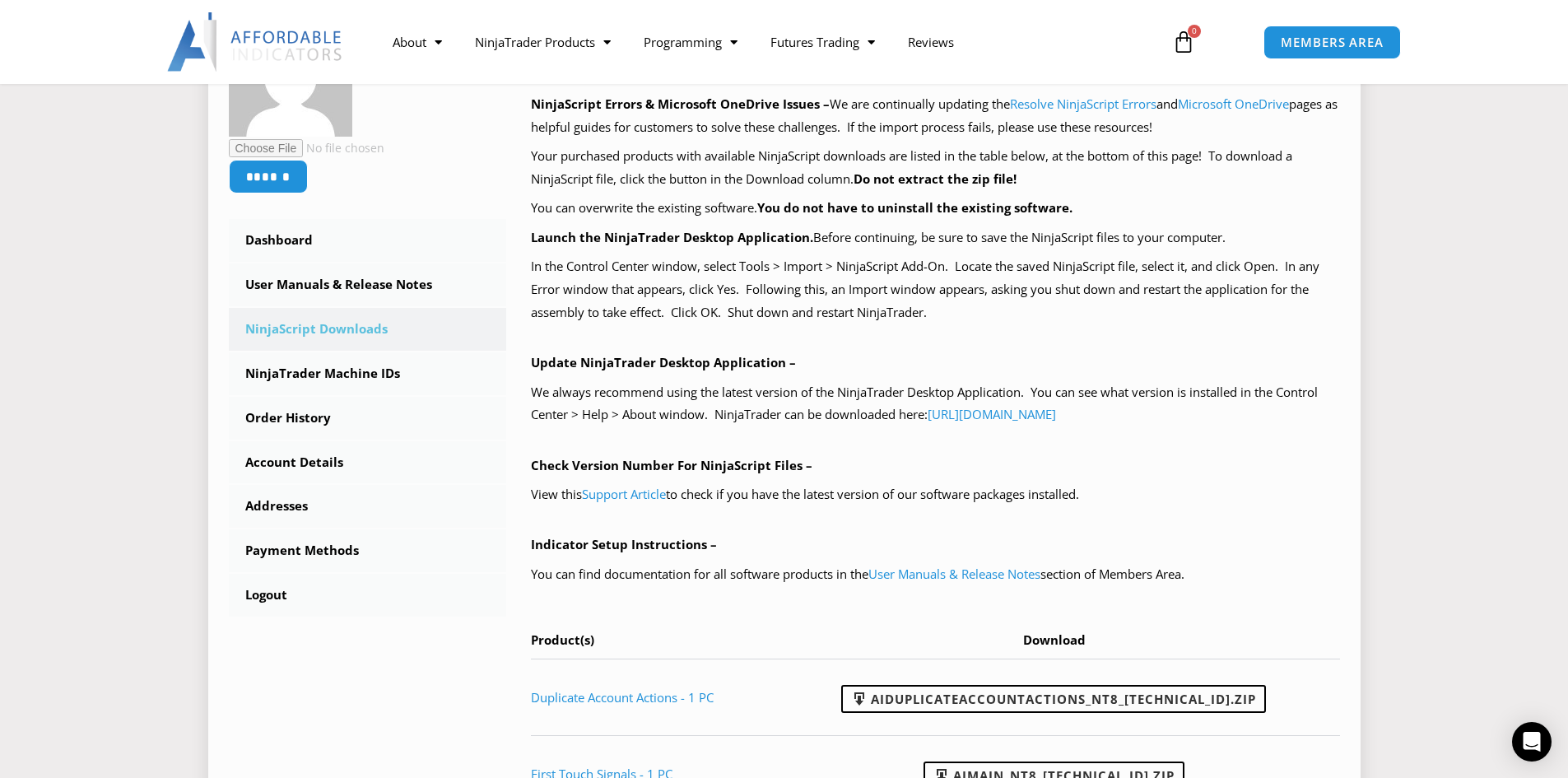
scroll to position [576, 0]
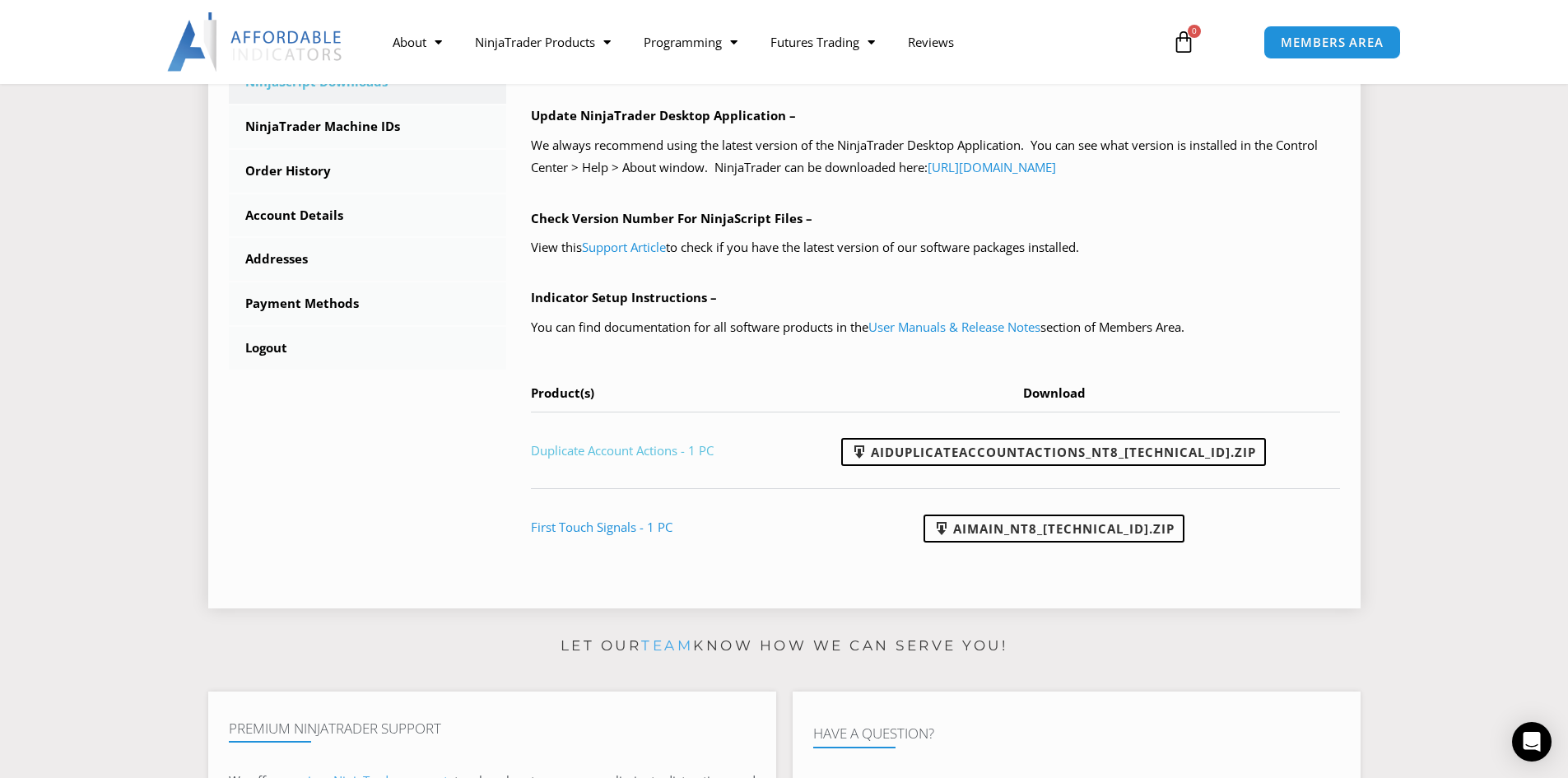
click at [664, 453] on link "Duplicate Account Actions - 1 PC" at bounding box center [622, 451] width 183 height 17
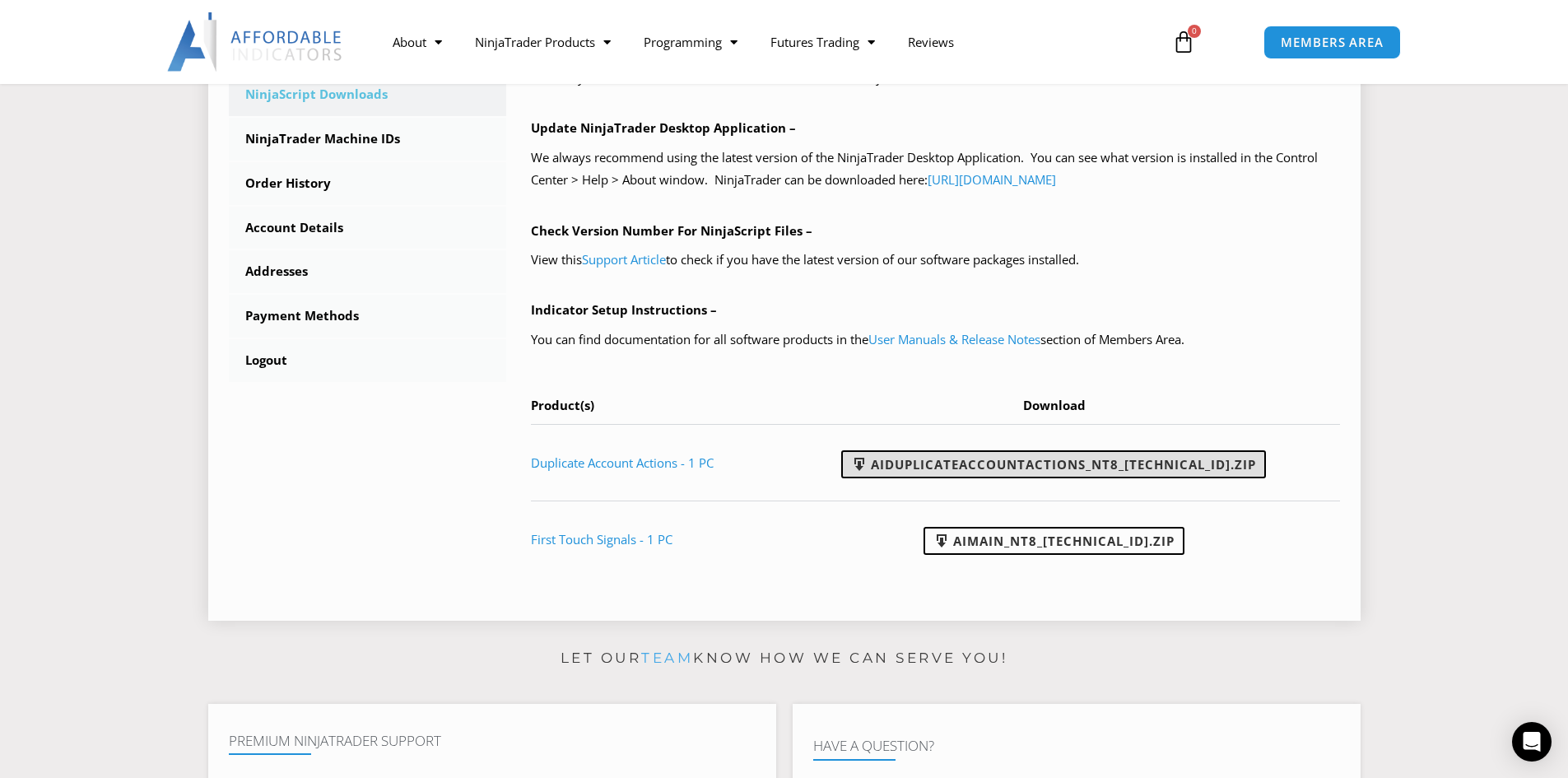
click at [1073, 466] on link "AIDuplicateAccountActions_NT8_25.9.10.1.zip" at bounding box center [1053, 465] width 425 height 28
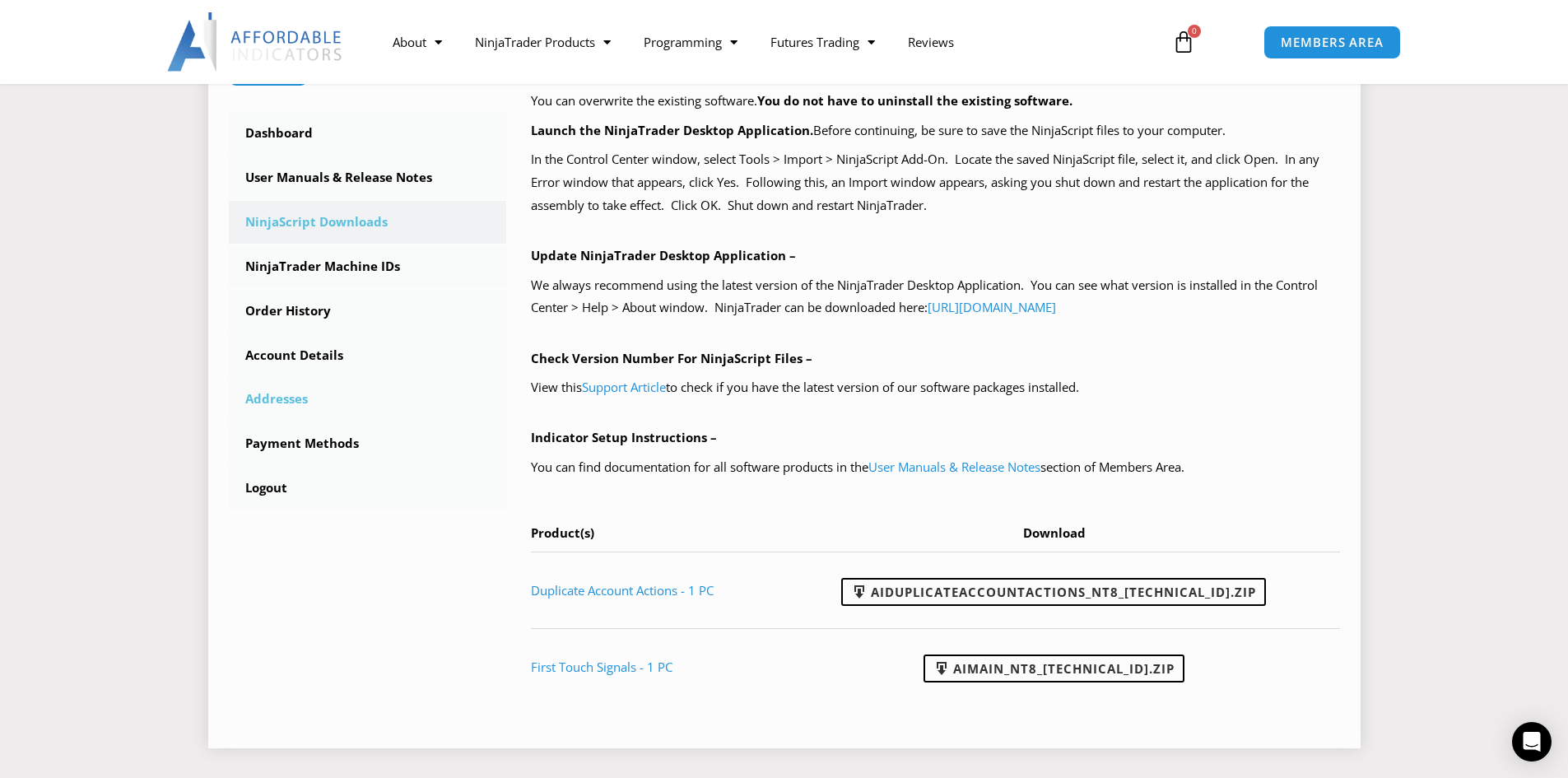
scroll to position [354, 0]
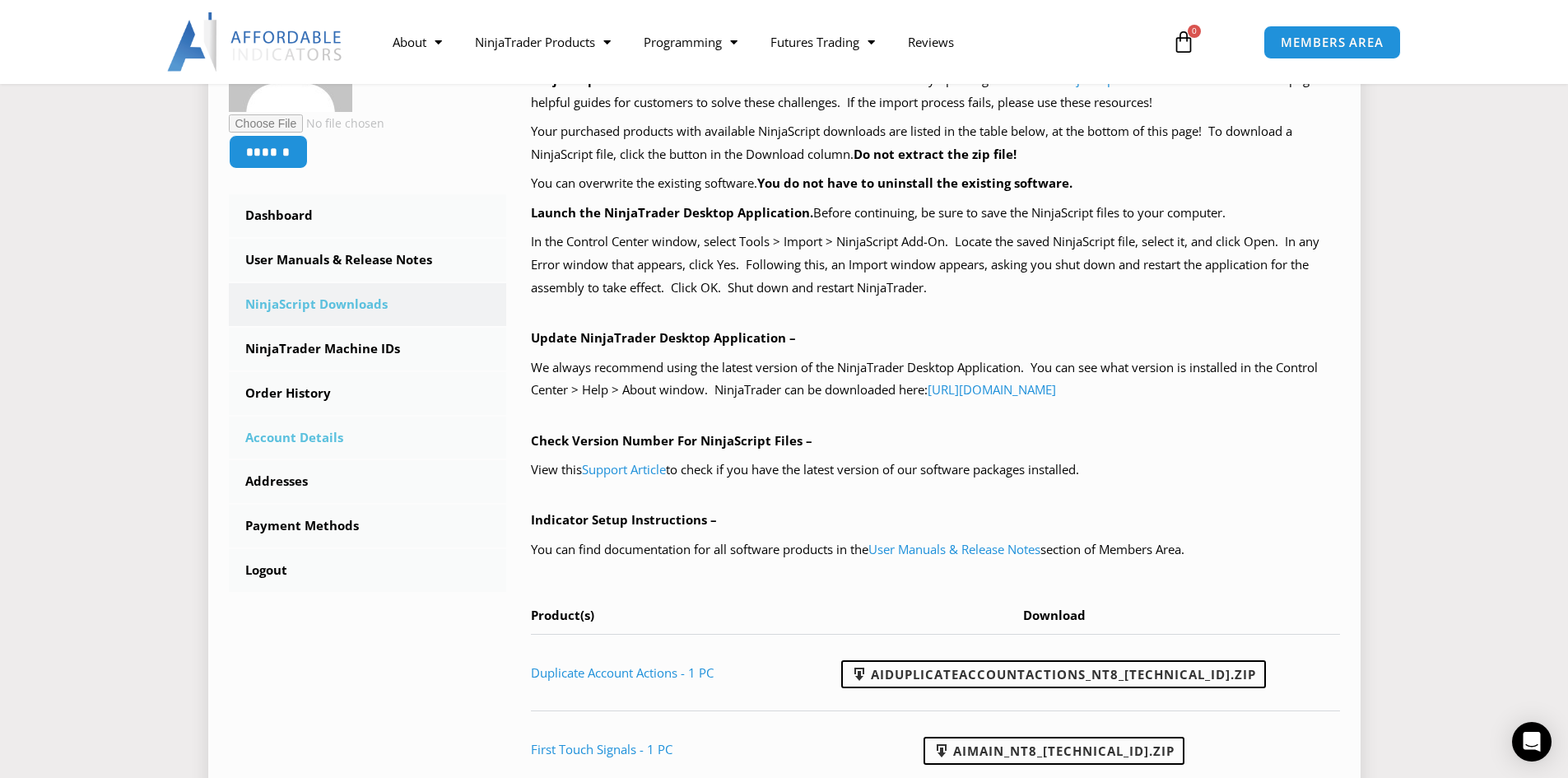
click at [310, 432] on link "Account Details" at bounding box center [368, 438] width 278 height 43
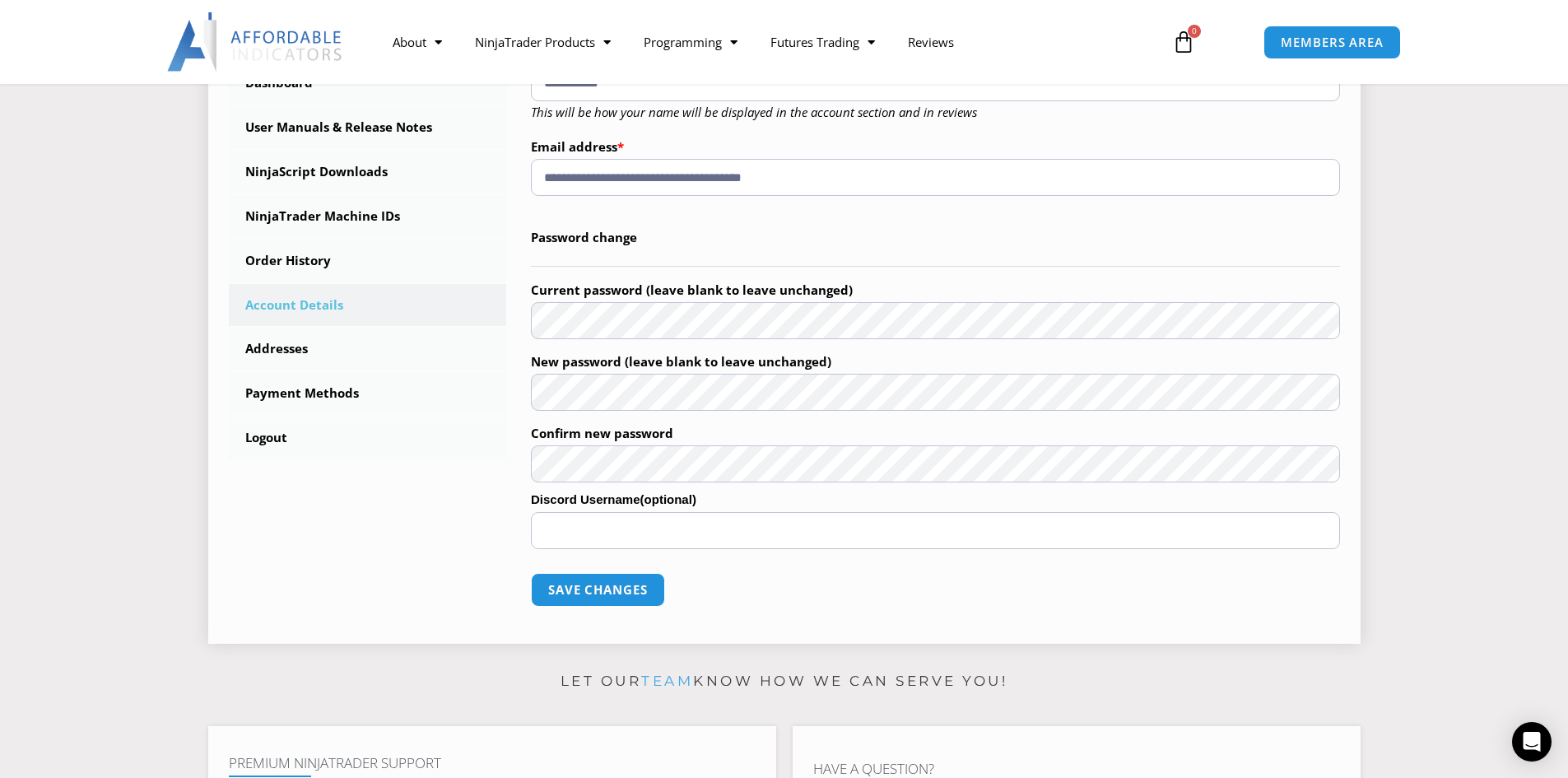
scroll to position [494, 0]
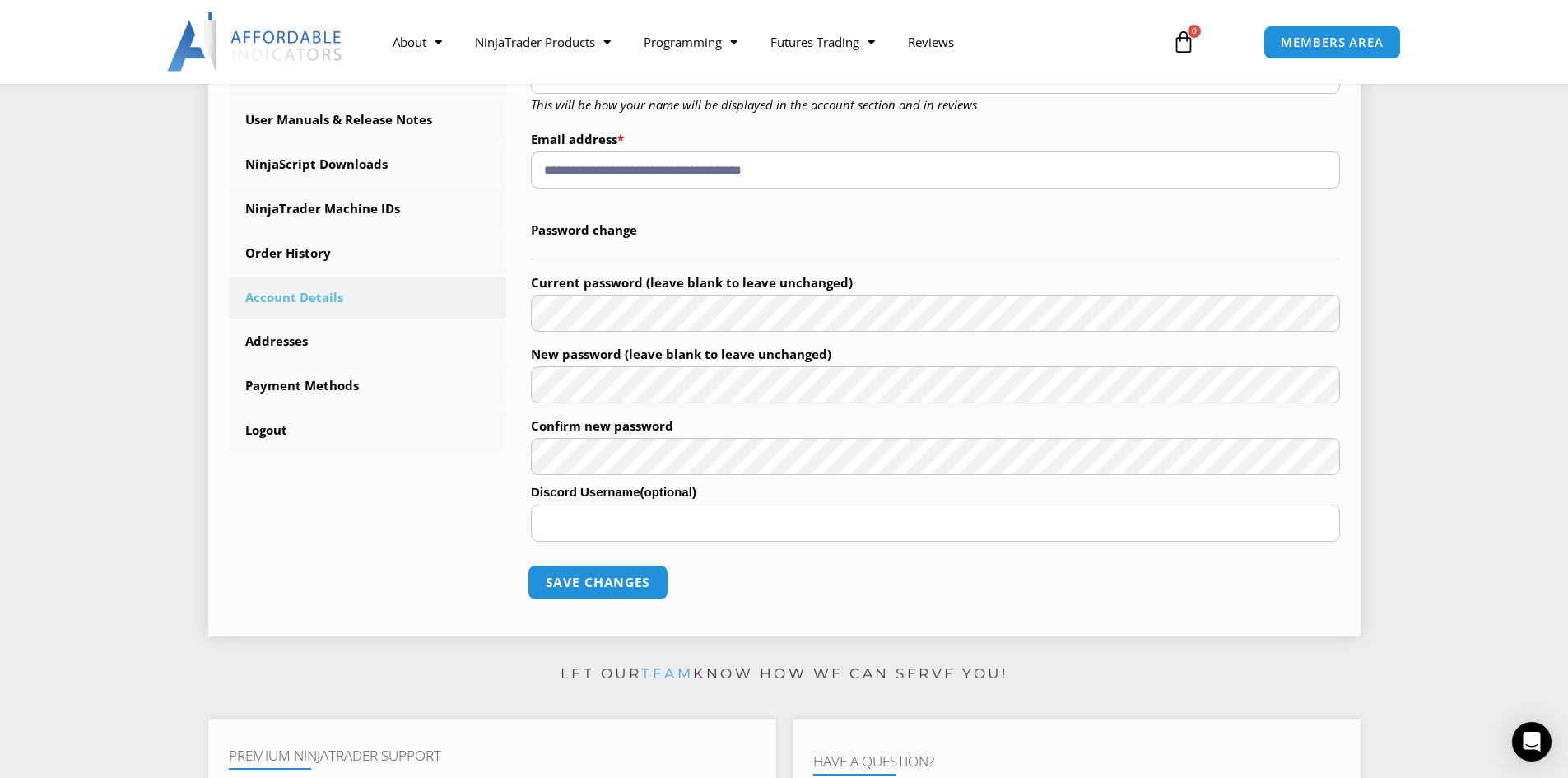
click at [591, 578] on button "Save changes" at bounding box center [598, 582] width 141 height 35
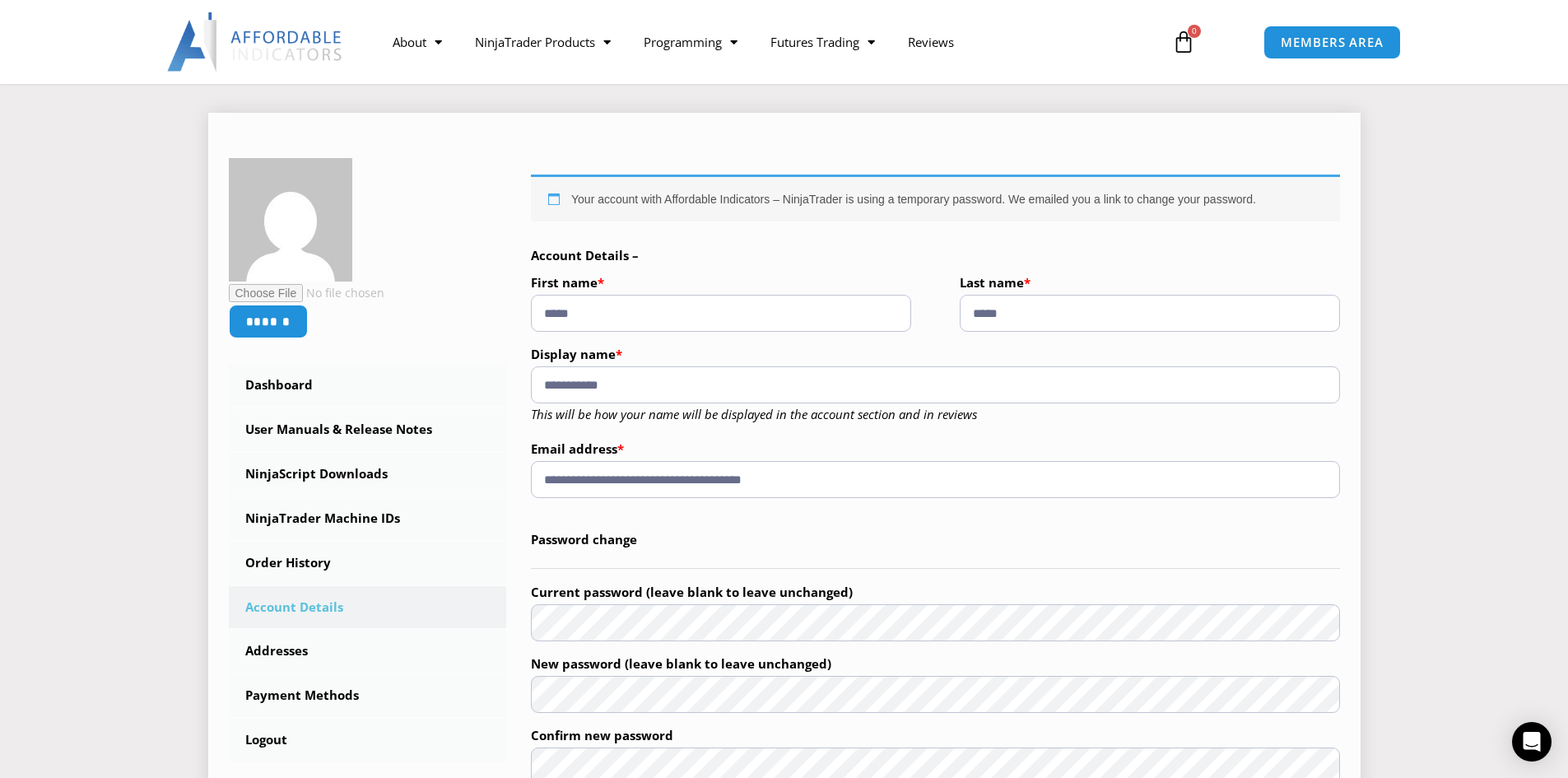
scroll to position [165, 0]
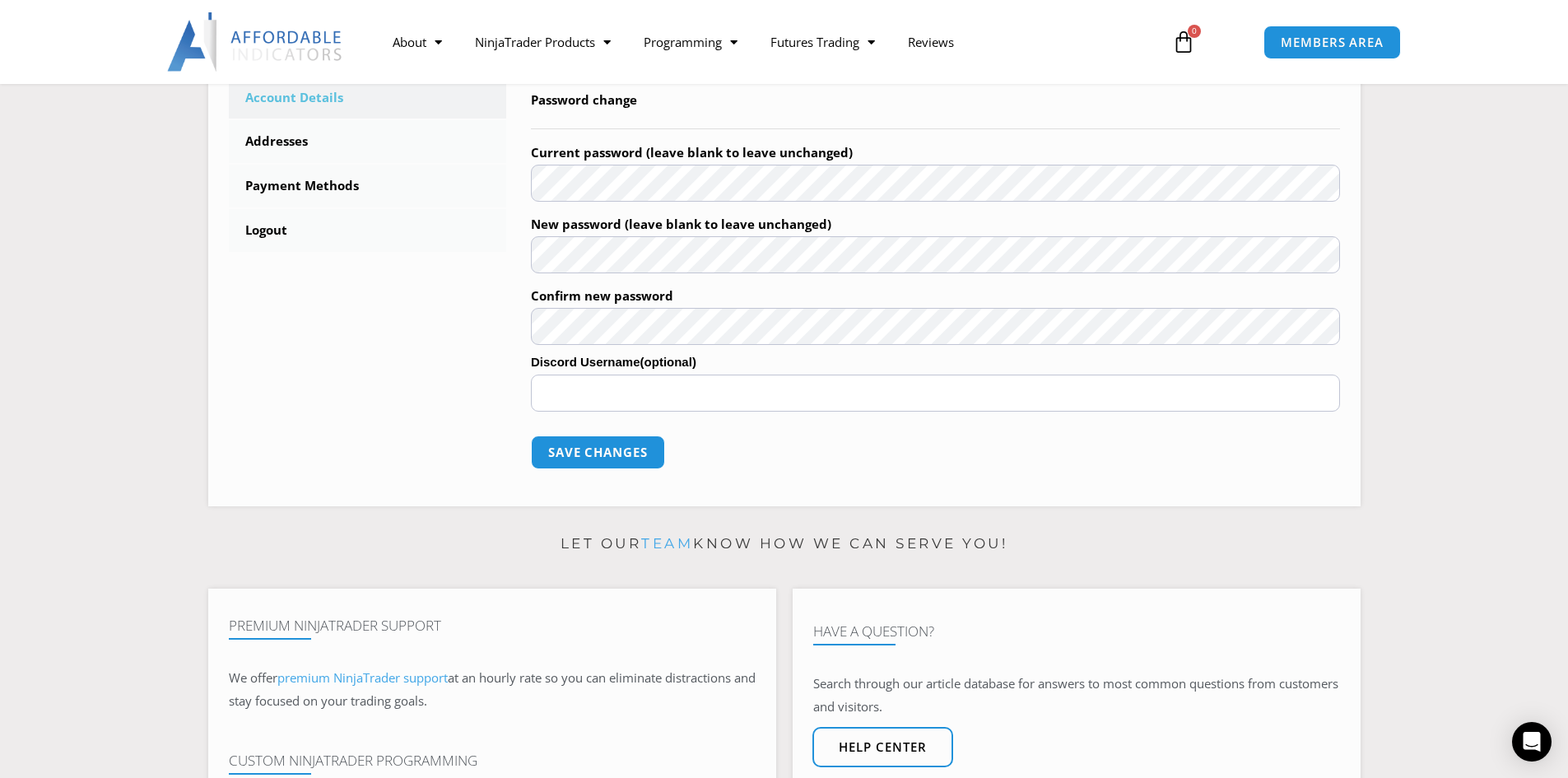
scroll to position [658, 0]
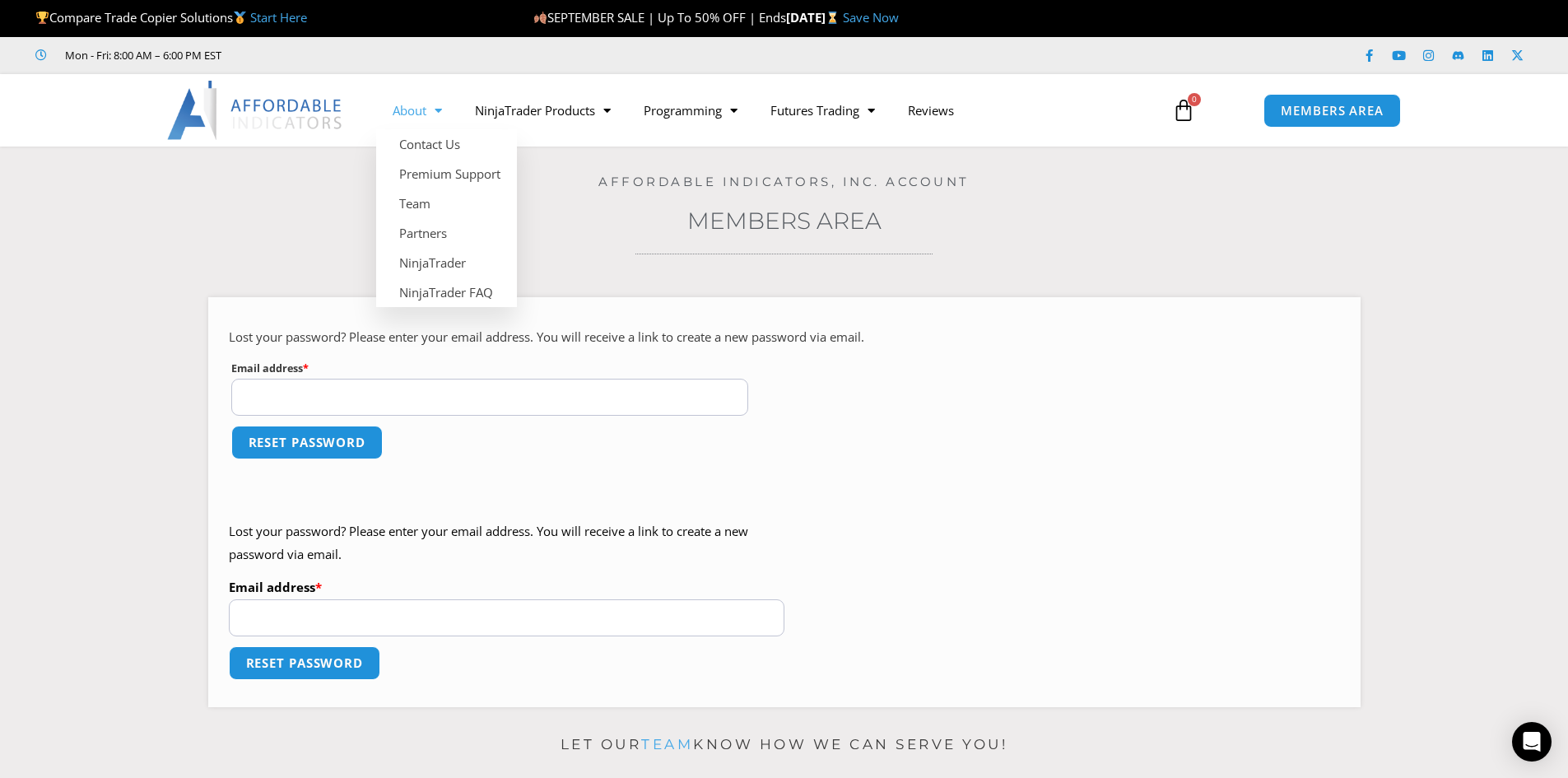
click at [406, 113] on link "About" at bounding box center [417, 110] width 83 height 38
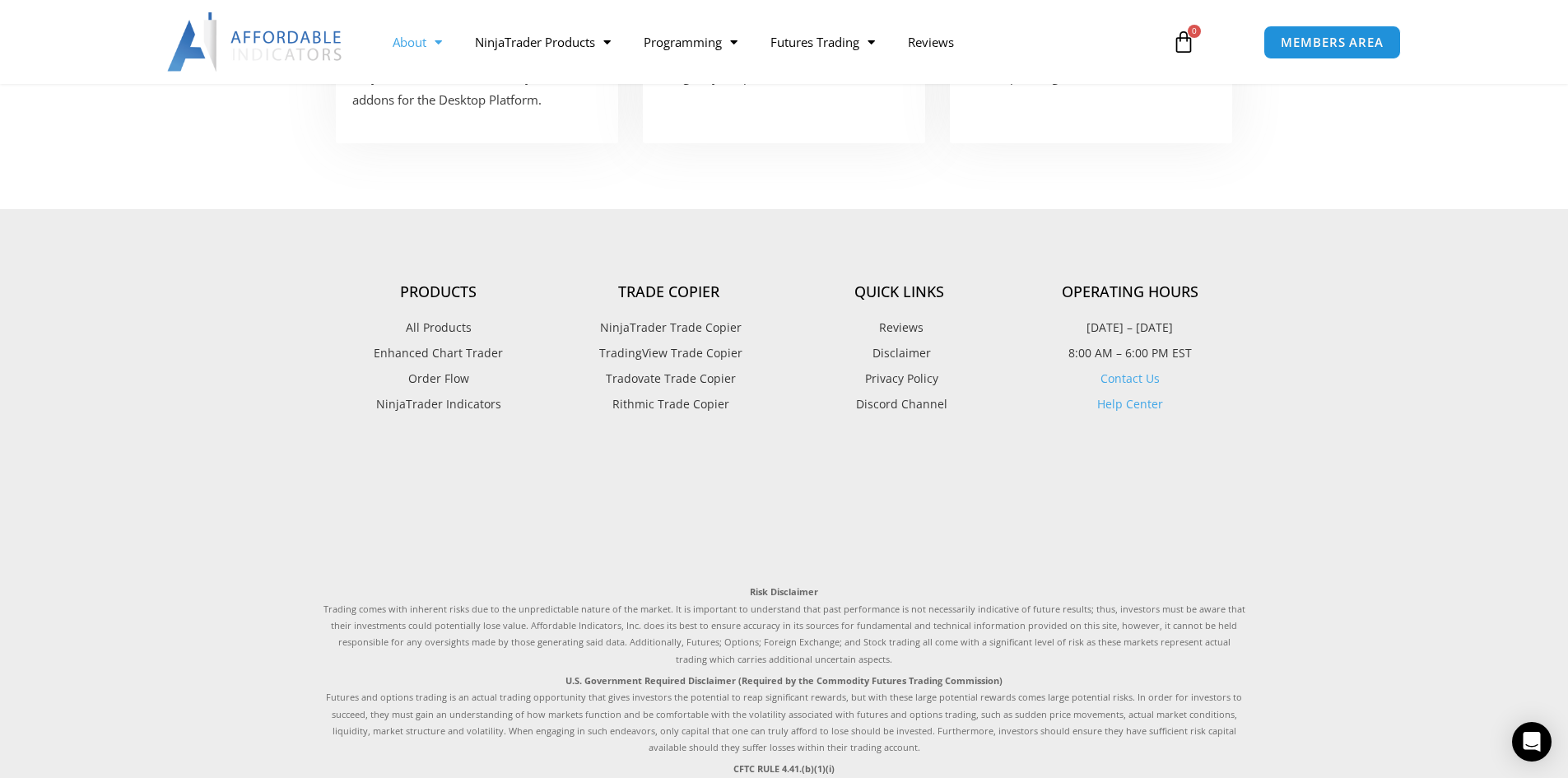
scroll to position [1433, 0]
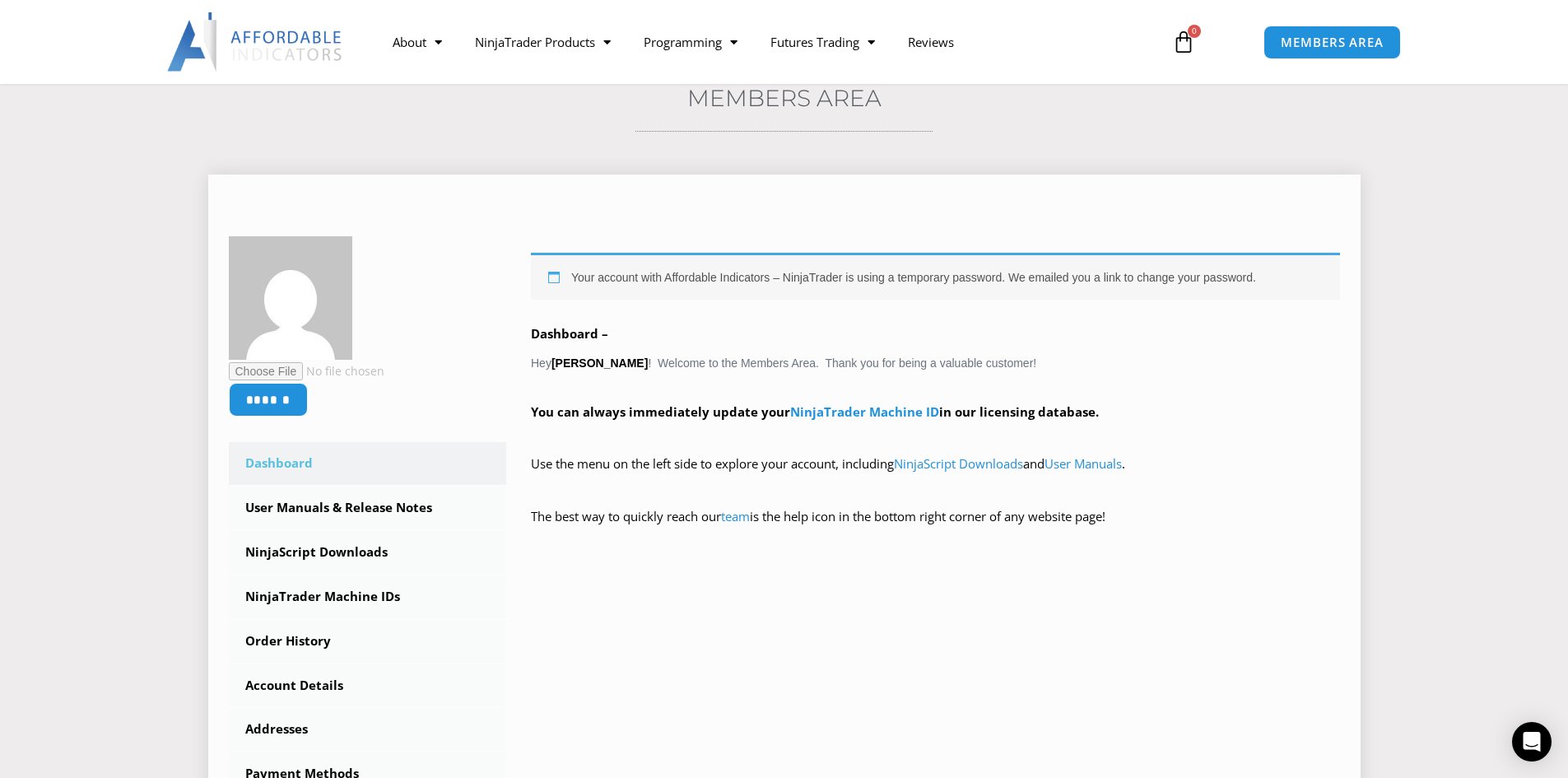
scroll to position [329, 0]
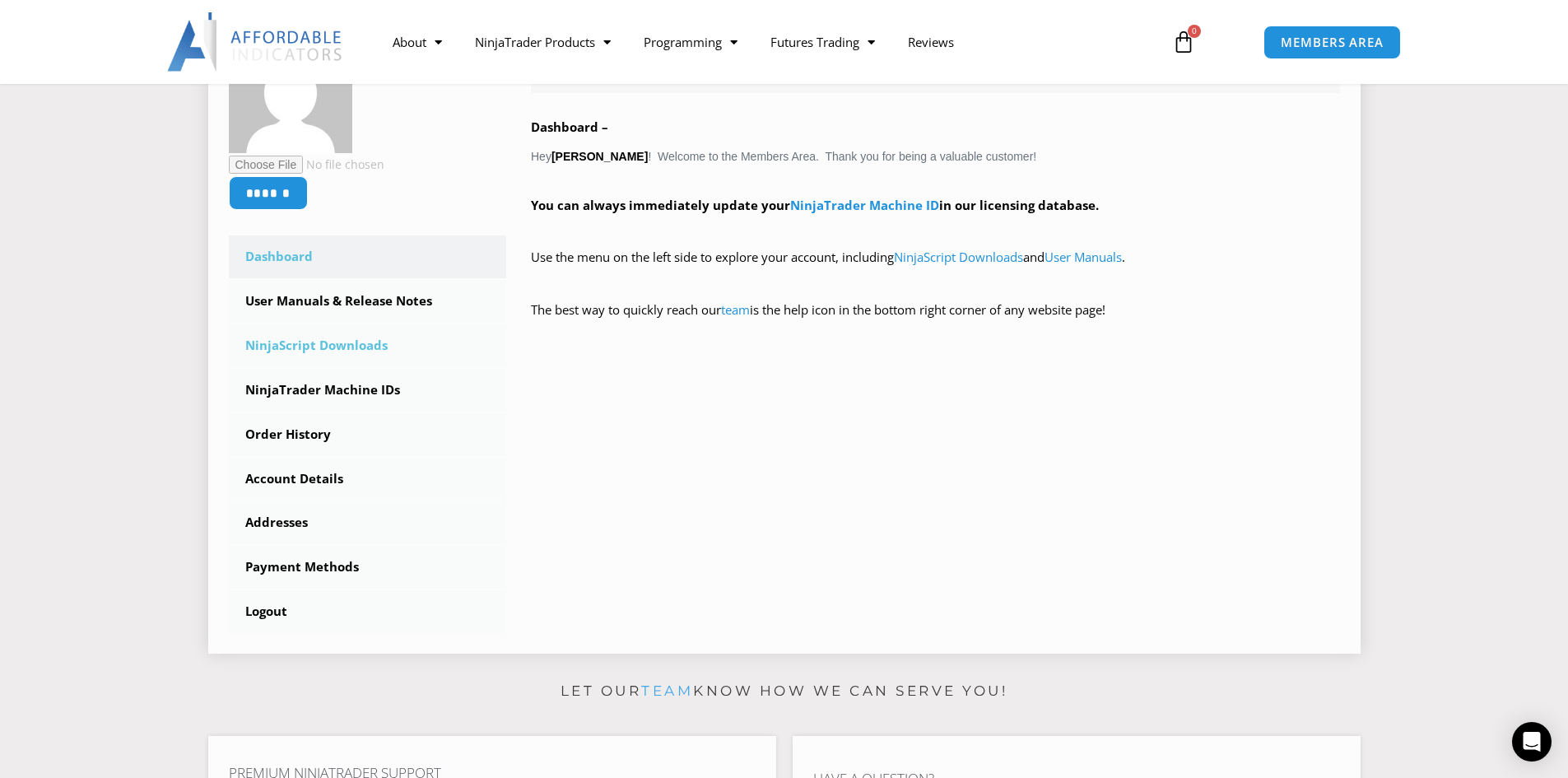
click at [354, 345] on link "NinjaScript Downloads" at bounding box center [368, 346] width 278 height 43
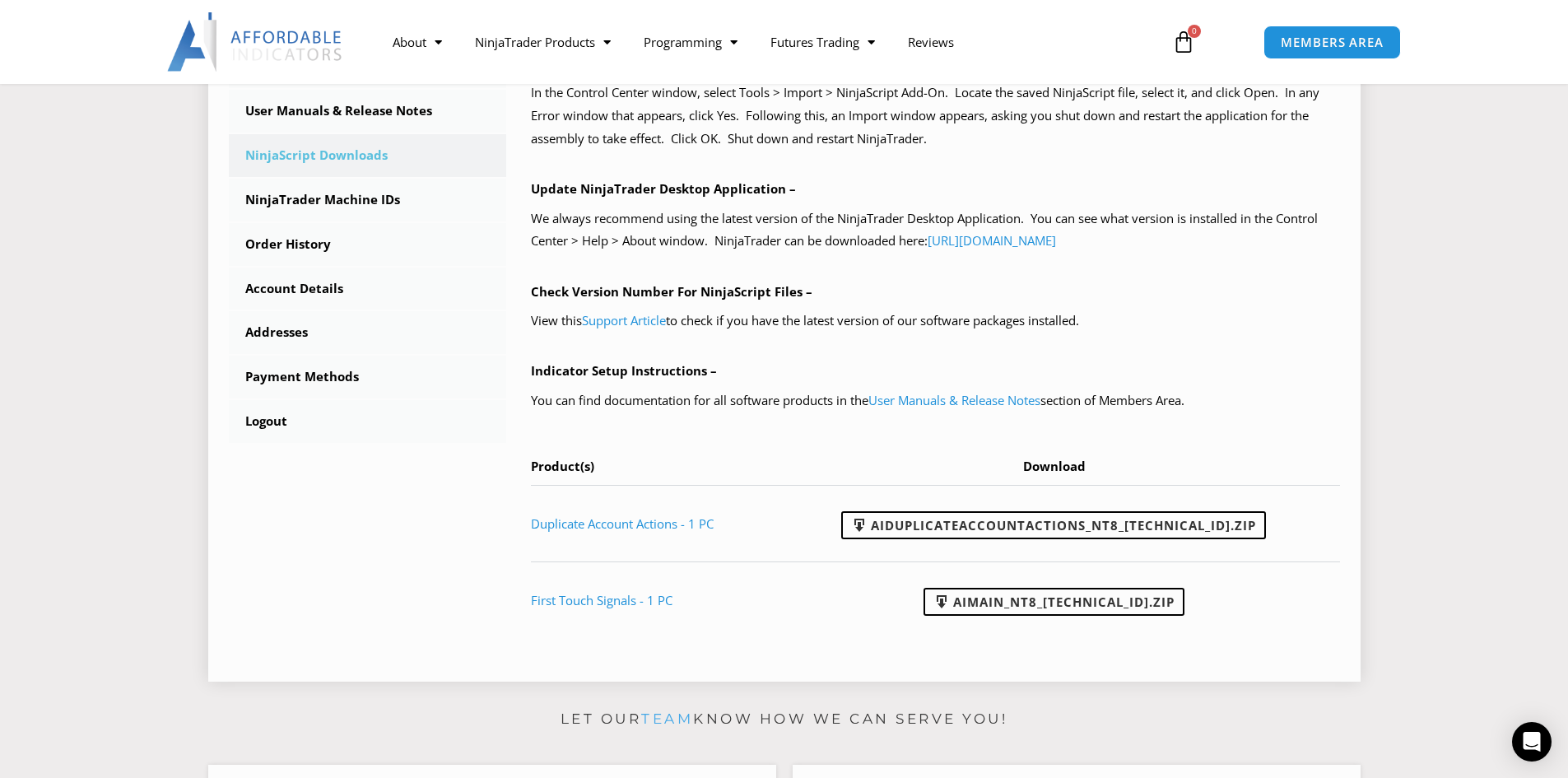
scroll to position [658, 0]
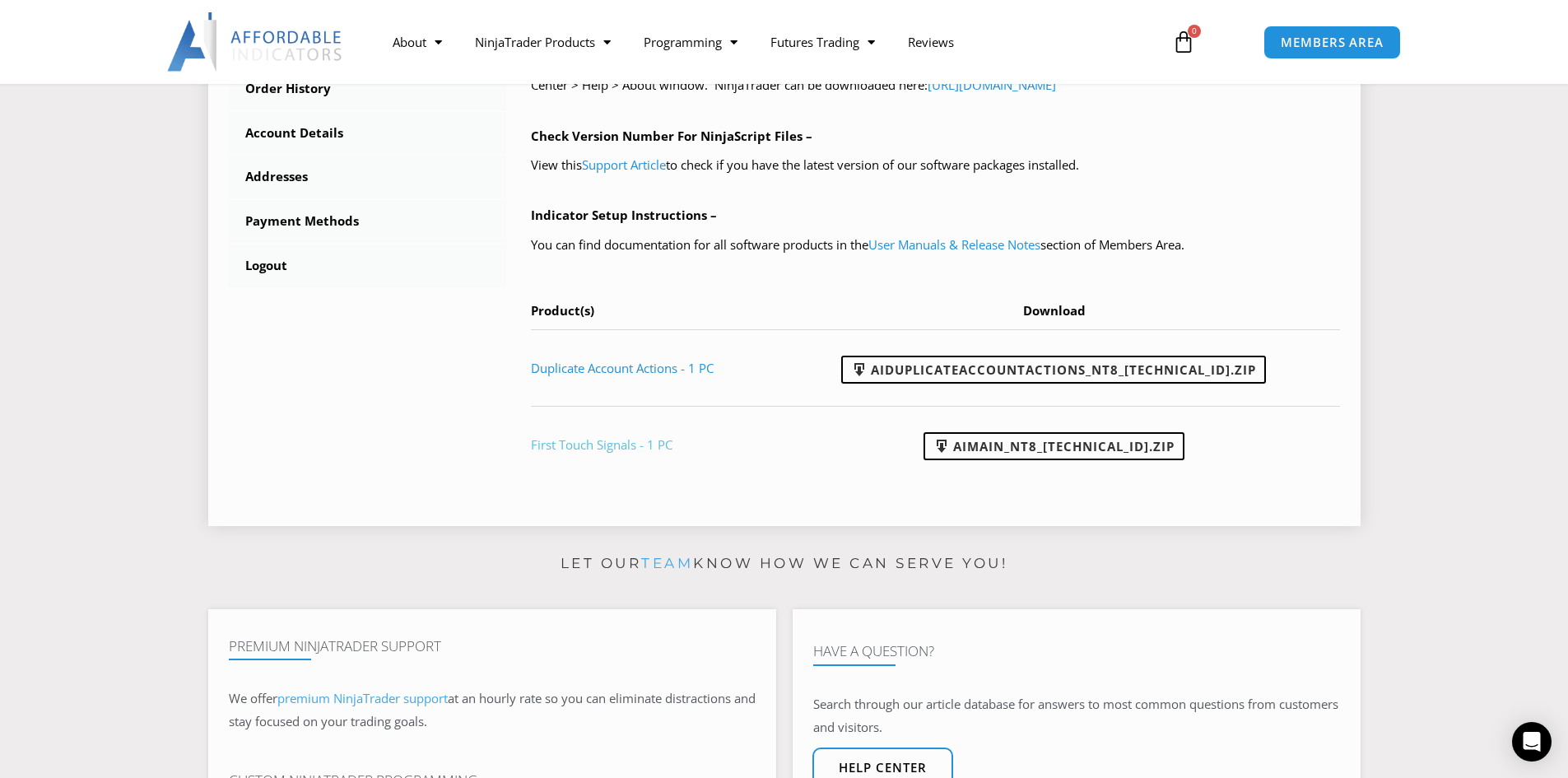
click at [609, 444] on link "First Touch Signals - 1 PC" at bounding box center [602, 445] width 142 height 17
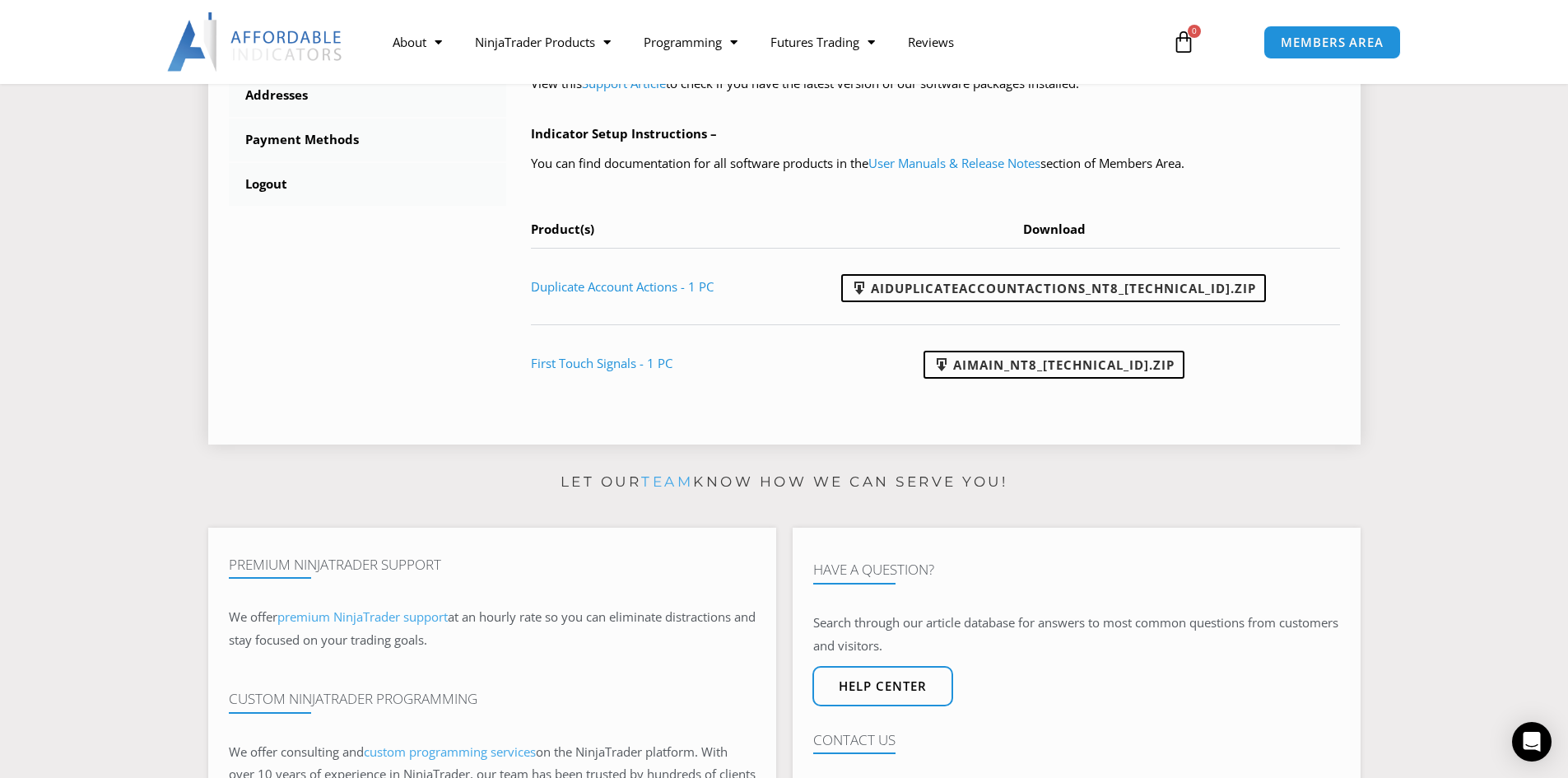
scroll to position [906, 0]
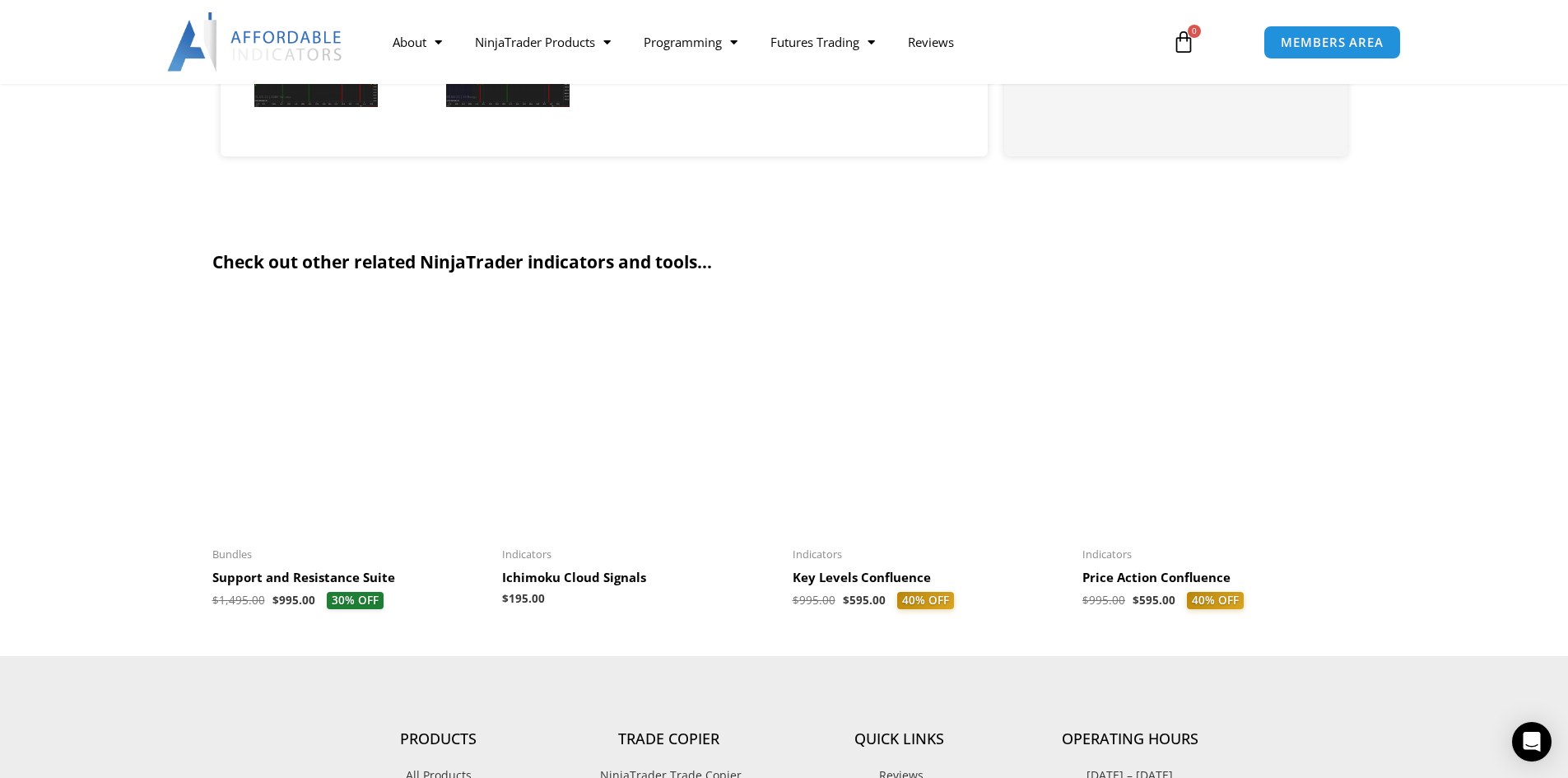
scroll to position [2305, 0]
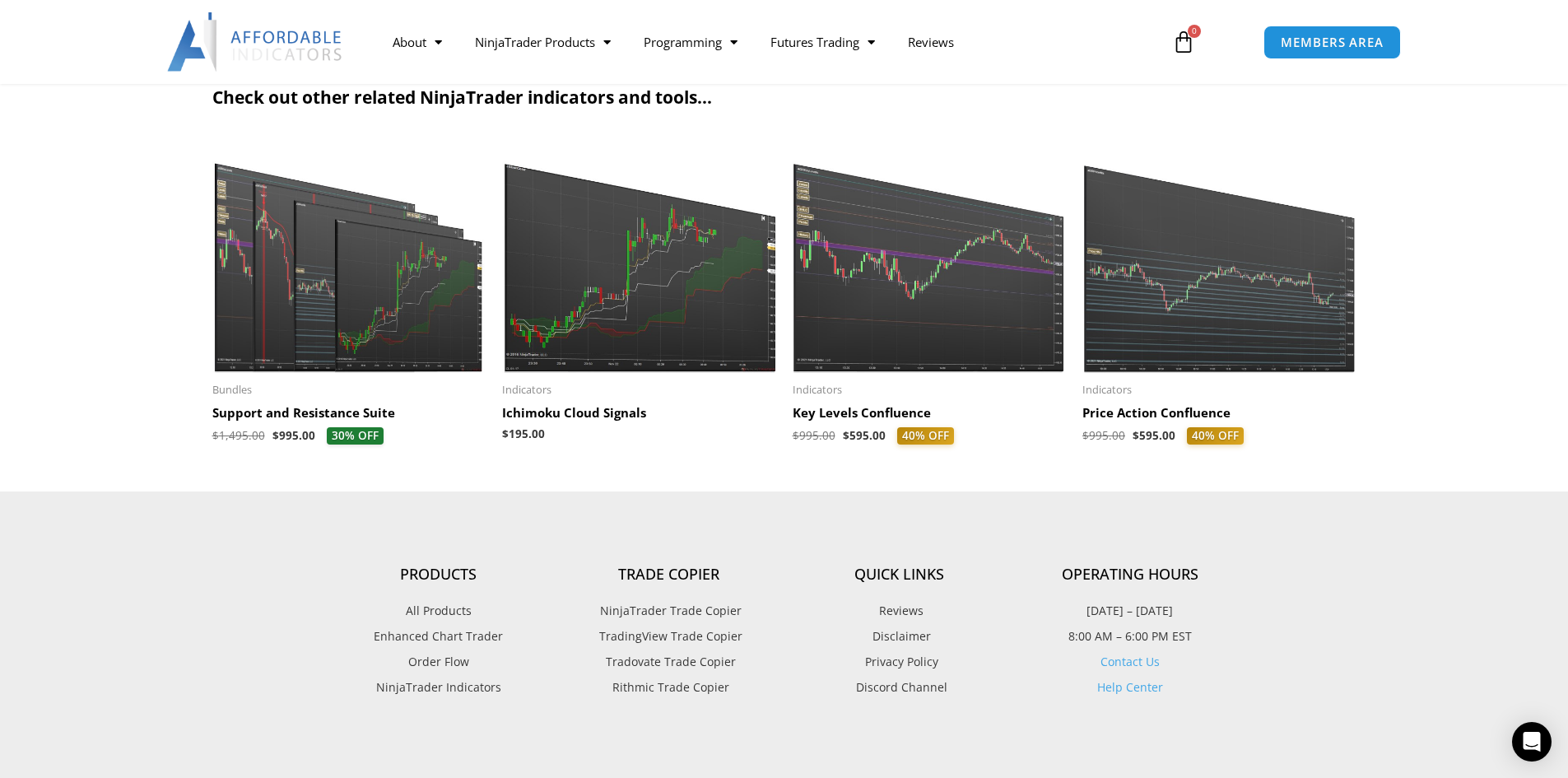
click at [1255, 315] on img at bounding box center [1219, 255] width 274 height 236
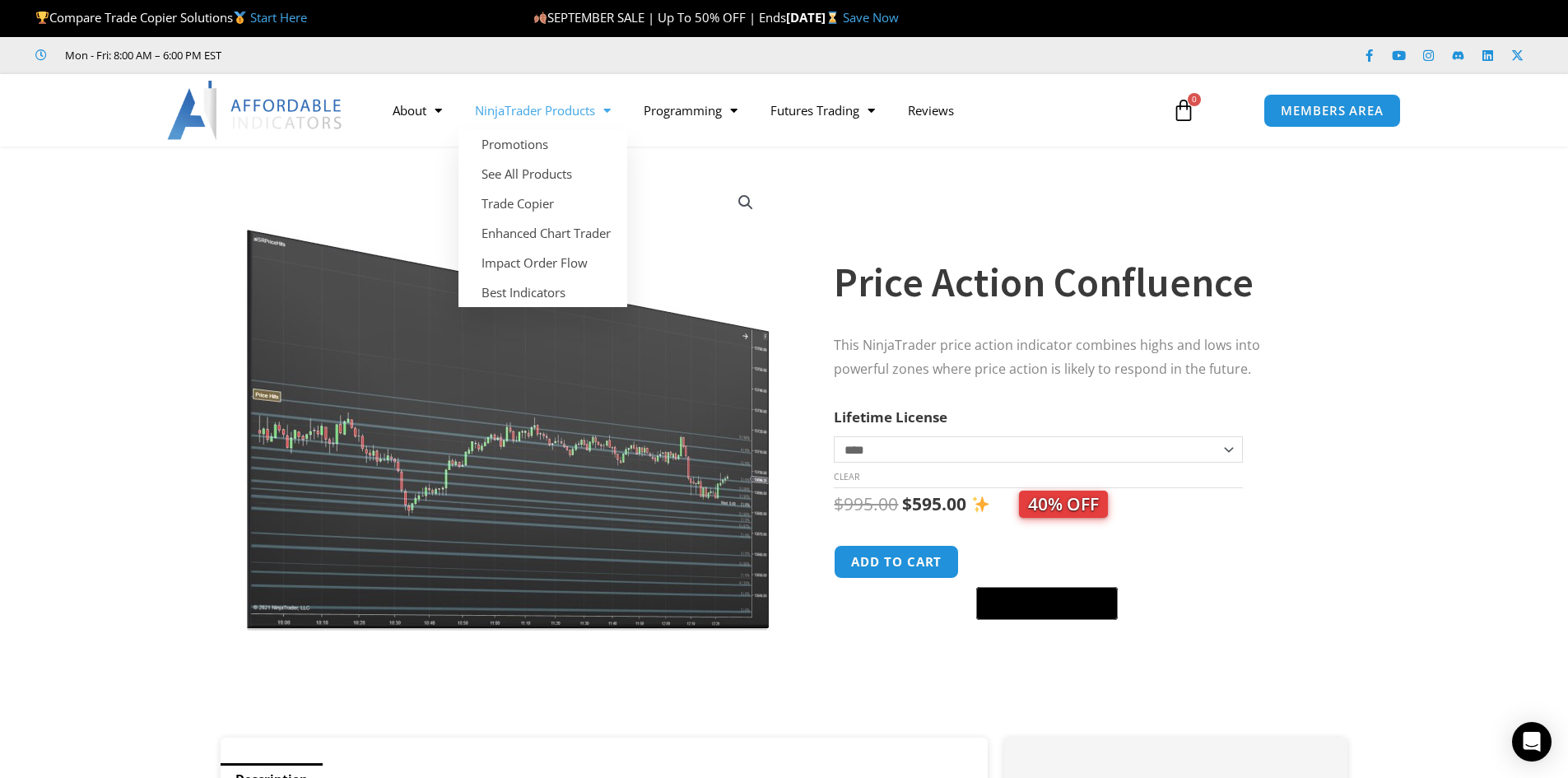
click at [598, 113] on link "NinjaTrader Products" at bounding box center [543, 110] width 169 height 38
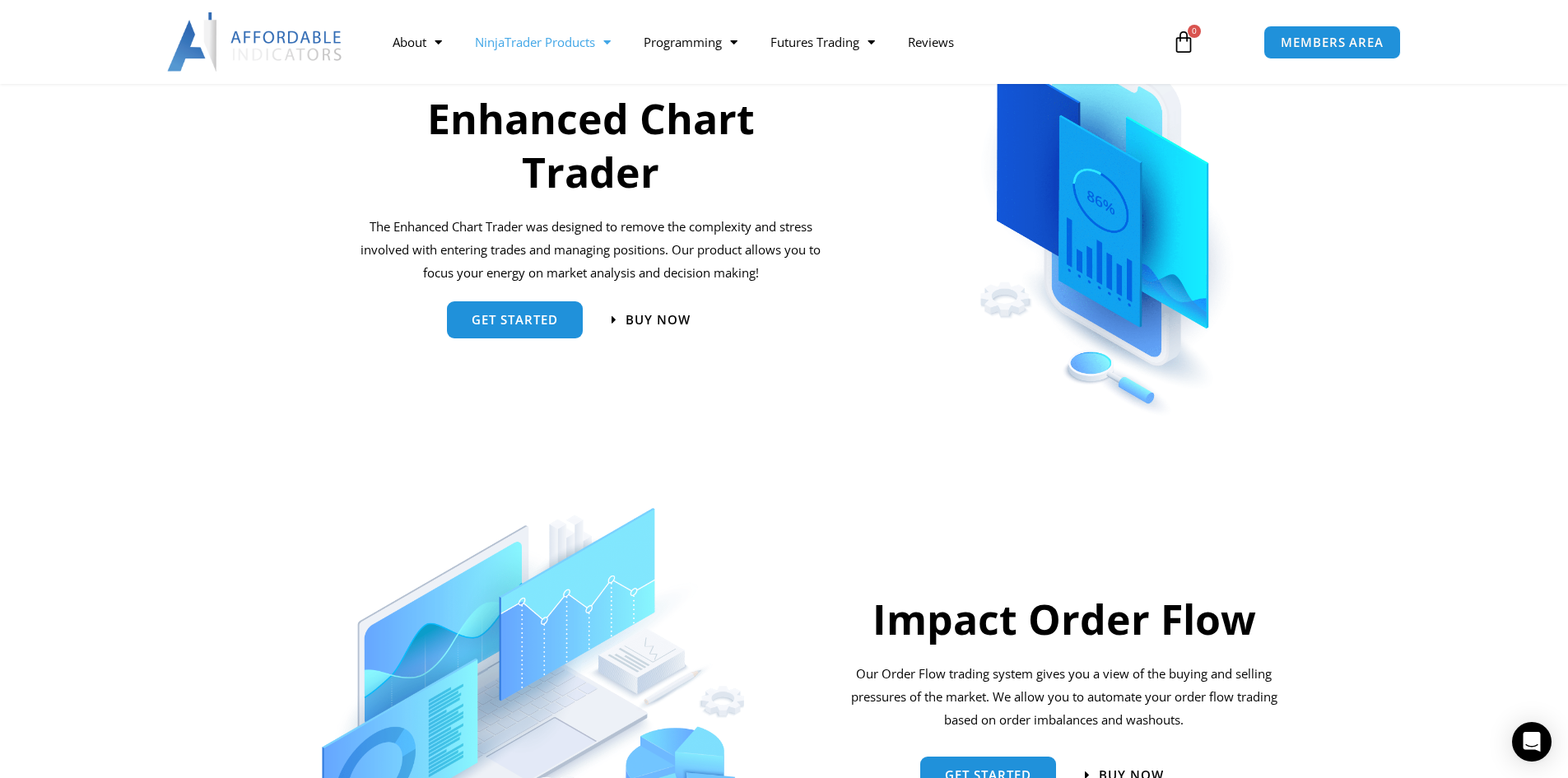
scroll to position [658, 0]
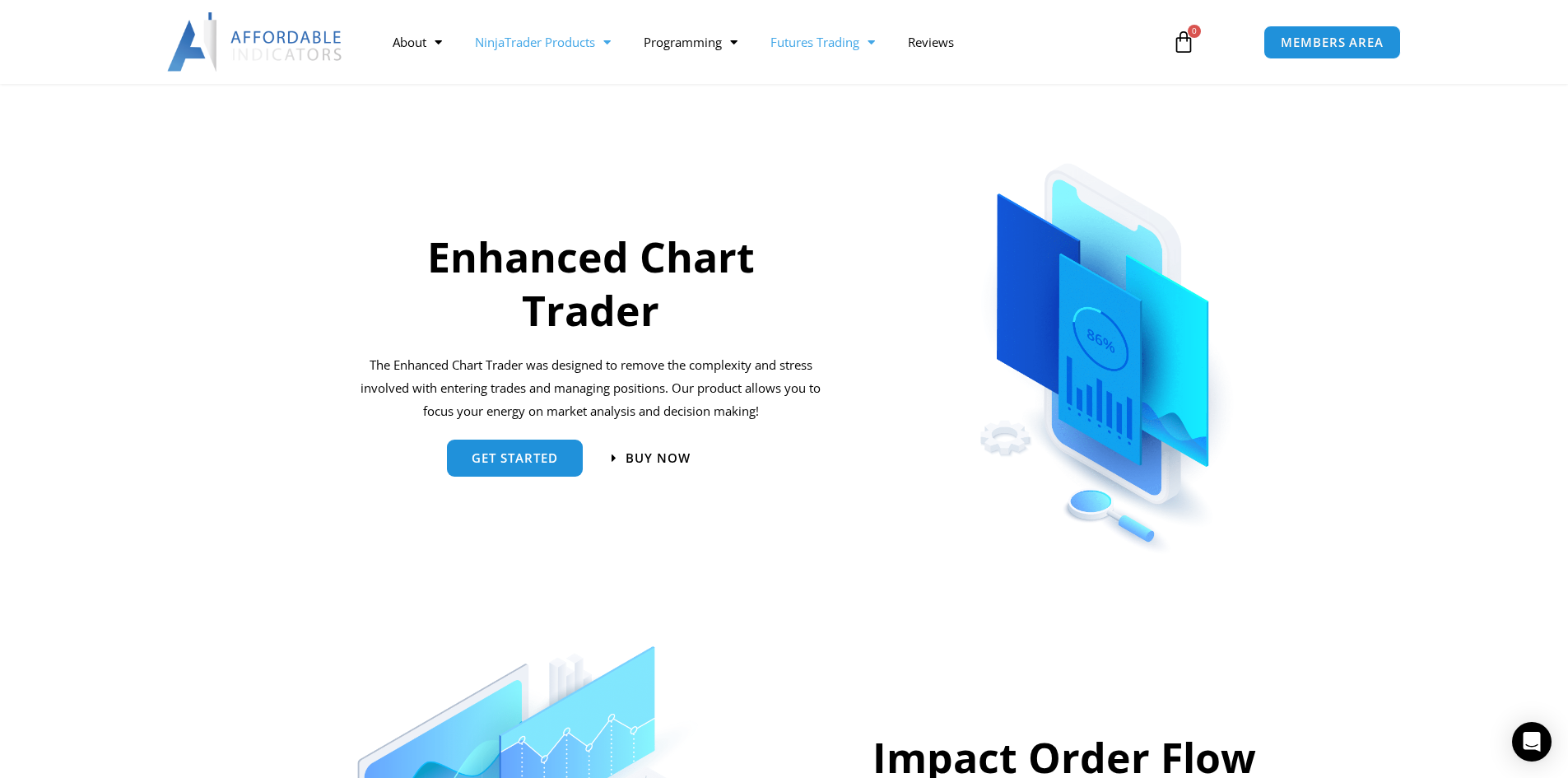
click at [855, 41] on link "Futures Trading" at bounding box center [822, 42] width 137 height 38
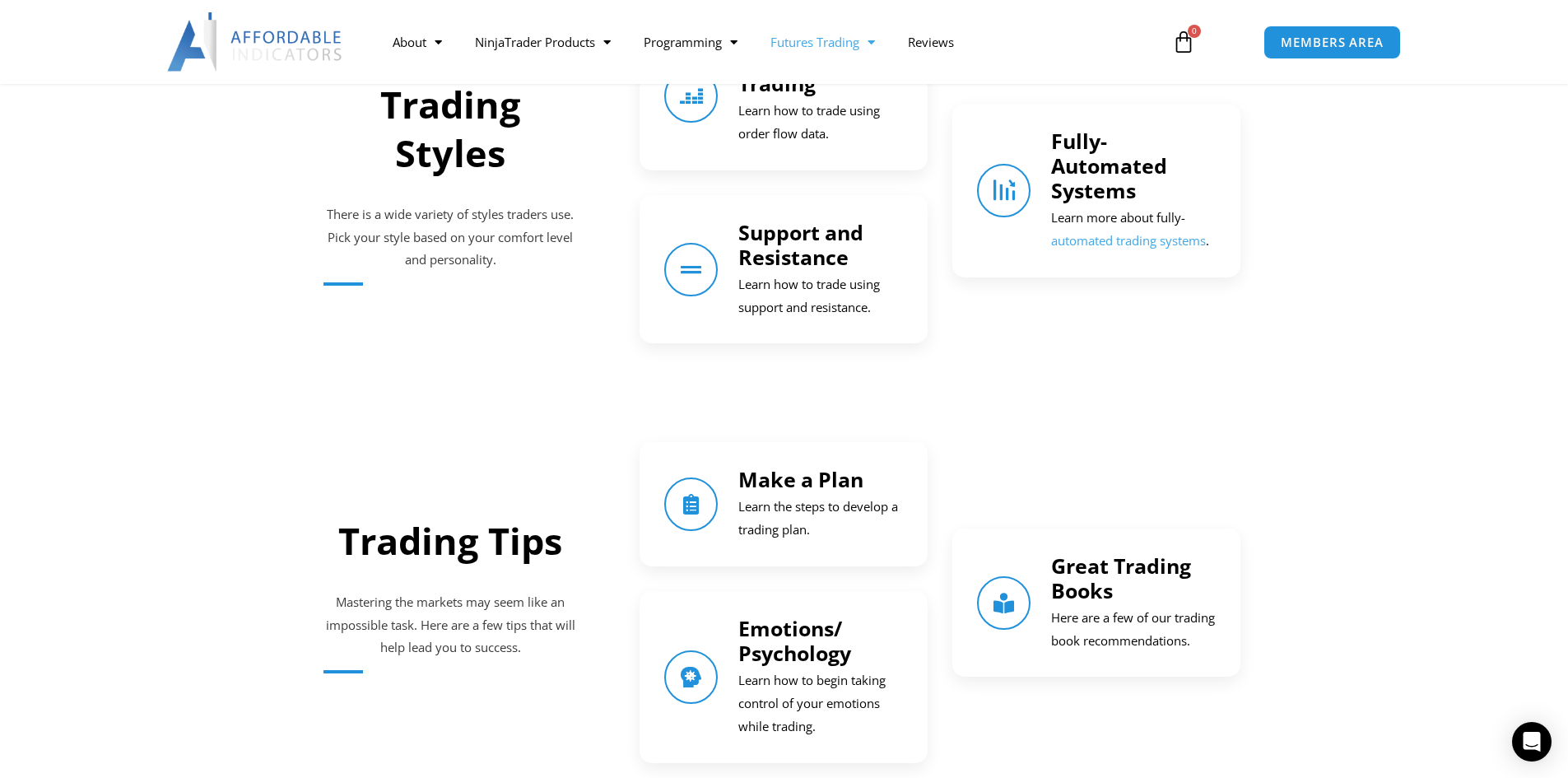
scroll to position [1728, 0]
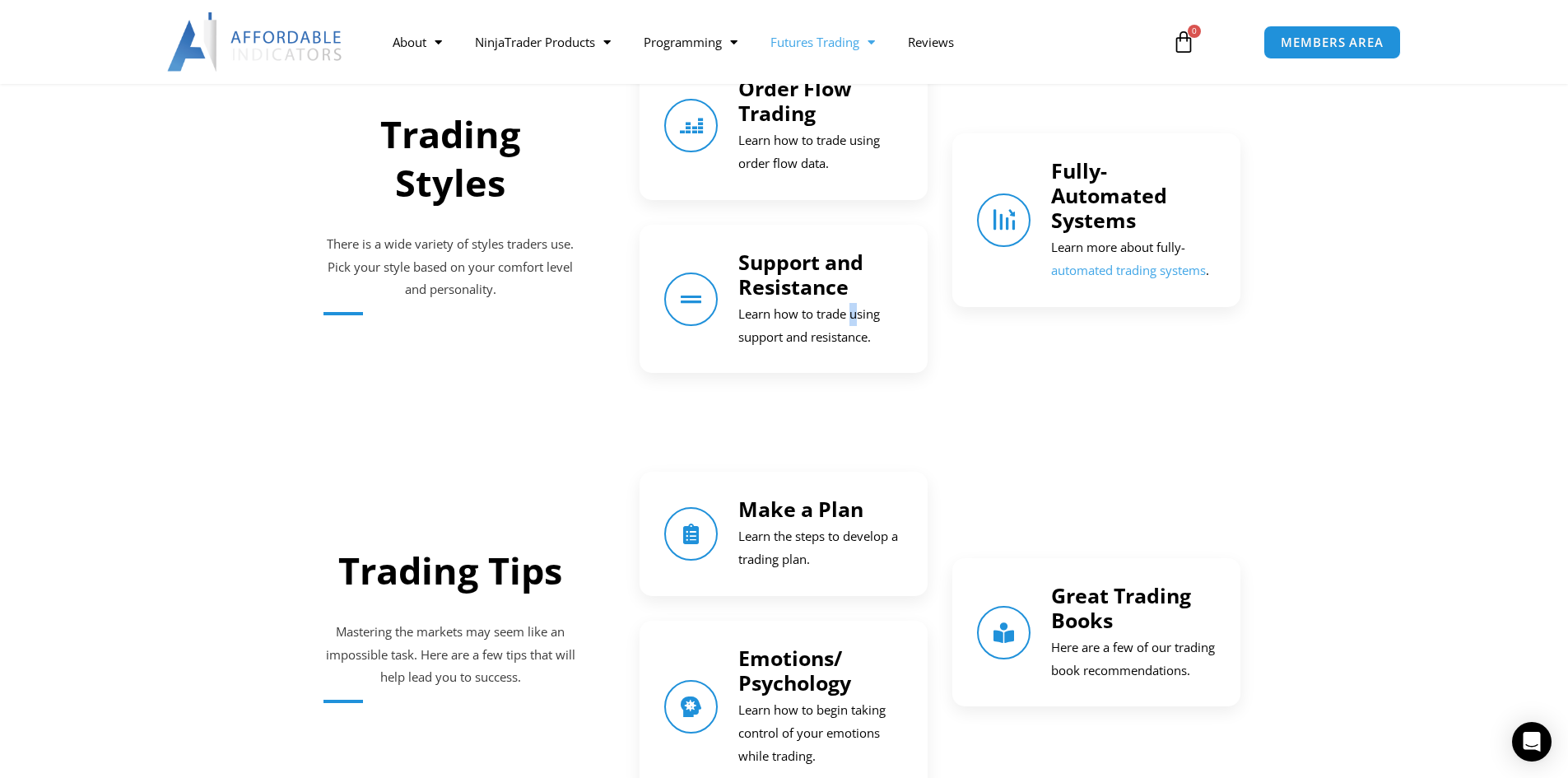
click at [817, 321] on p "Learn how to trade using support and resistance." at bounding box center [821, 326] width 165 height 46
click at [795, 276] on link "Support and Resistance" at bounding box center [800, 274] width 125 height 53
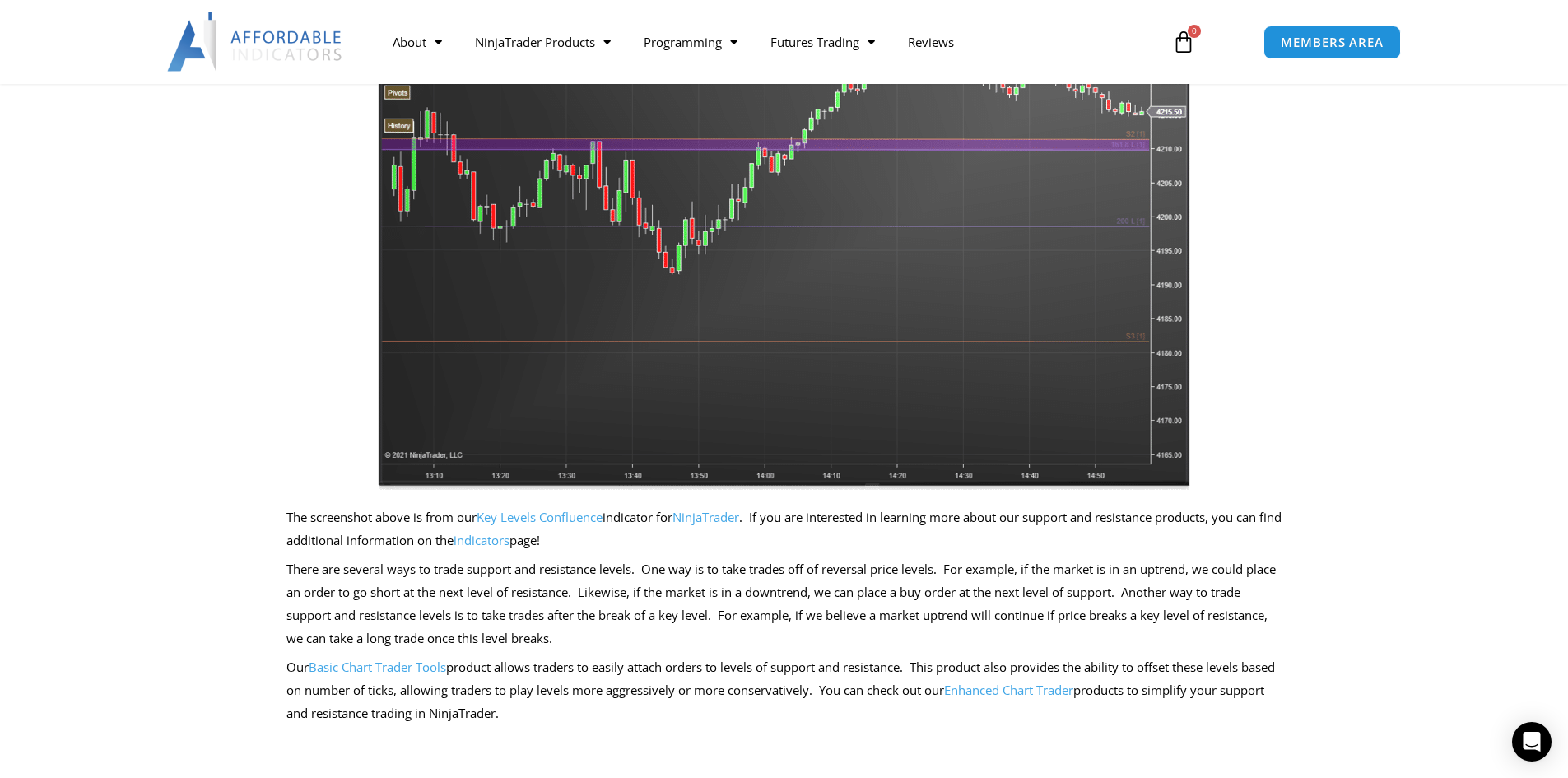
scroll to position [329, 0]
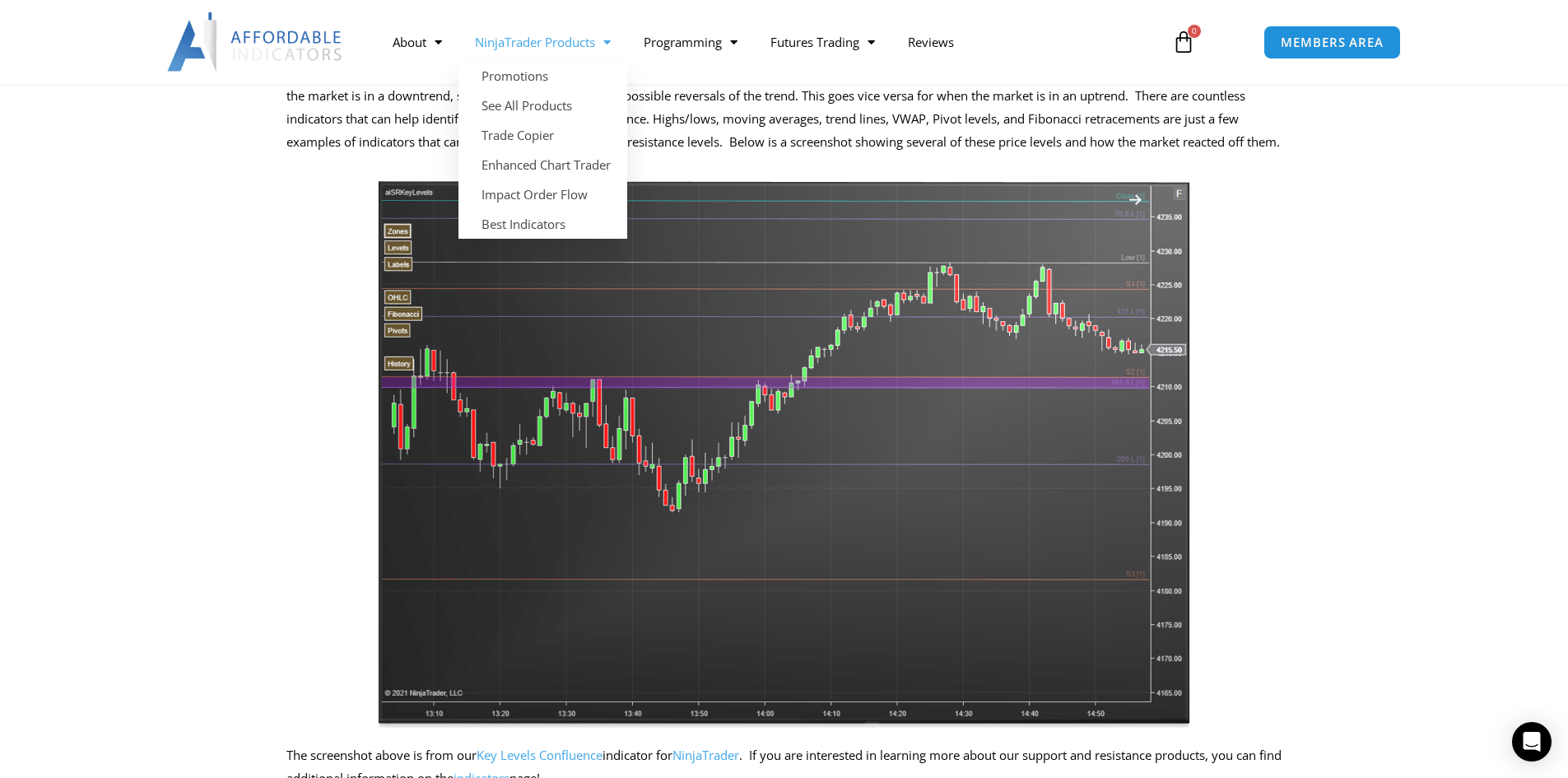
click at [608, 45] on span "Menu" at bounding box center [603, 42] width 16 height 29
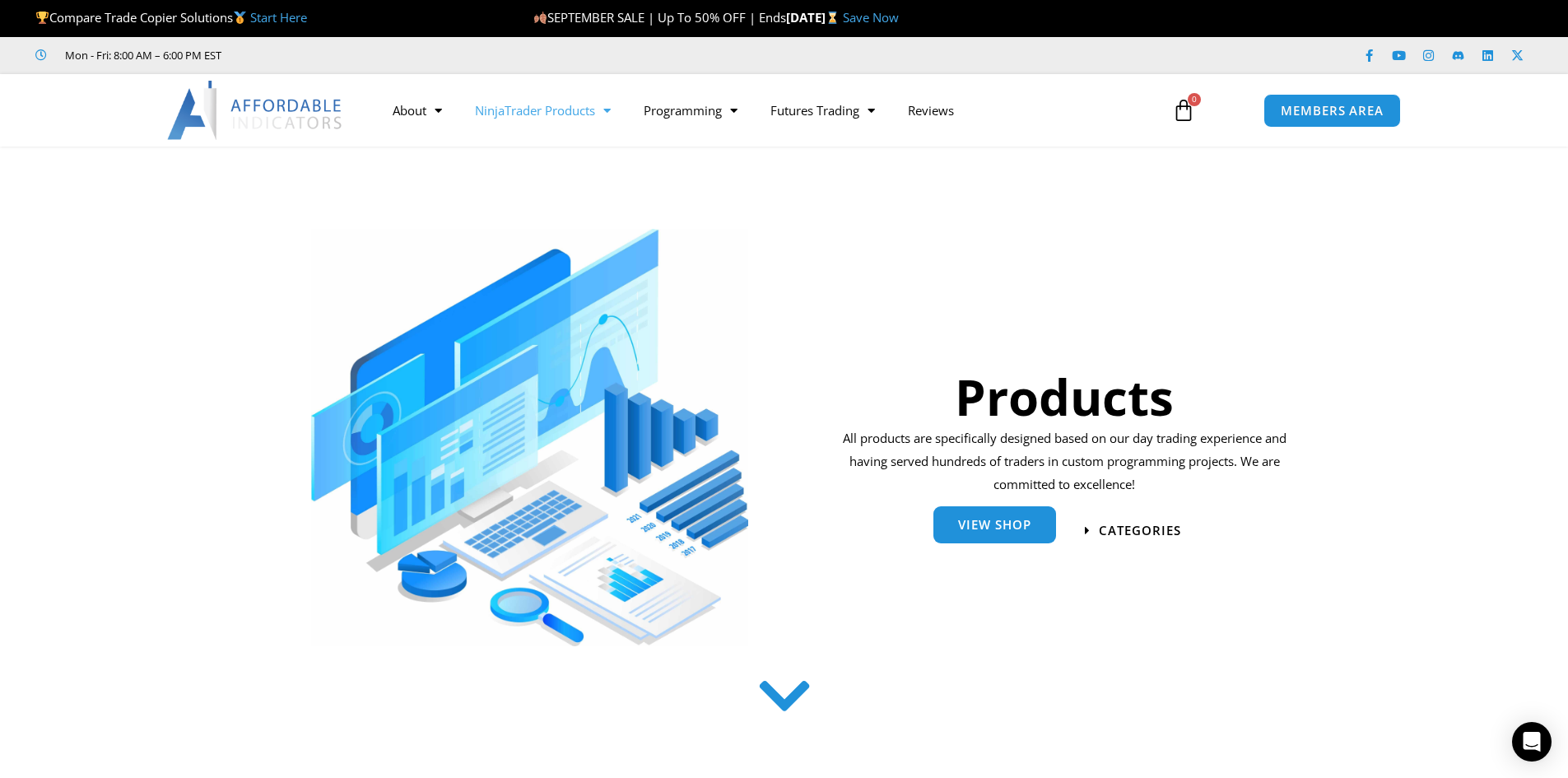
click at [992, 523] on span "View Shop" at bounding box center [994, 524] width 73 height 12
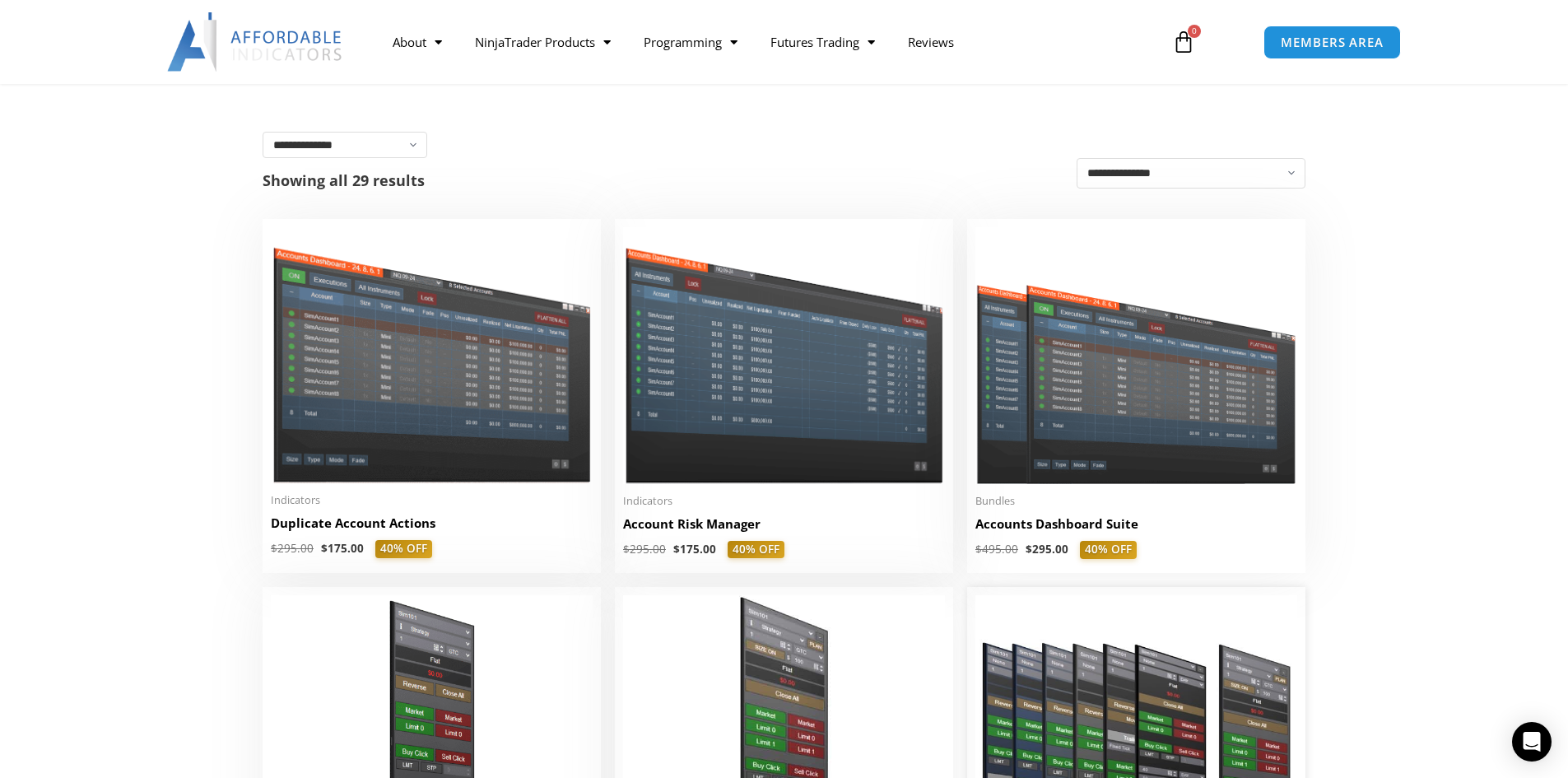
scroll to position [494, 0]
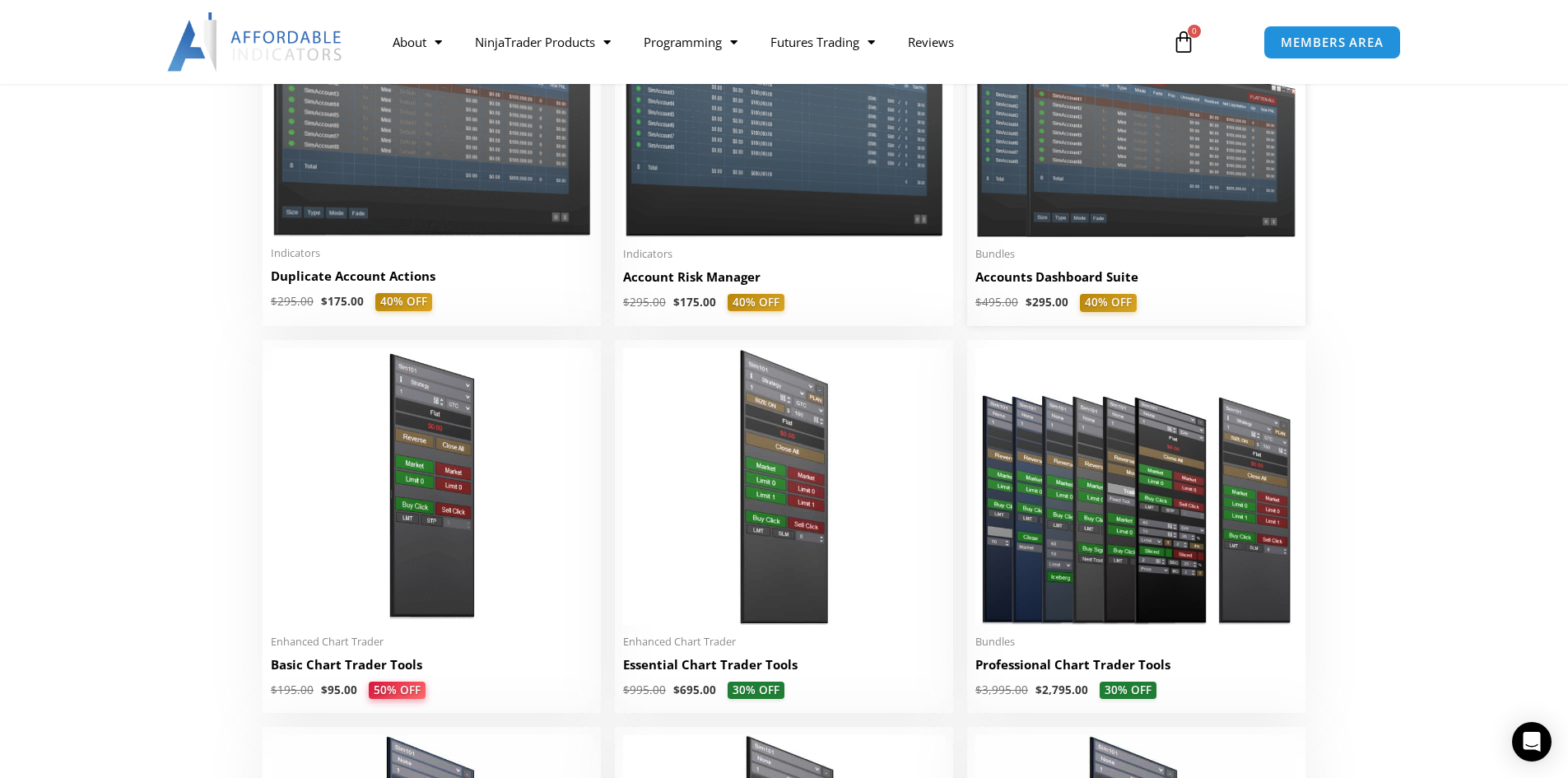
click at [1176, 191] on img at bounding box center [1136, 108] width 322 height 257
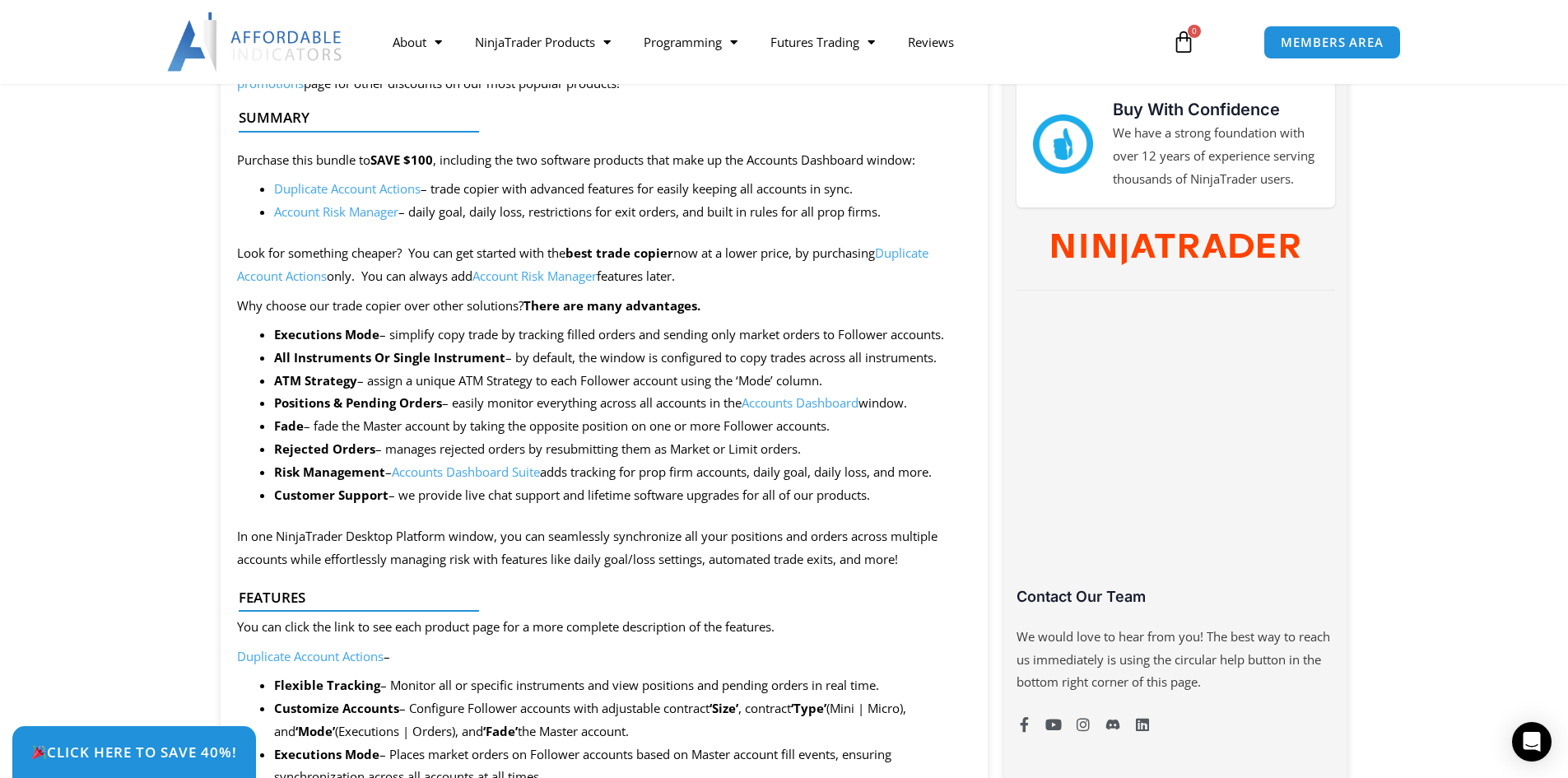
scroll to position [494, 0]
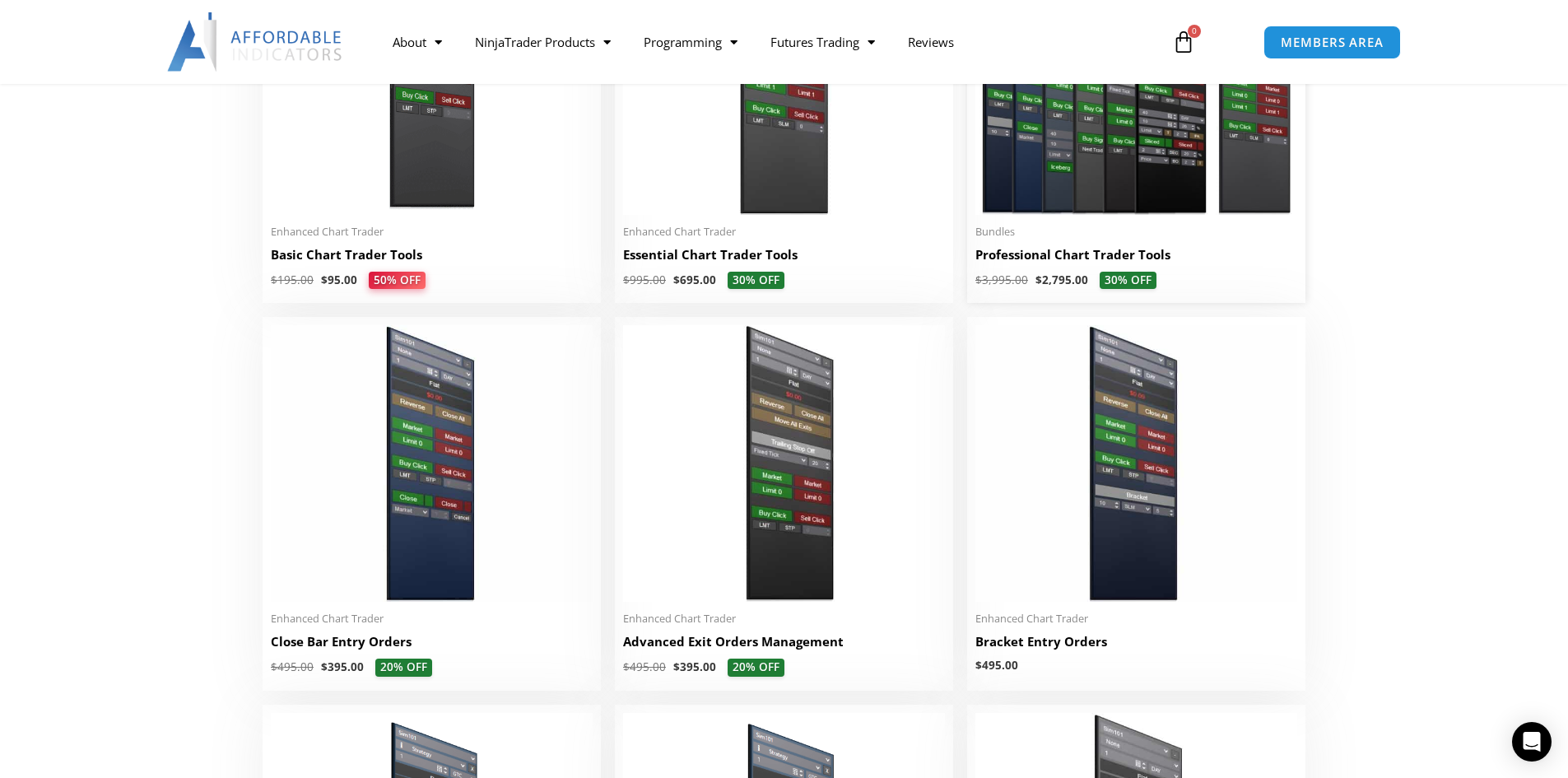
scroll to position [906, 0]
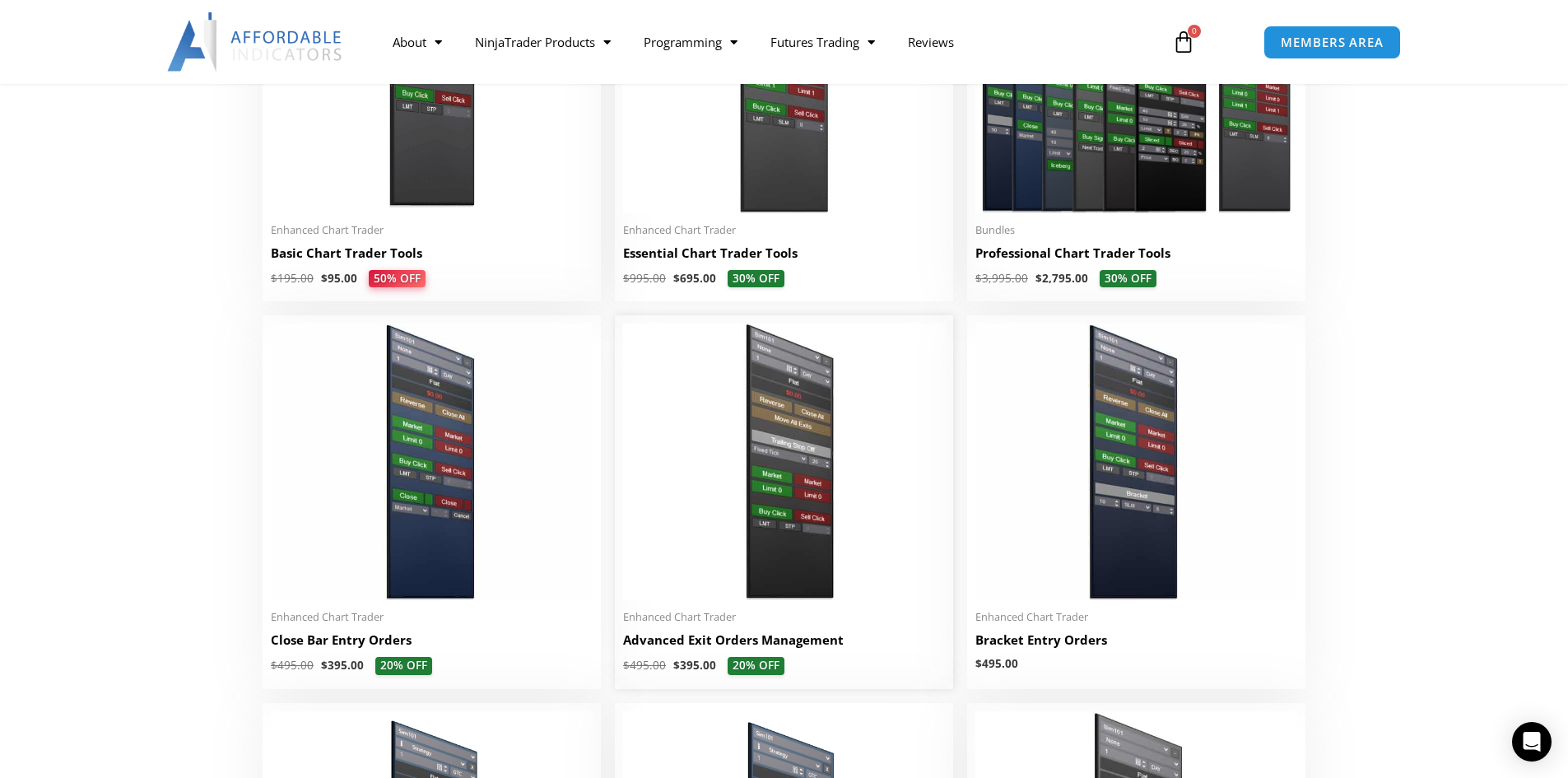
click at [817, 479] on img at bounding box center [784, 462] width 322 height 276
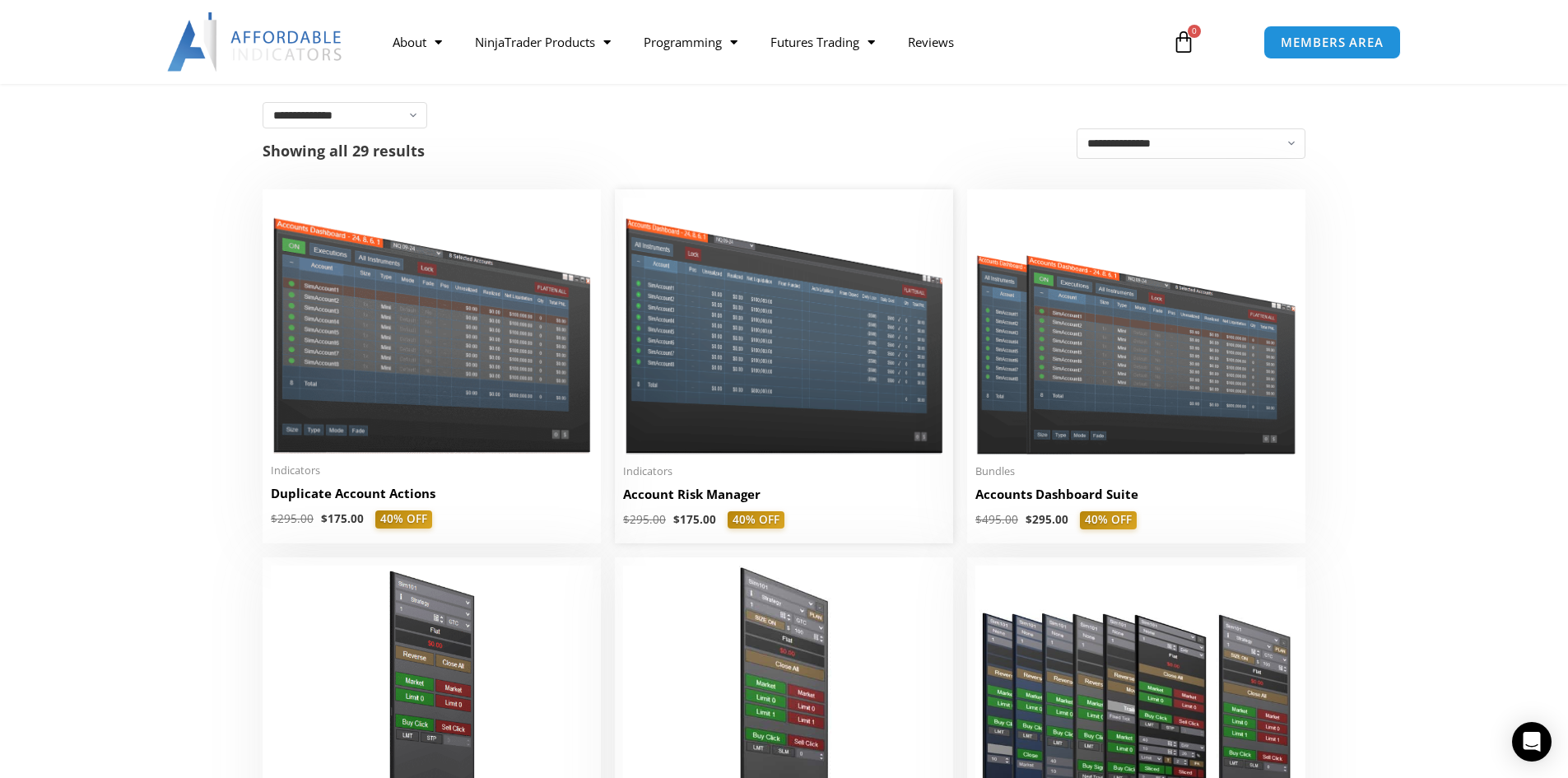
scroll to position [247, 0]
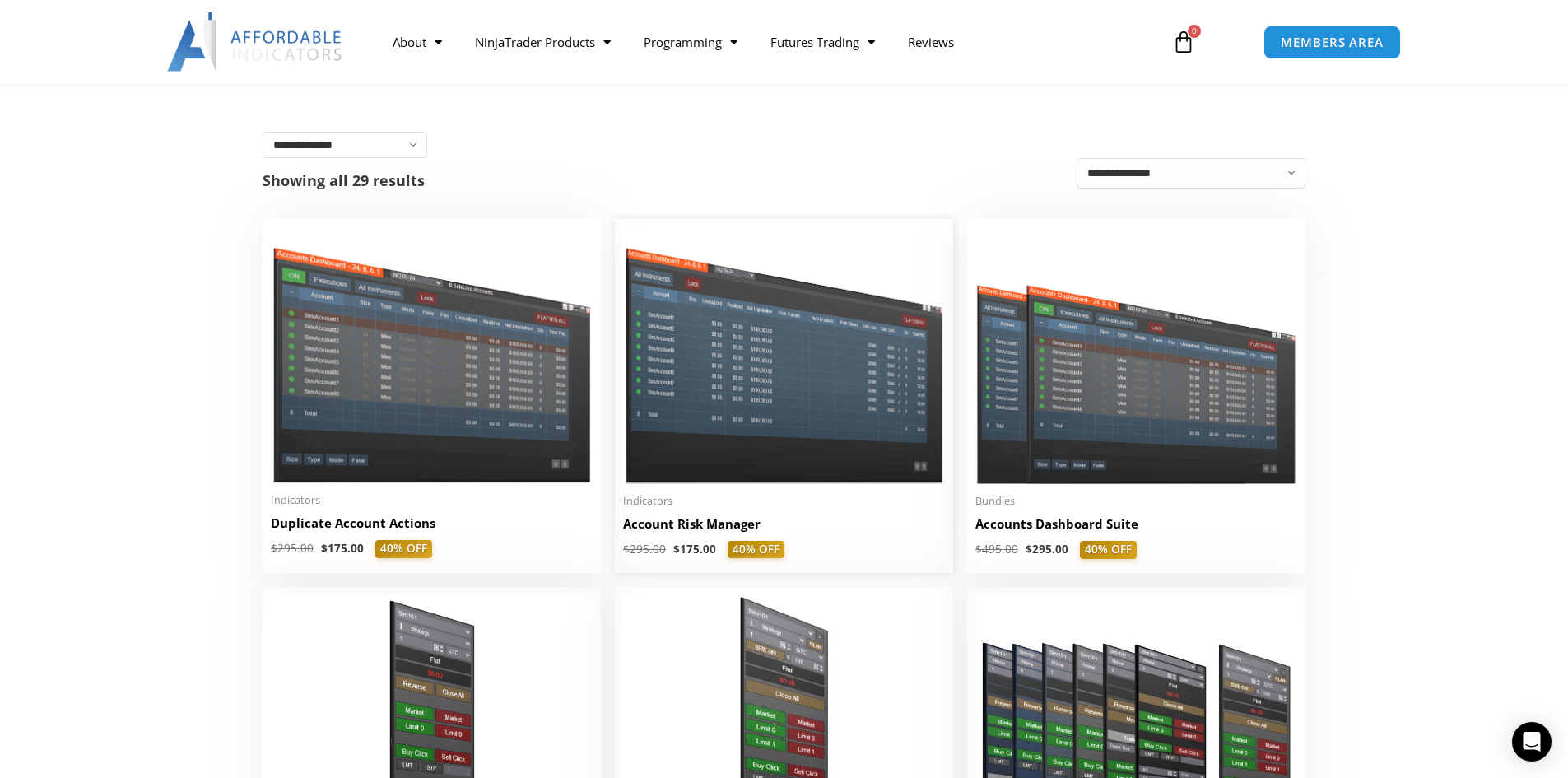
click at [793, 422] on img at bounding box center [784, 355] width 322 height 256
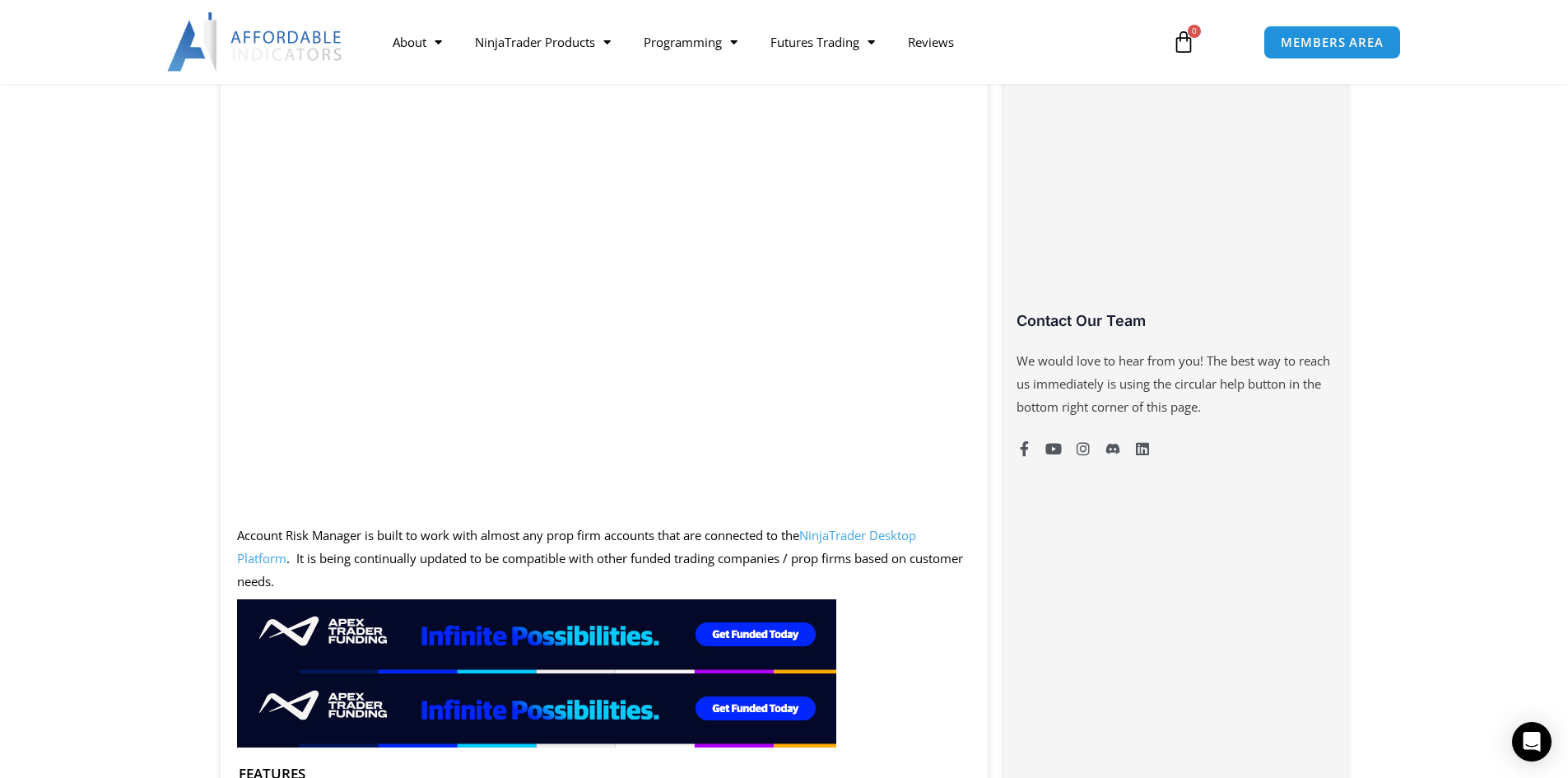
scroll to position [1013, 0]
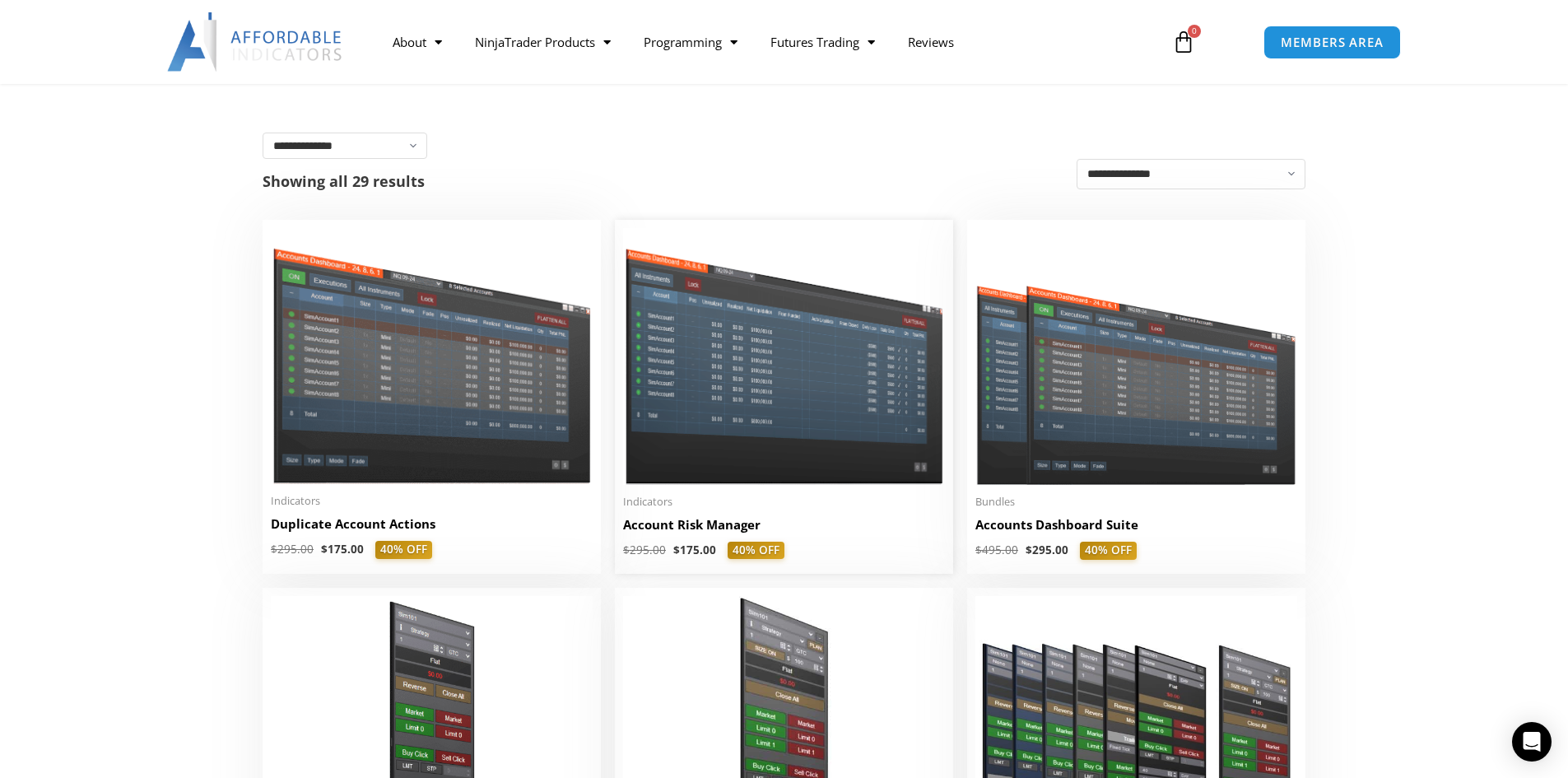
scroll to position [328, 0]
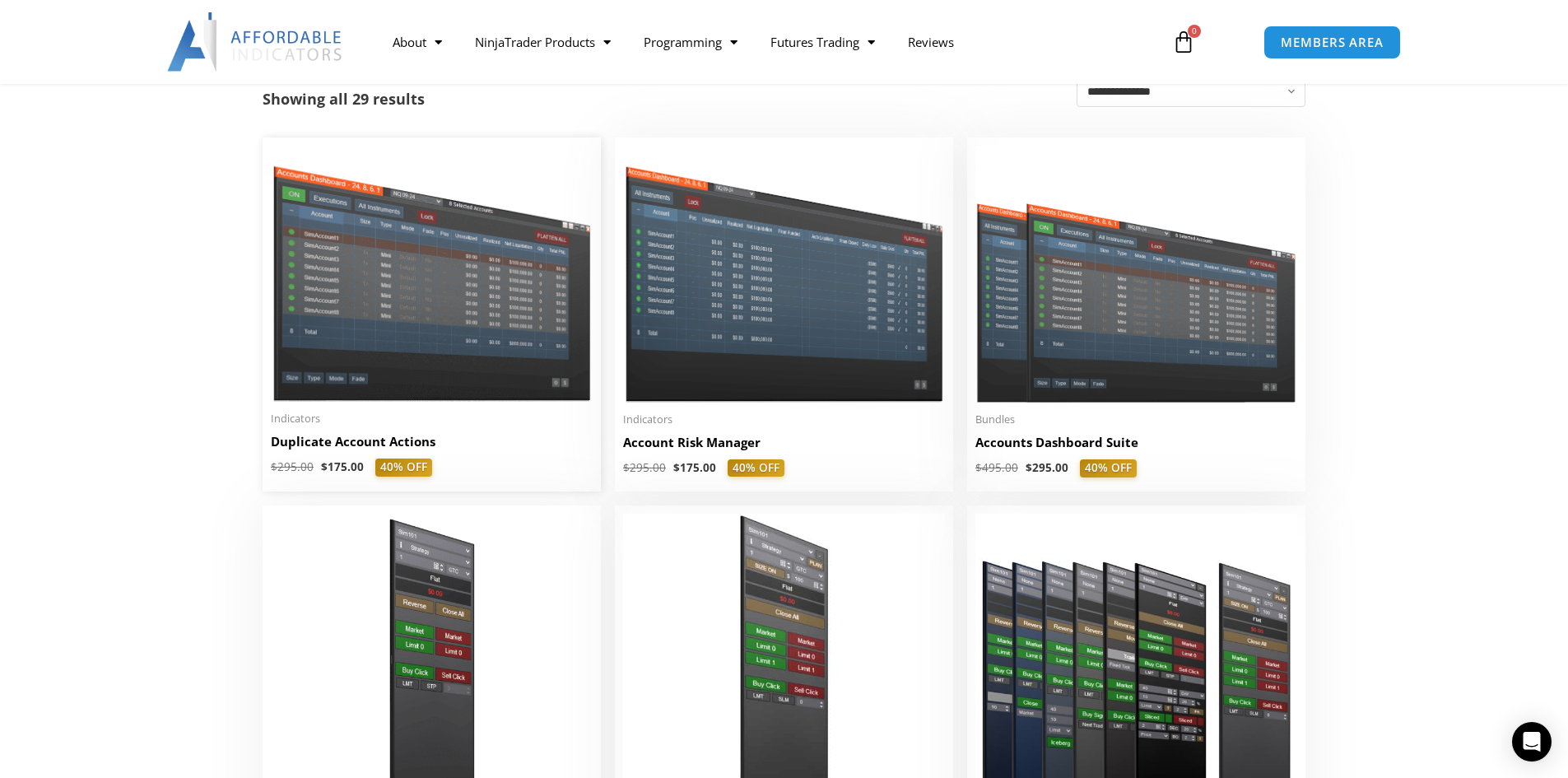
click at [389, 274] on img at bounding box center [431, 274] width 322 height 256
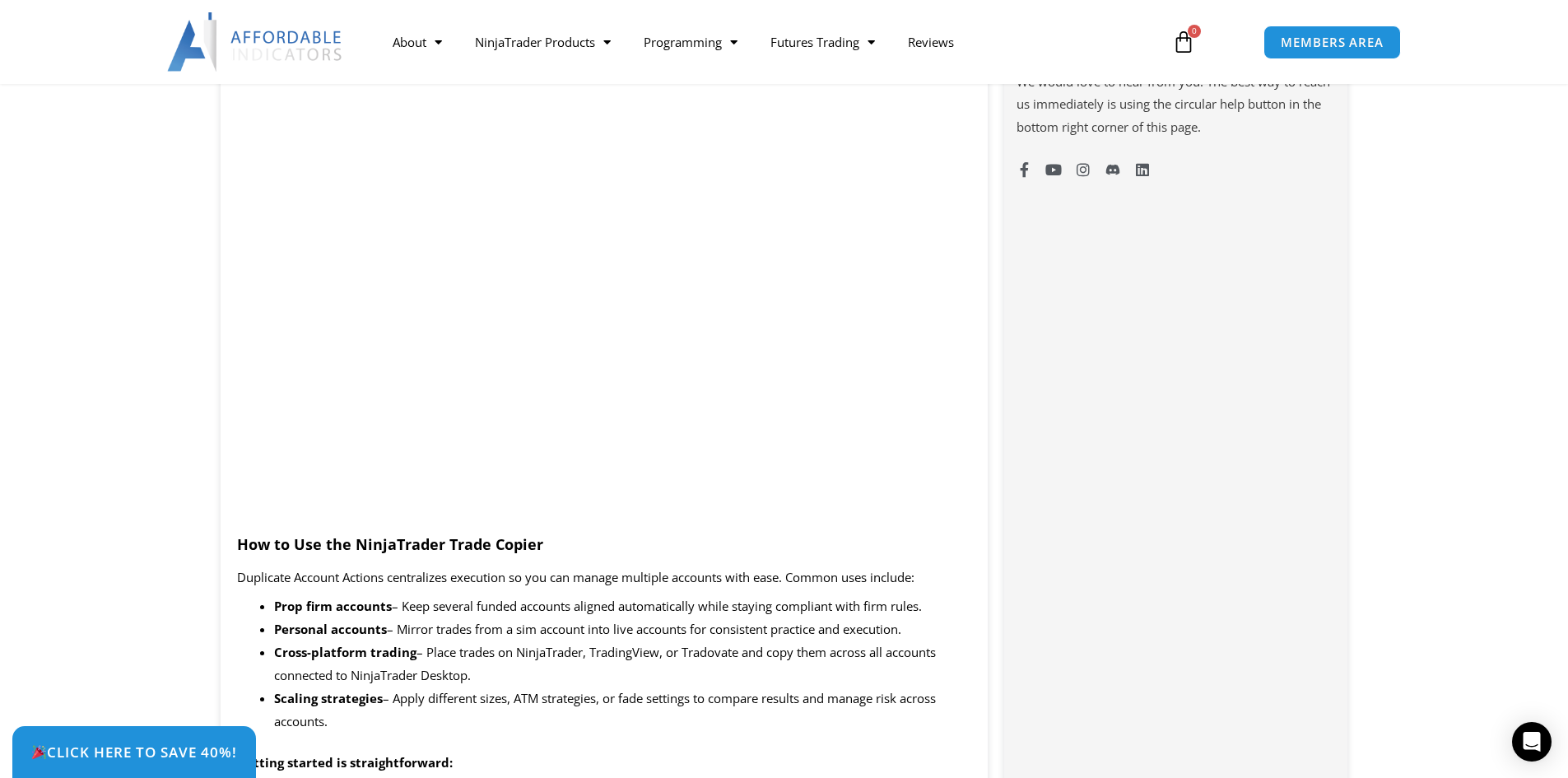
scroll to position [1153, 0]
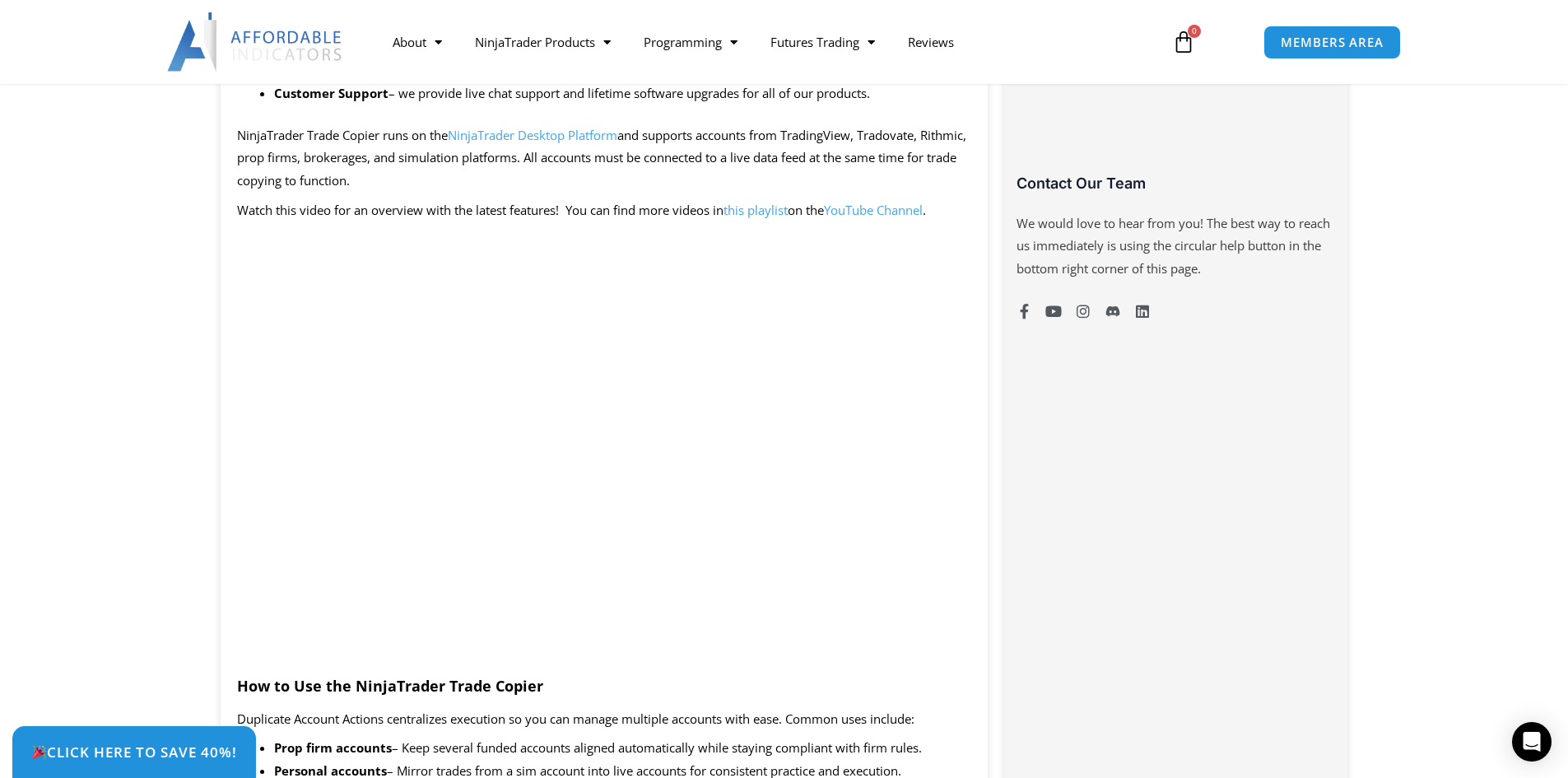
click at [767, 213] on link "this playlist" at bounding box center [755, 210] width 64 height 17
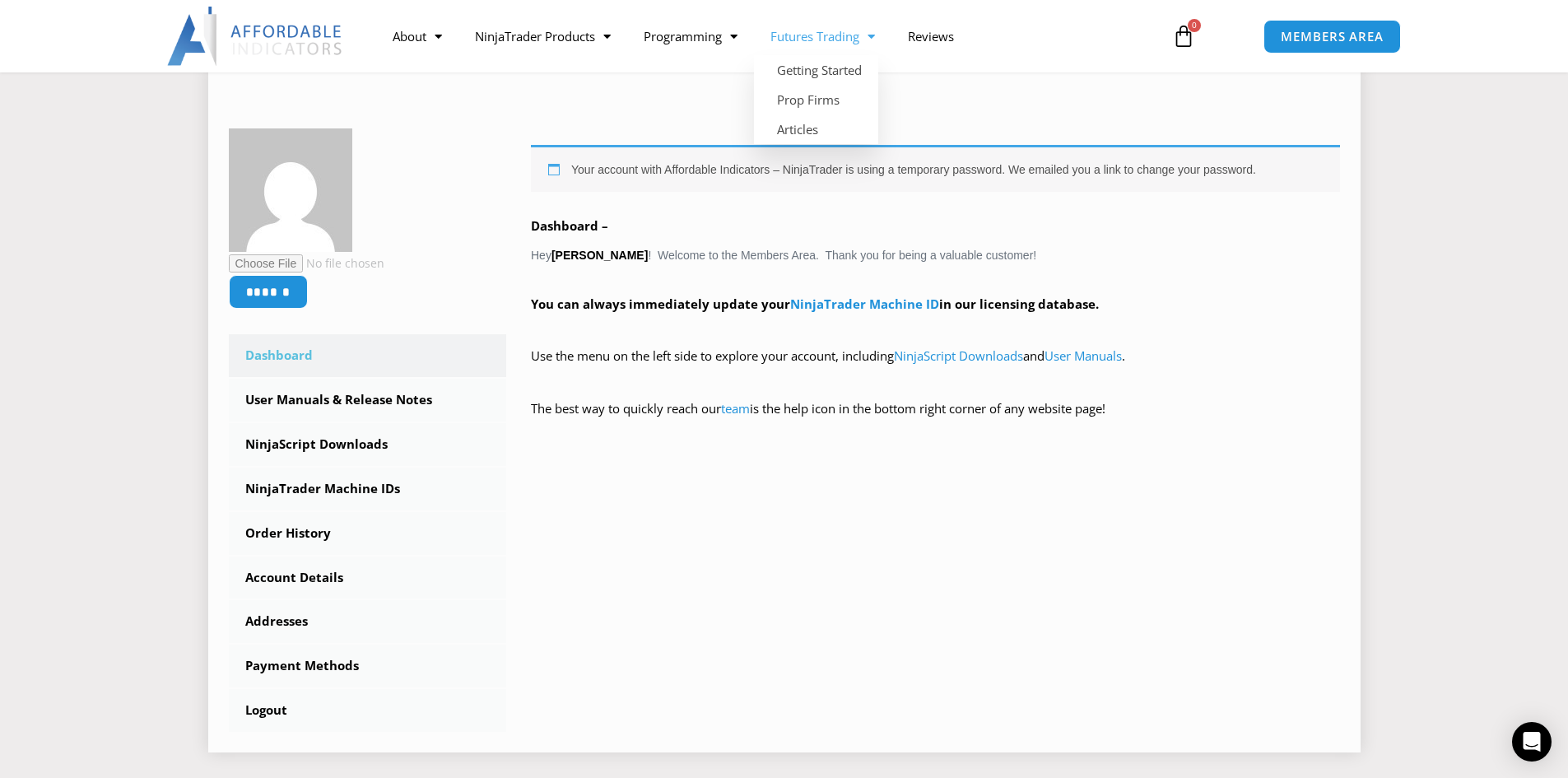
scroll to position [247, 0]
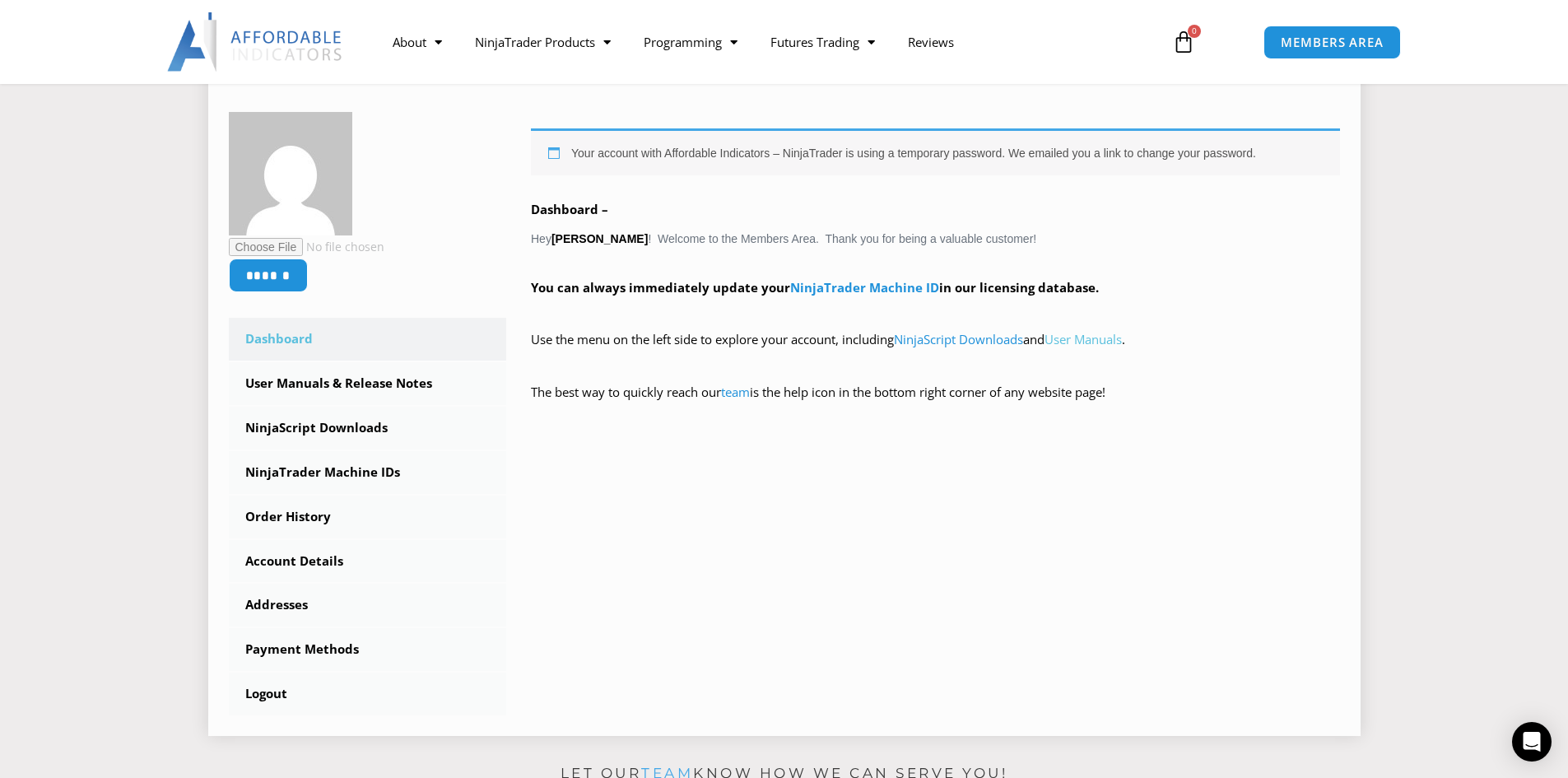
click at [1087, 338] on link "User Manuals" at bounding box center [1083, 339] width 77 height 17
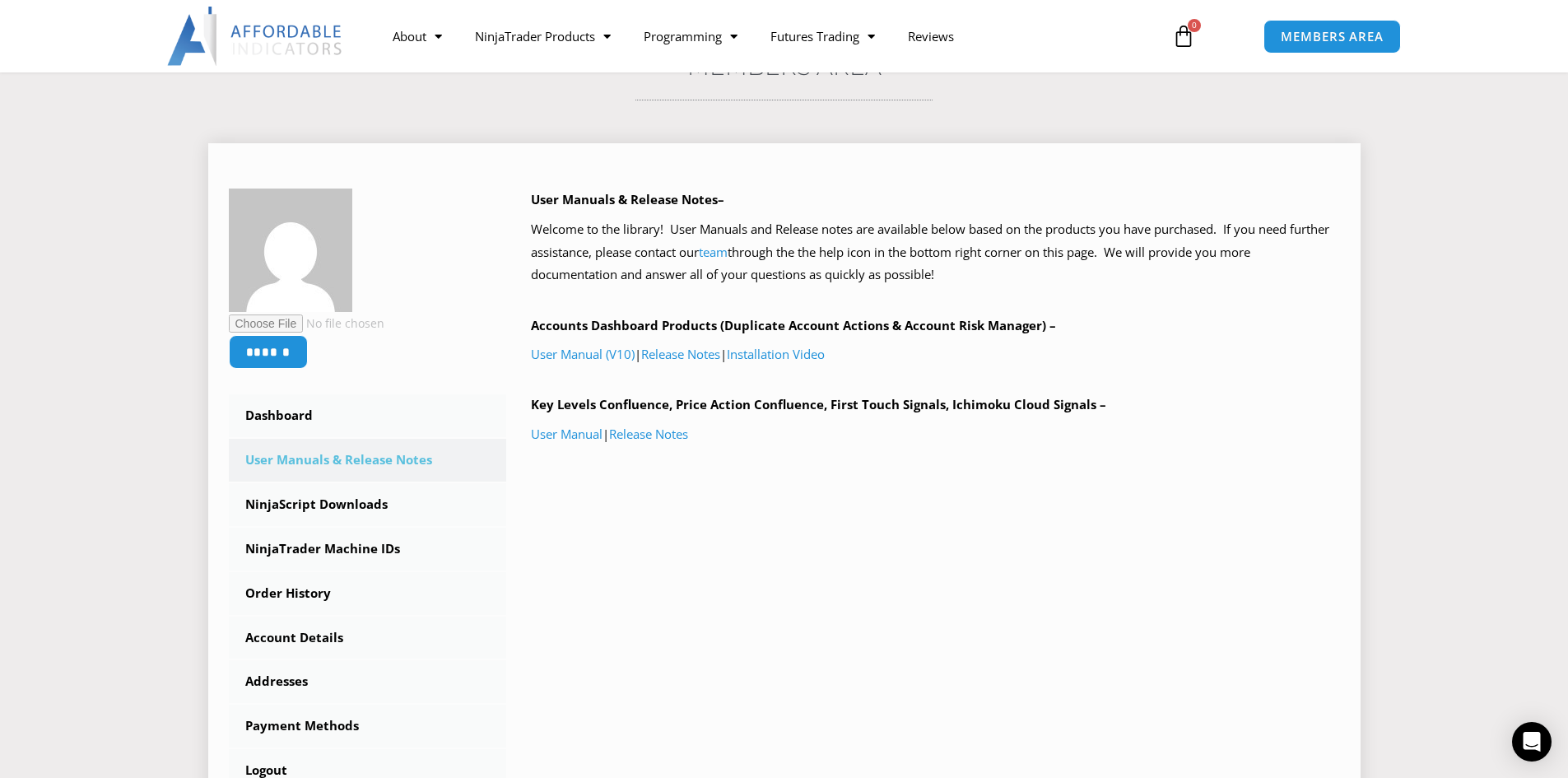
scroll to position [247, 0]
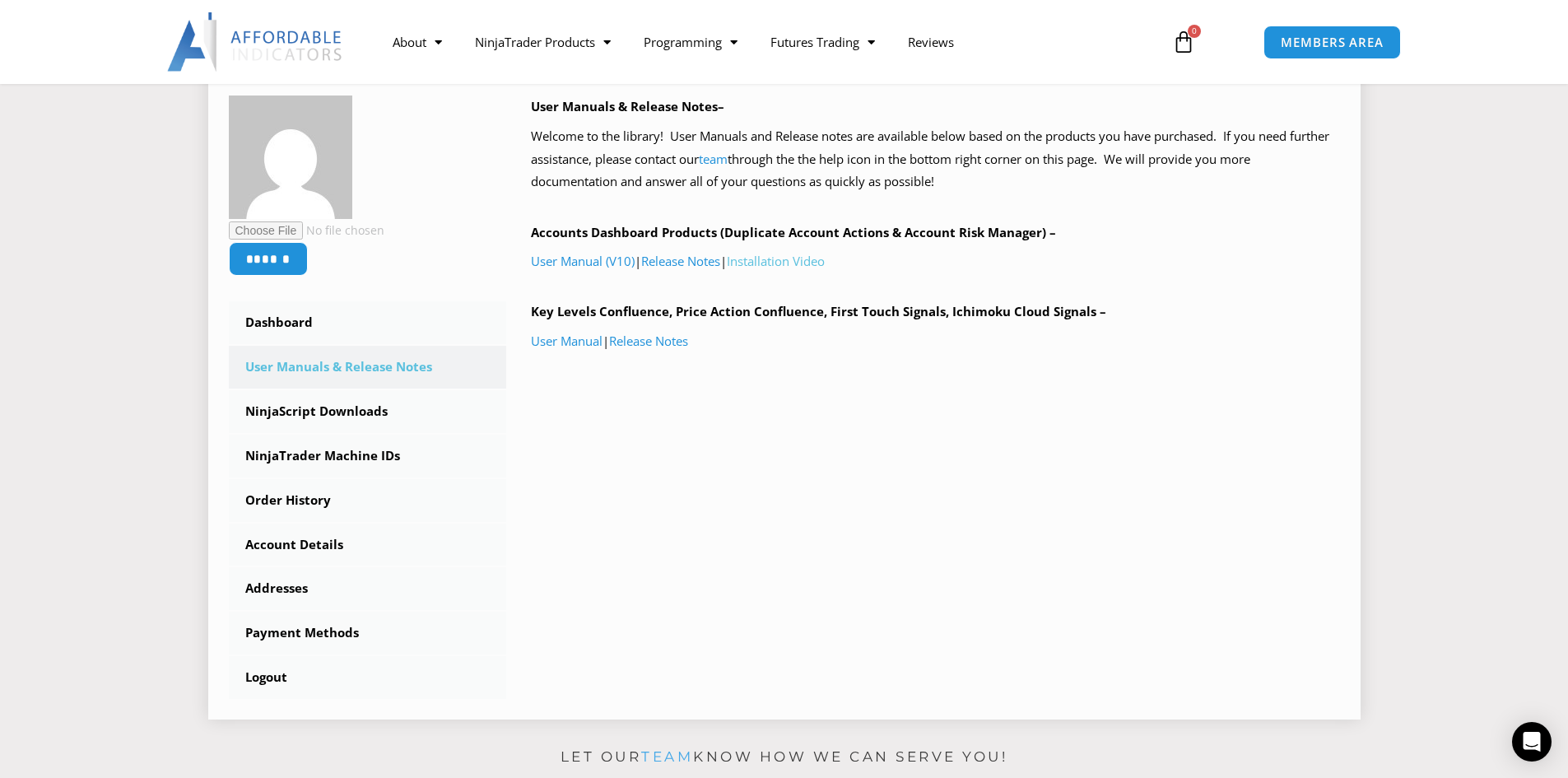
click at [796, 259] on link "Installation Video" at bounding box center [776, 261] width 98 height 17
click at [591, 261] on link "User Manual (V10)" at bounding box center [583, 261] width 104 height 17
